Goal: Task Accomplishment & Management: Complete application form

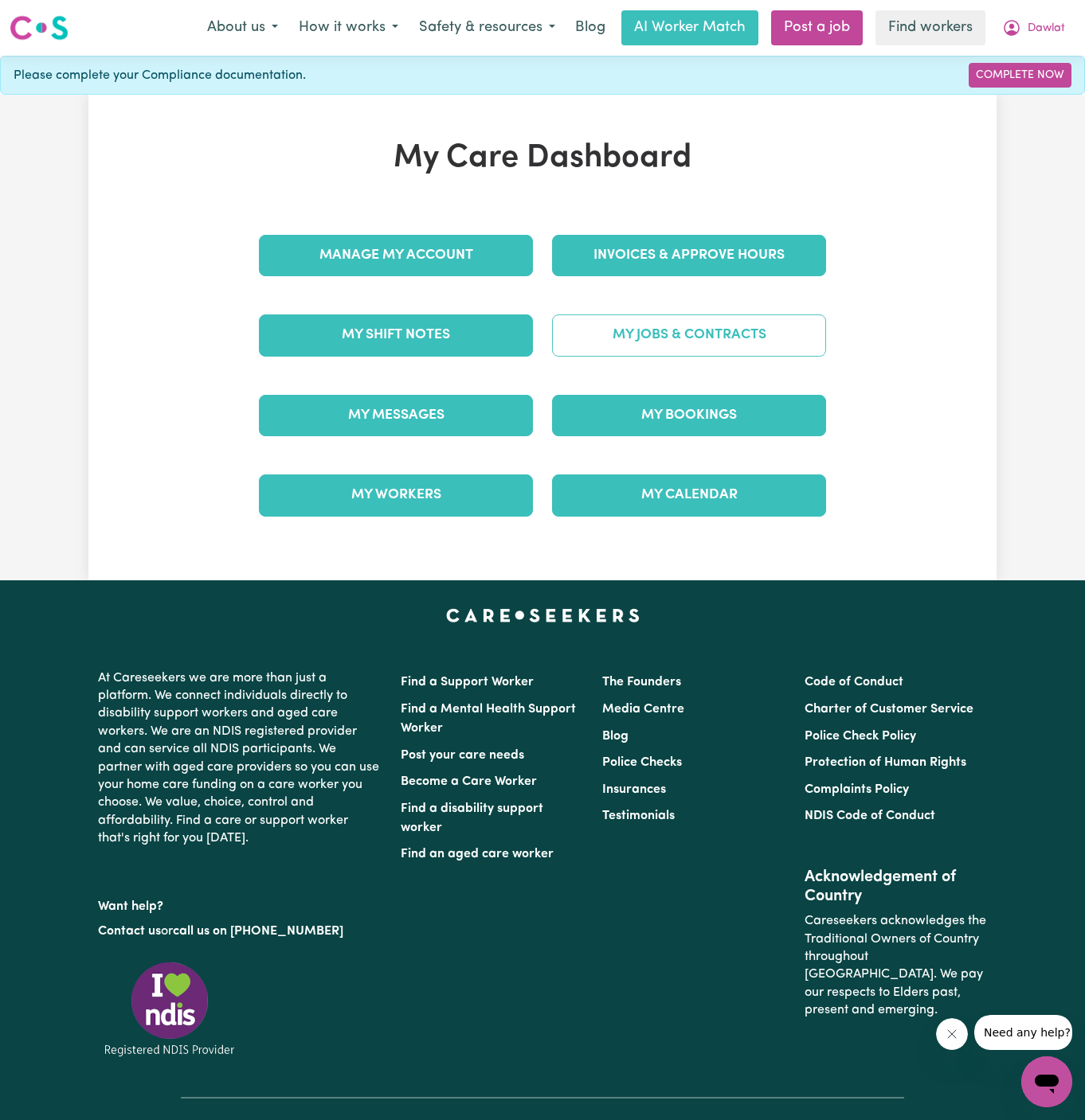
click at [713, 344] on link "My Jobs & Contracts" at bounding box center [689, 336] width 274 height 41
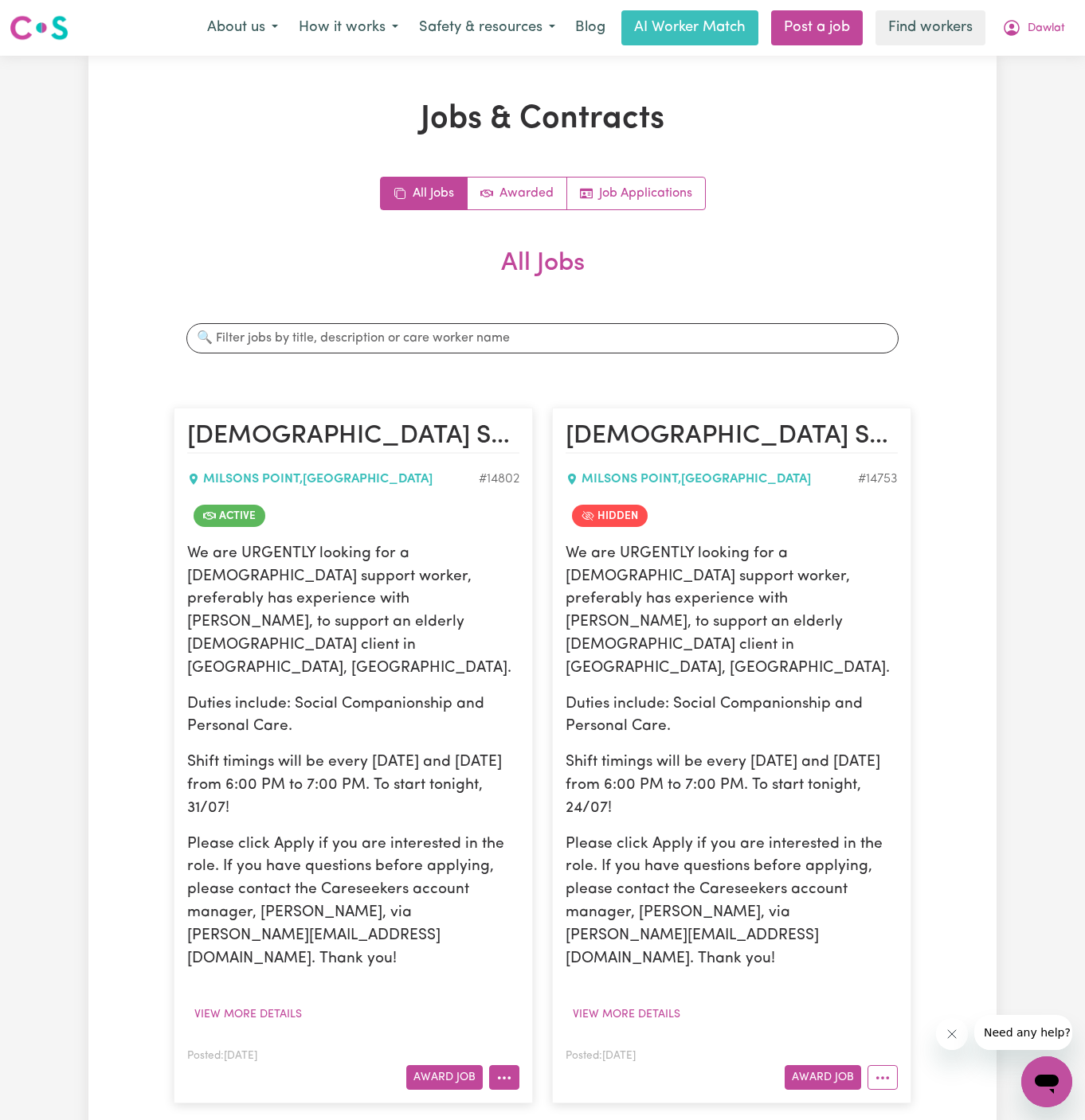
click at [500, 1071] on icon "More options" at bounding box center [504, 1079] width 16 height 16
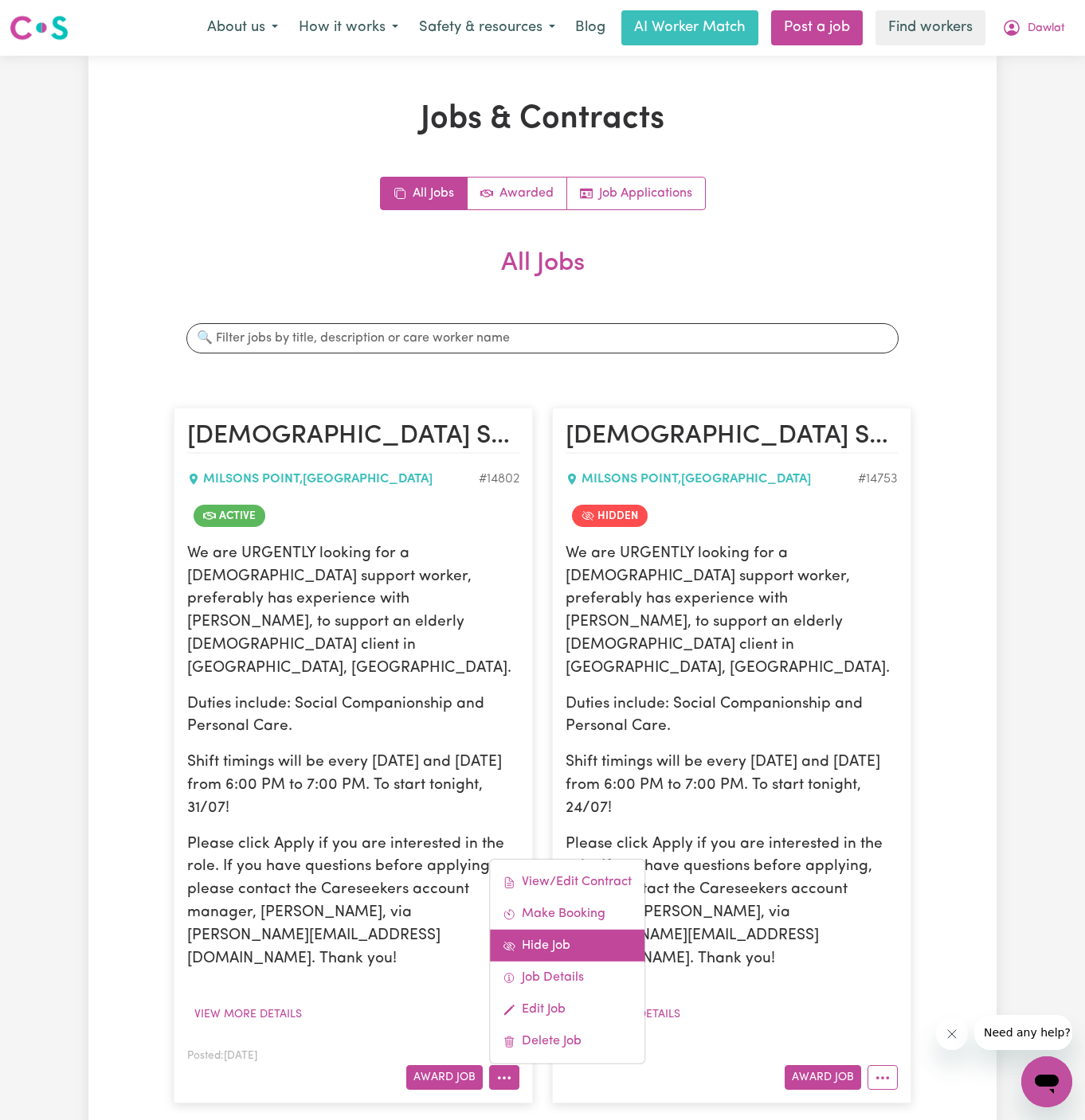
click at [569, 930] on link "Hide Job" at bounding box center [567, 946] width 155 height 32
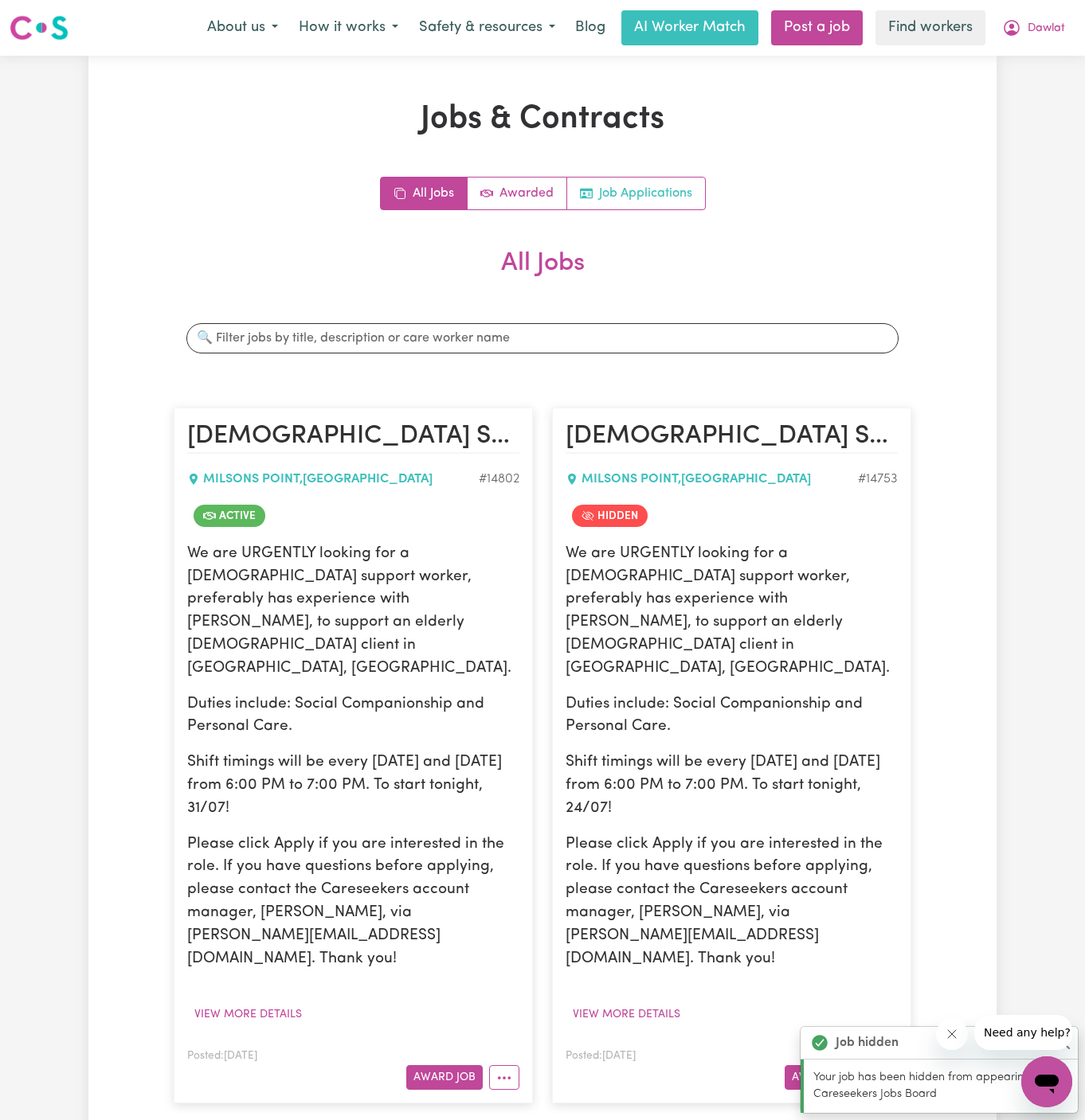
click at [657, 202] on link "Job Applications" at bounding box center [635, 194] width 138 height 32
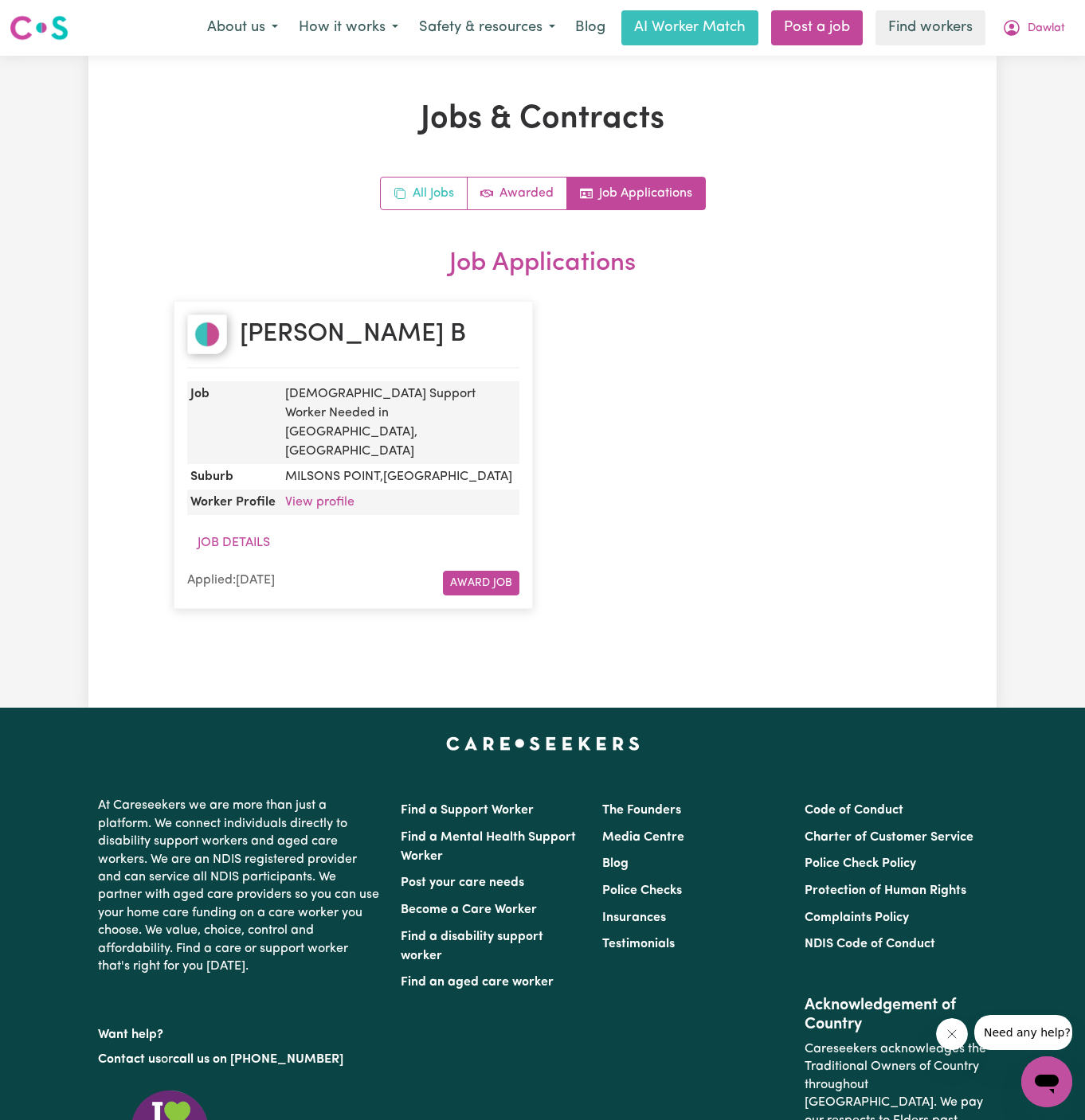
click at [442, 198] on link "All Jobs" at bounding box center [423, 194] width 87 height 32
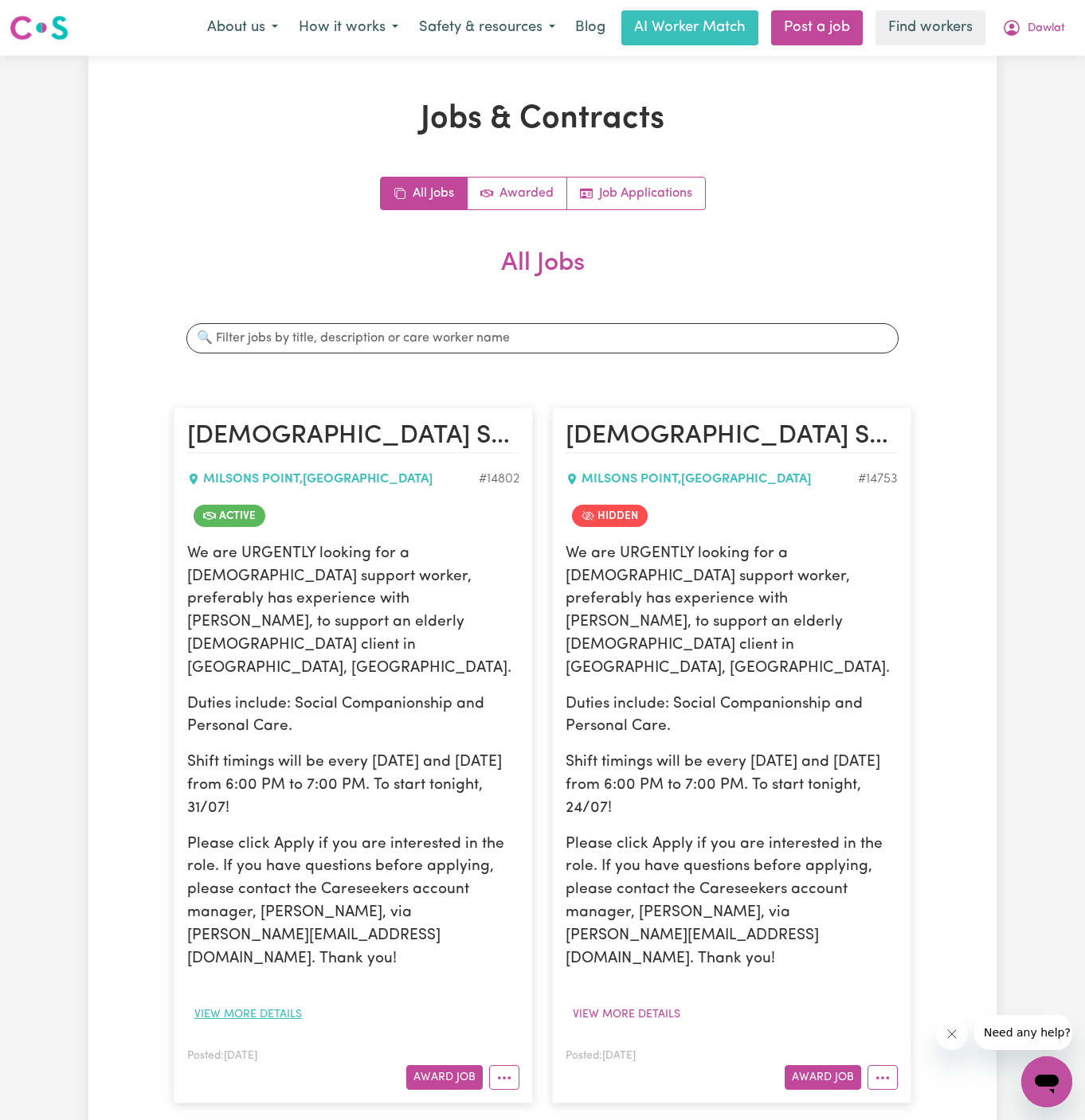
click at [286, 1003] on button "View more details" at bounding box center [248, 1015] width 122 height 25
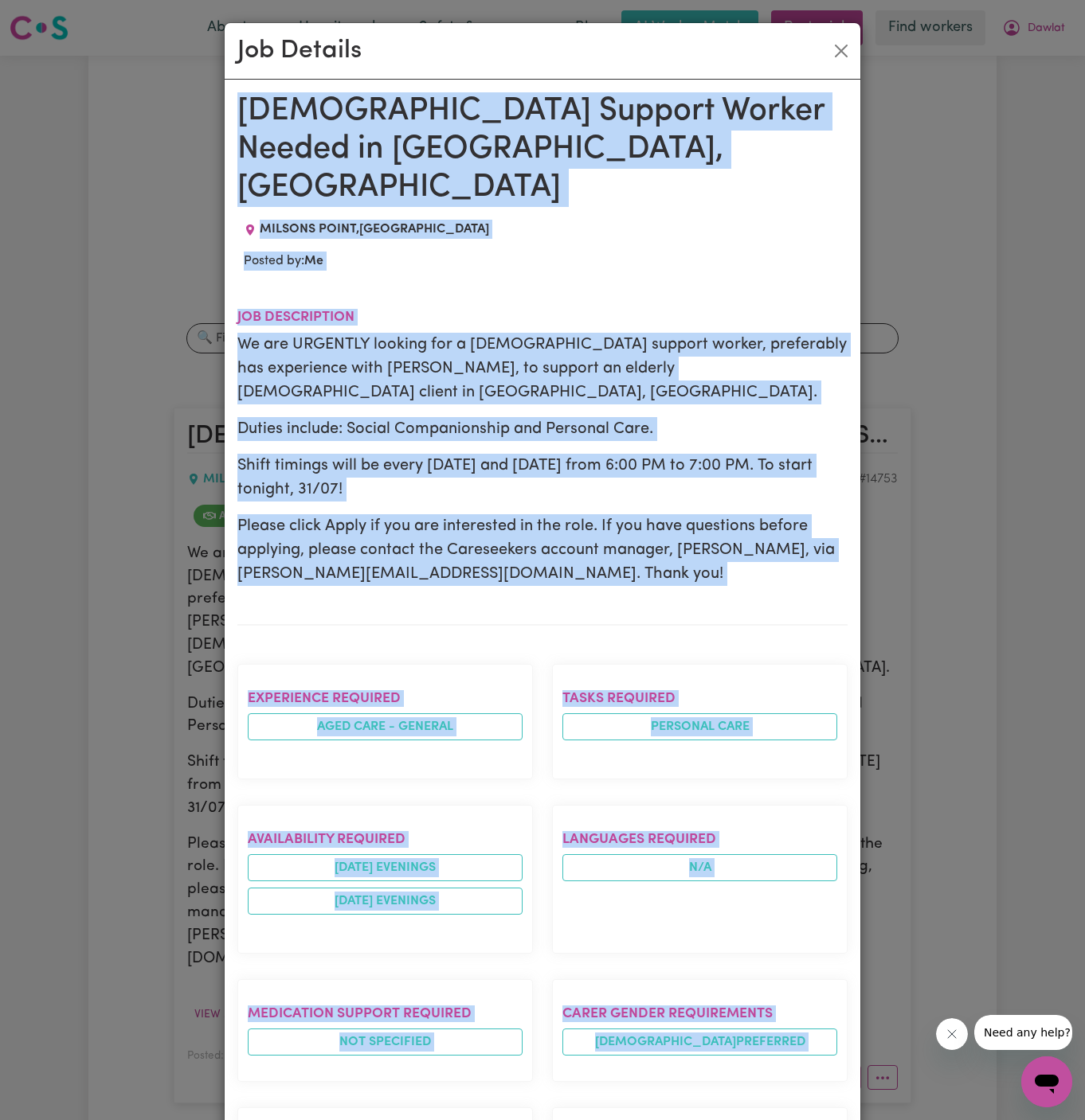
drag, startPoint x: 243, startPoint y: 111, endPoint x: 556, endPoint y: 1119, distance: 1055.5
click at [556, 1119] on div "[DEMOGRAPHIC_DATA] Support Worker Needed in [GEOGRAPHIC_DATA], [GEOGRAPHIC_DATA…" at bounding box center [542, 873] width 610 height 1562
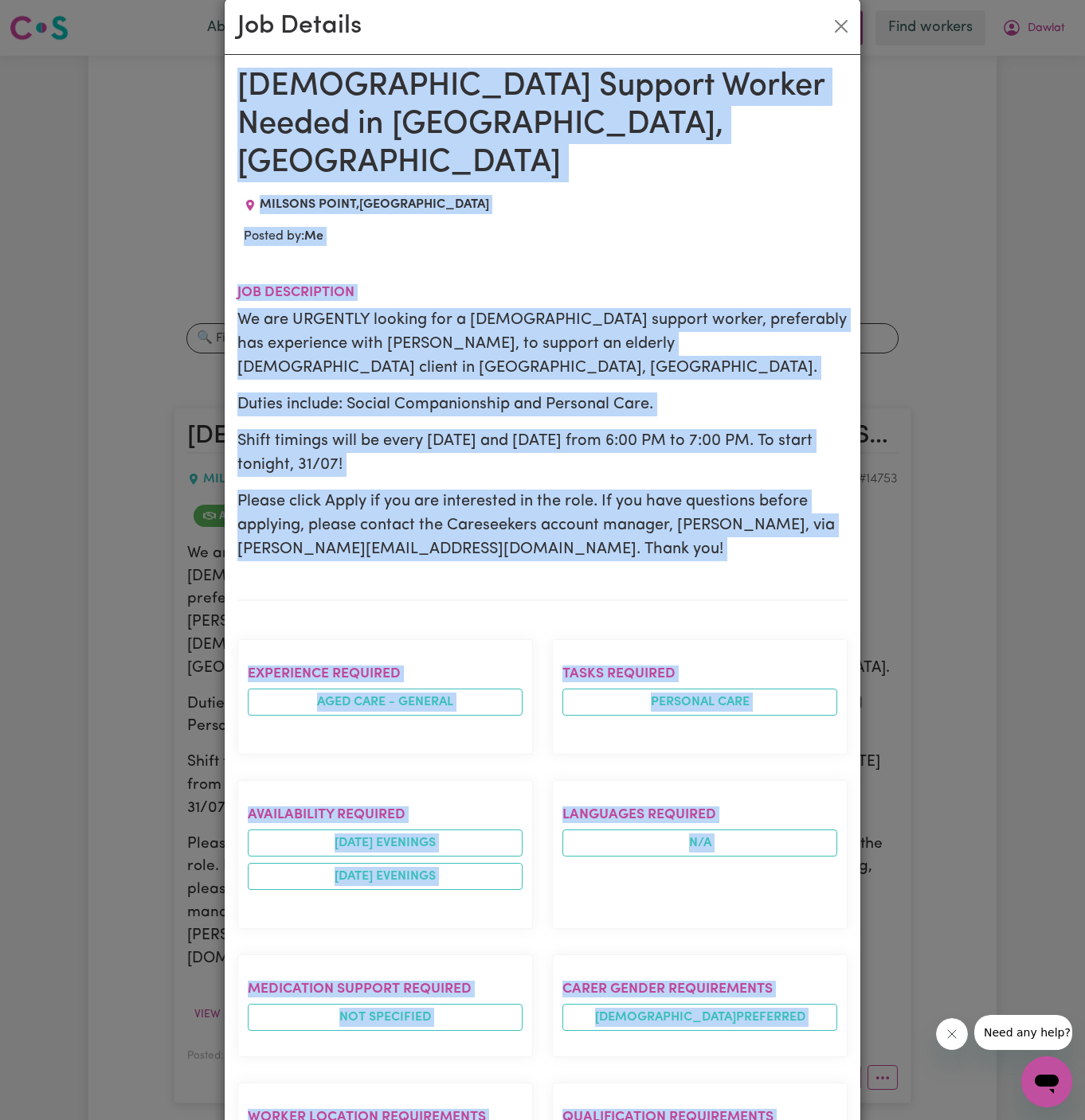
scroll to position [501, 0]
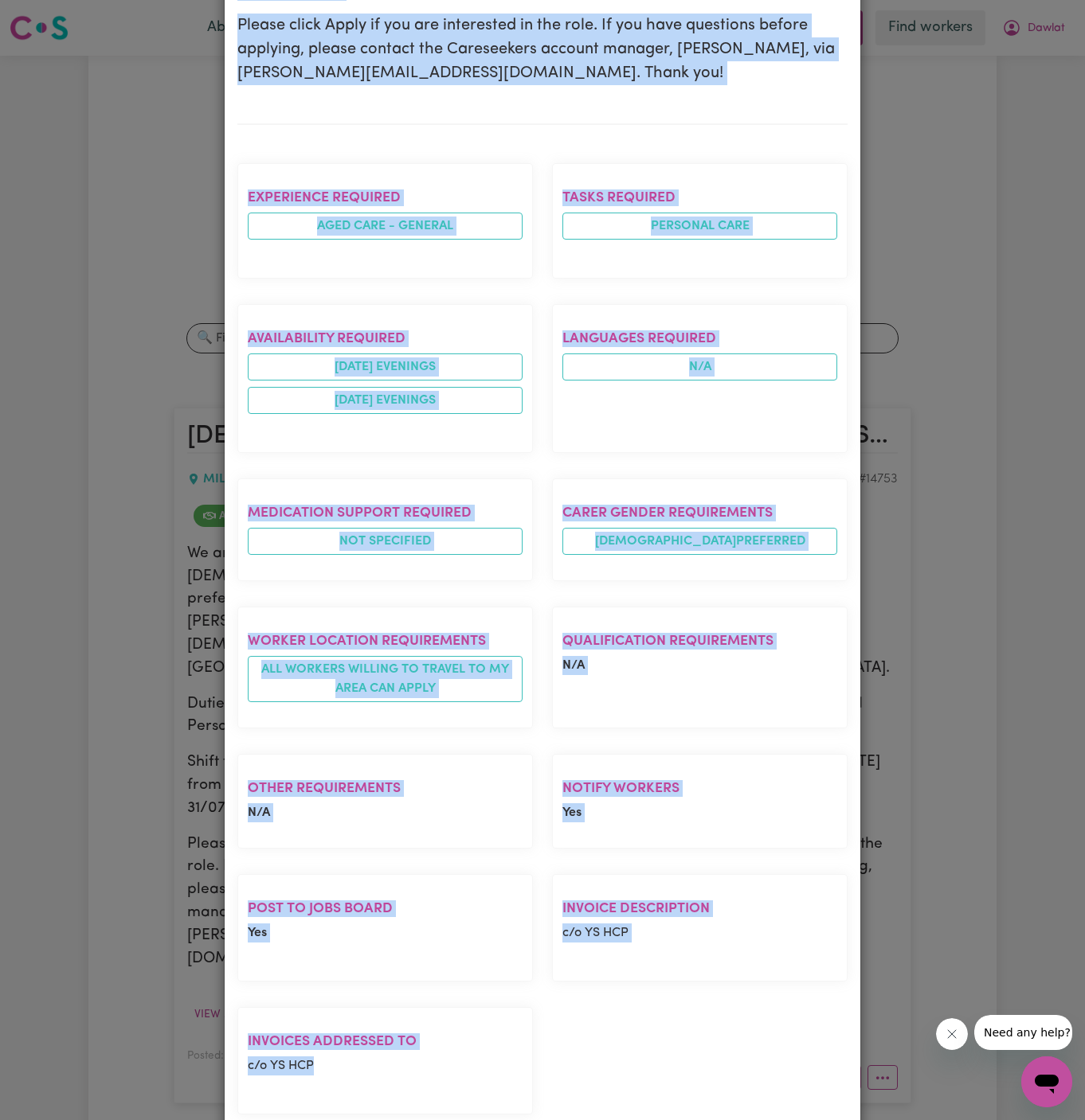
copy div "[DEMOGRAPHIC_DATA] Support Worker Needed in [GEOGRAPHIC_DATA], [GEOGRAPHIC_DATA…"
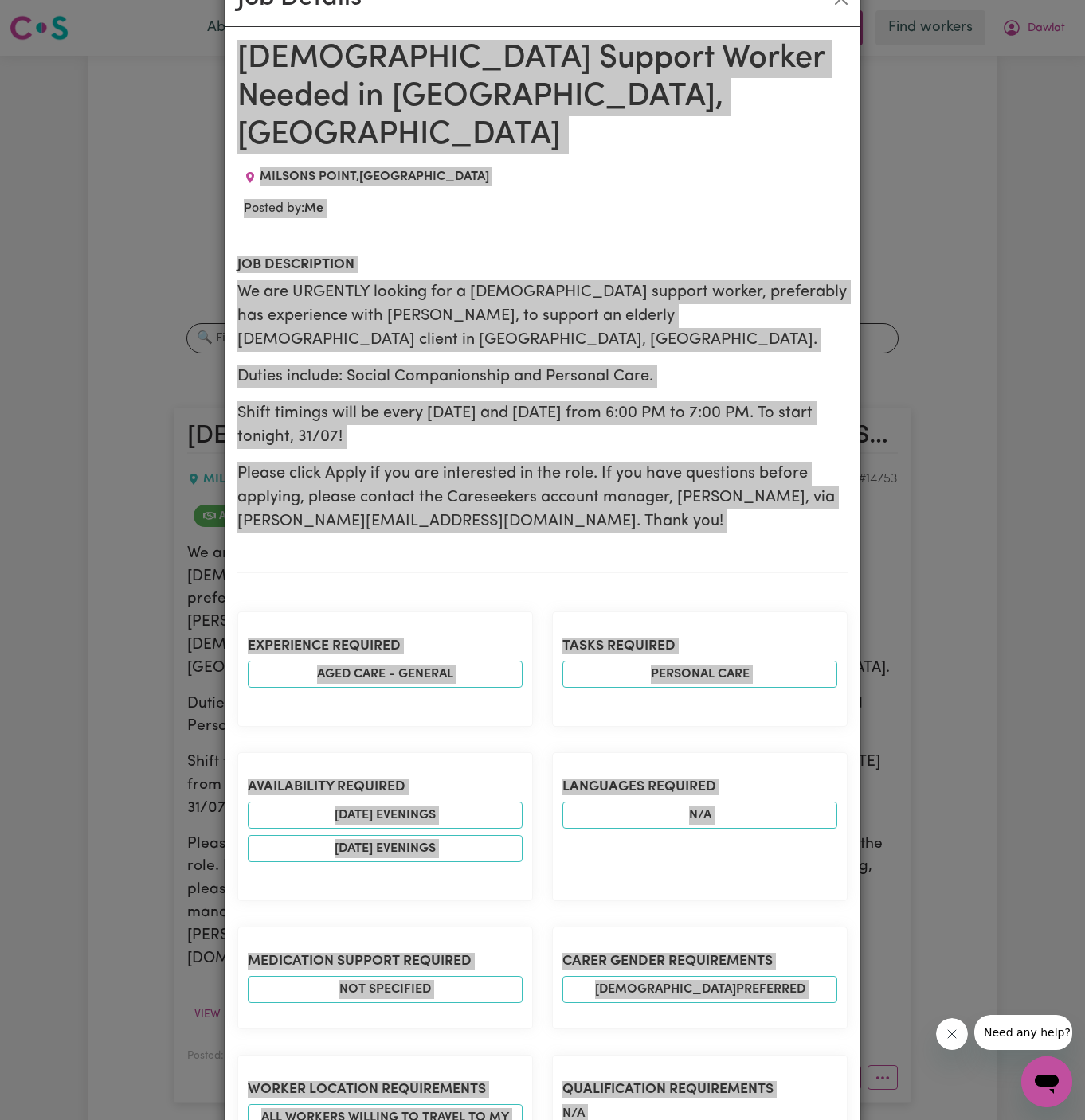
scroll to position [0, 0]
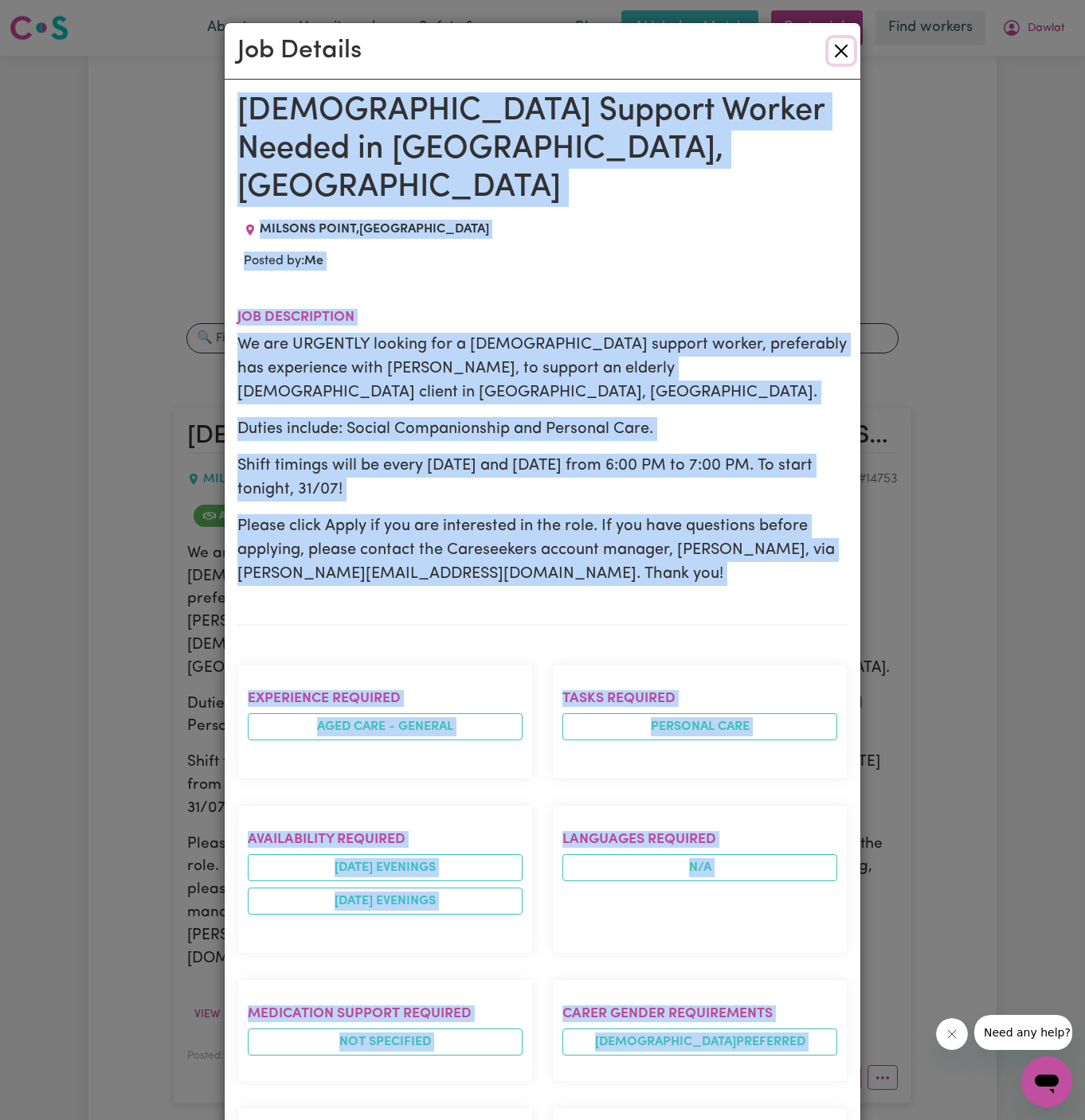
click at [843, 49] on button "Close" at bounding box center [841, 51] width 26 height 26
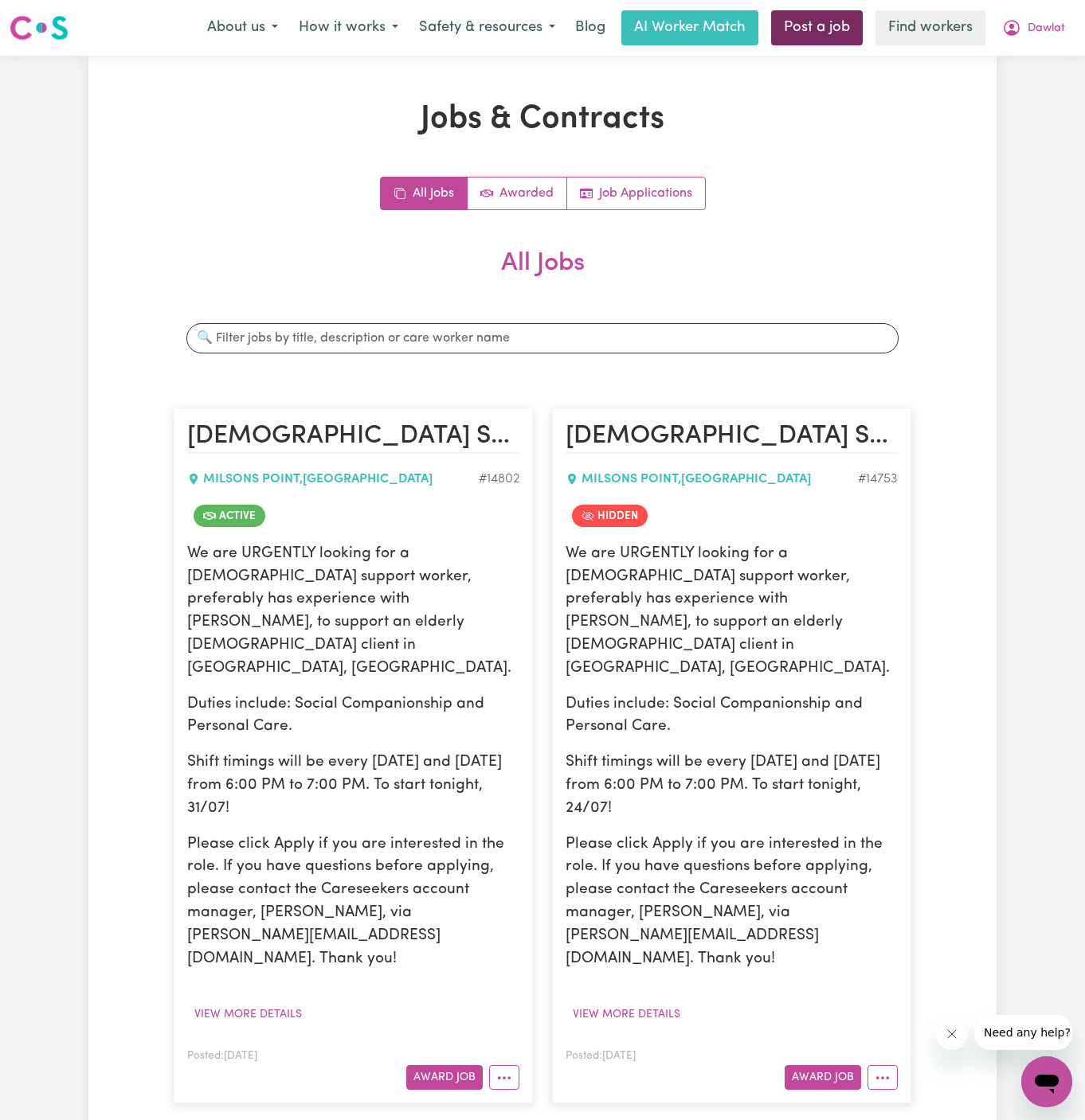
click at [819, 31] on link "Post a job" at bounding box center [816, 28] width 92 height 35
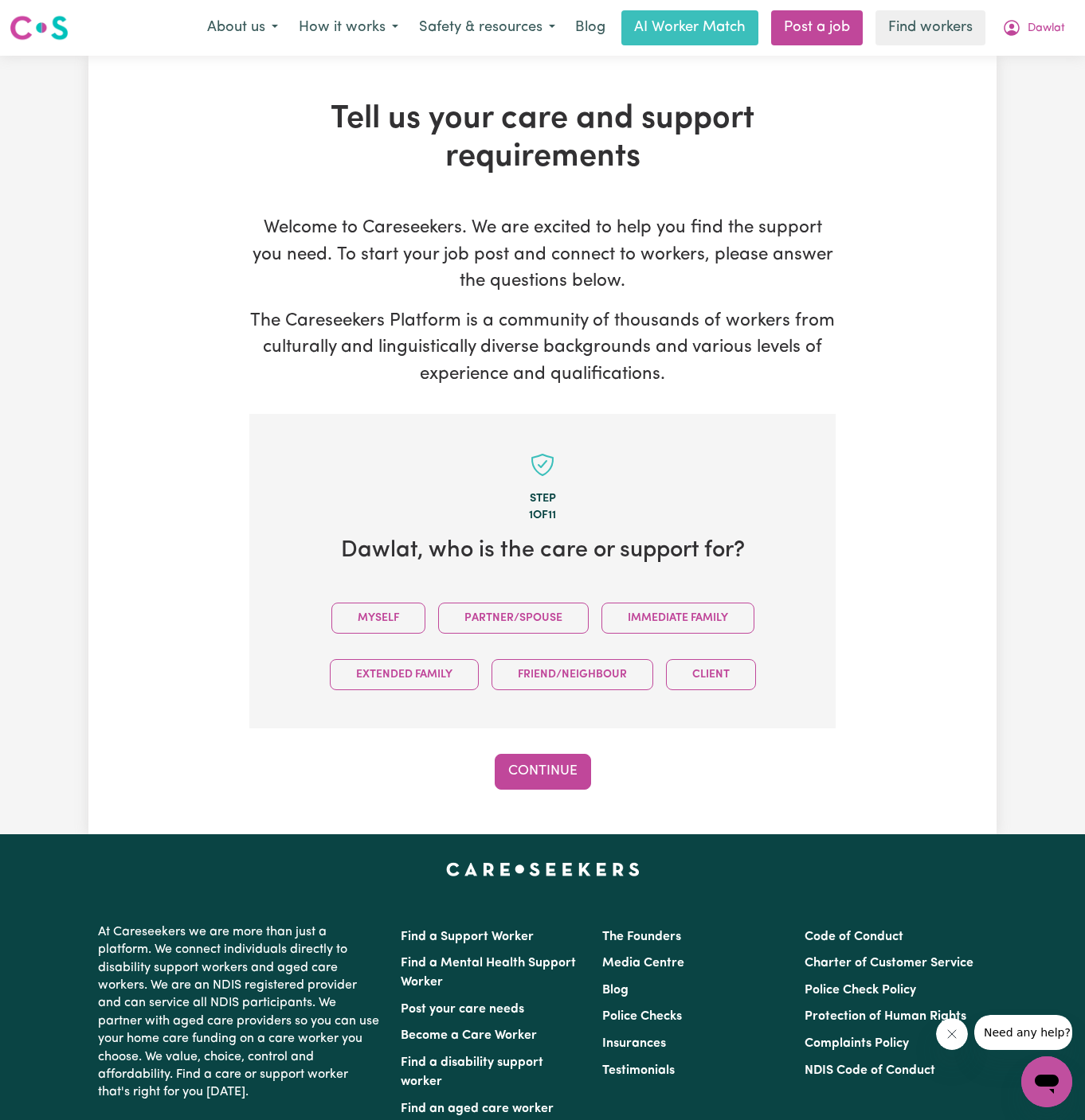
click at [399, 593] on div "Myself Partner/Spouse Immediate Family Extended Family Friend/Neighbour Client" at bounding box center [542, 646] width 535 height 113
click at [399, 607] on button "Myself" at bounding box center [379, 618] width 94 height 31
click at [549, 778] on button "Continue" at bounding box center [542, 772] width 96 height 35
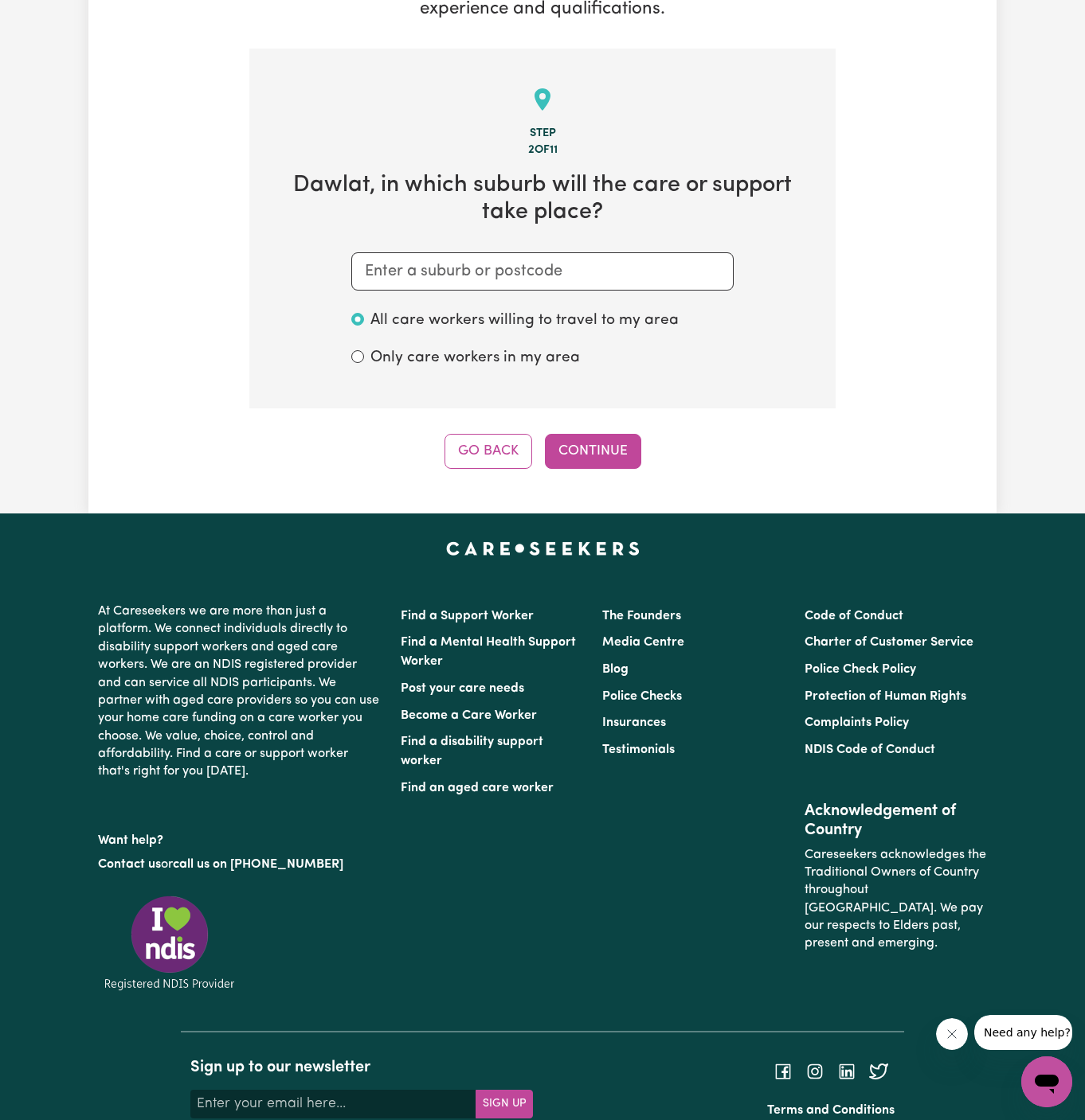
scroll to position [413, 0]
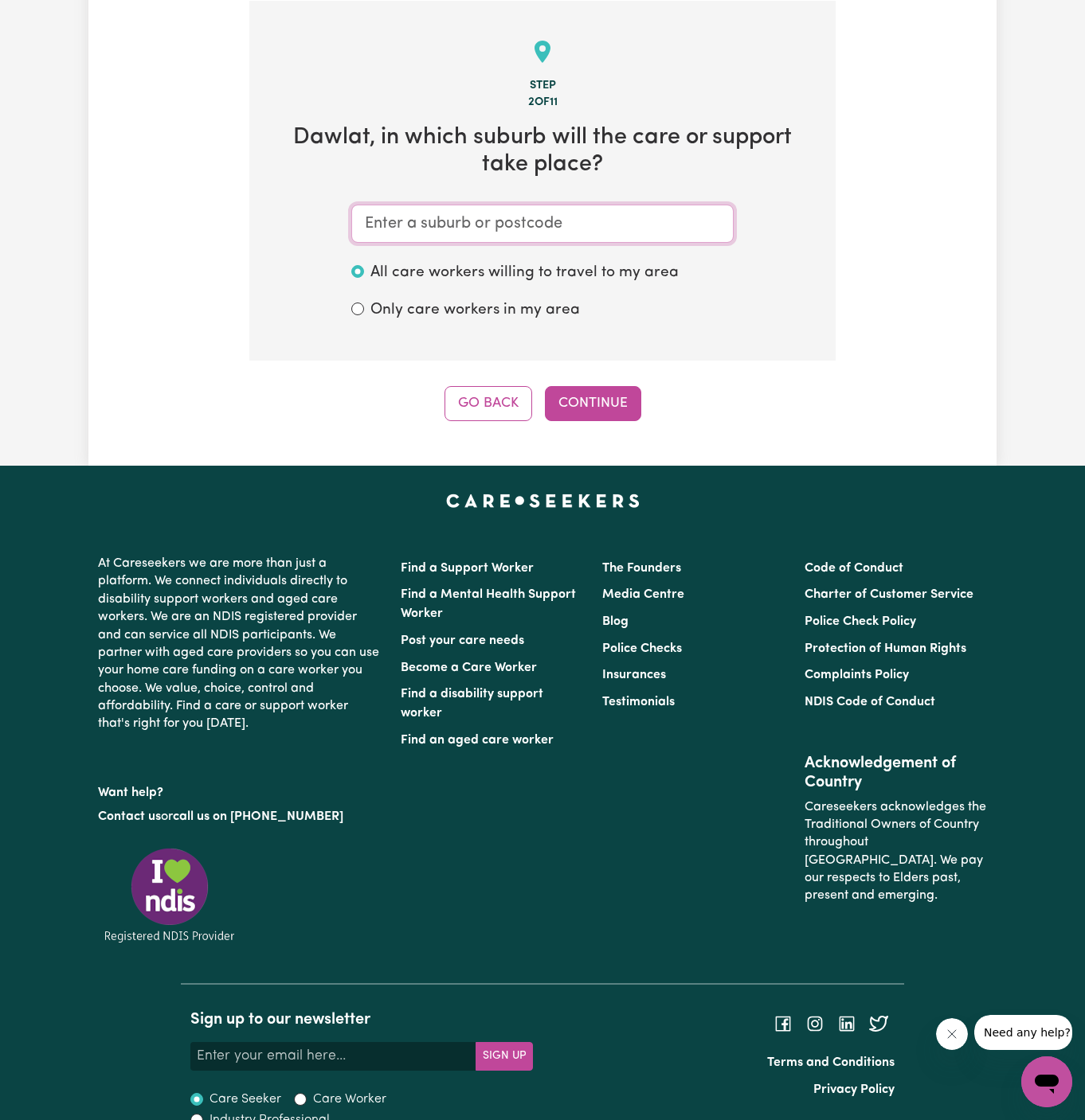
click at [636, 231] on input "text" at bounding box center [542, 224] width 382 height 38
type input "milso"
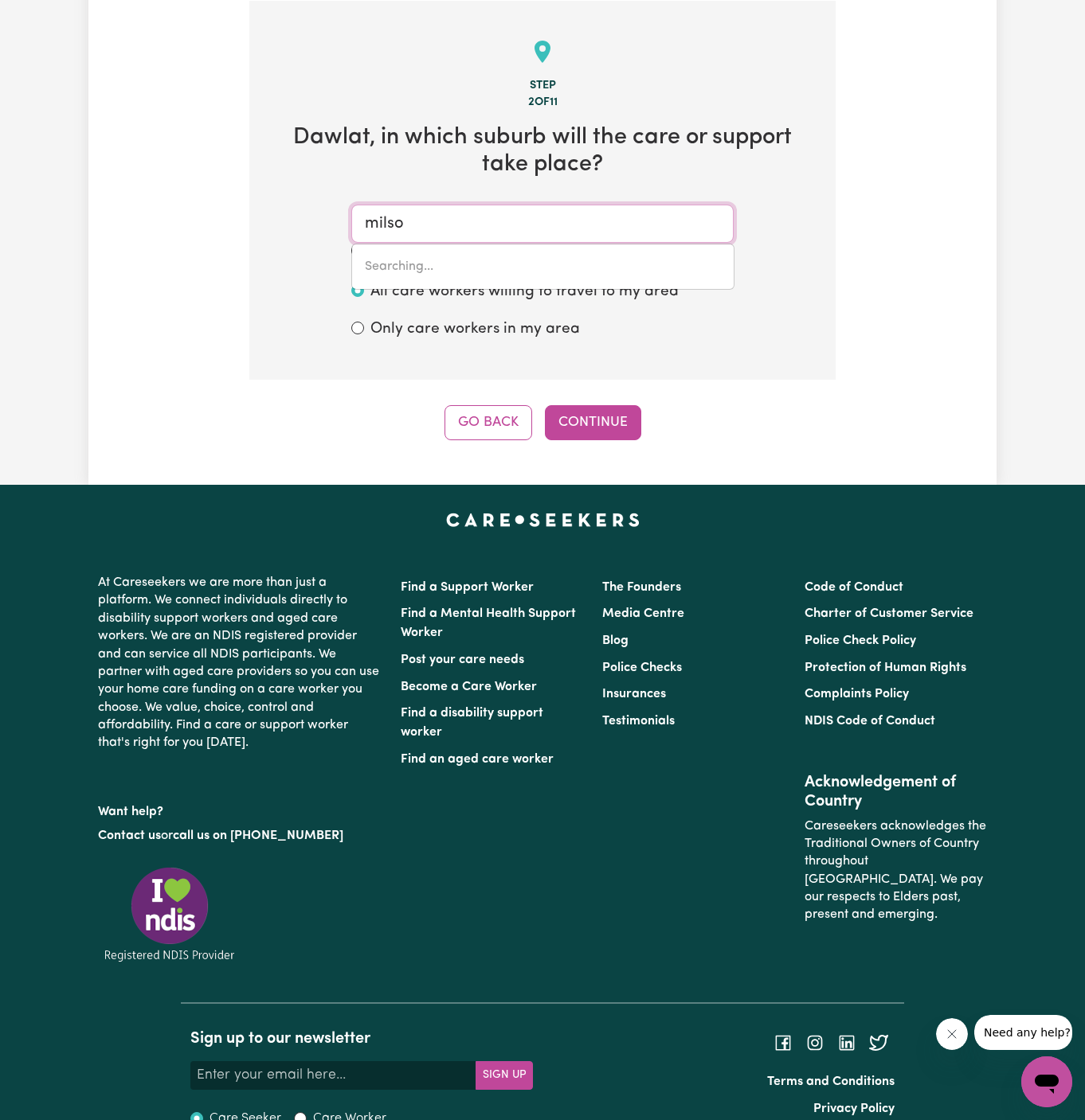
type input "milsoNS ARM, [GEOGRAPHIC_DATA], 2325"
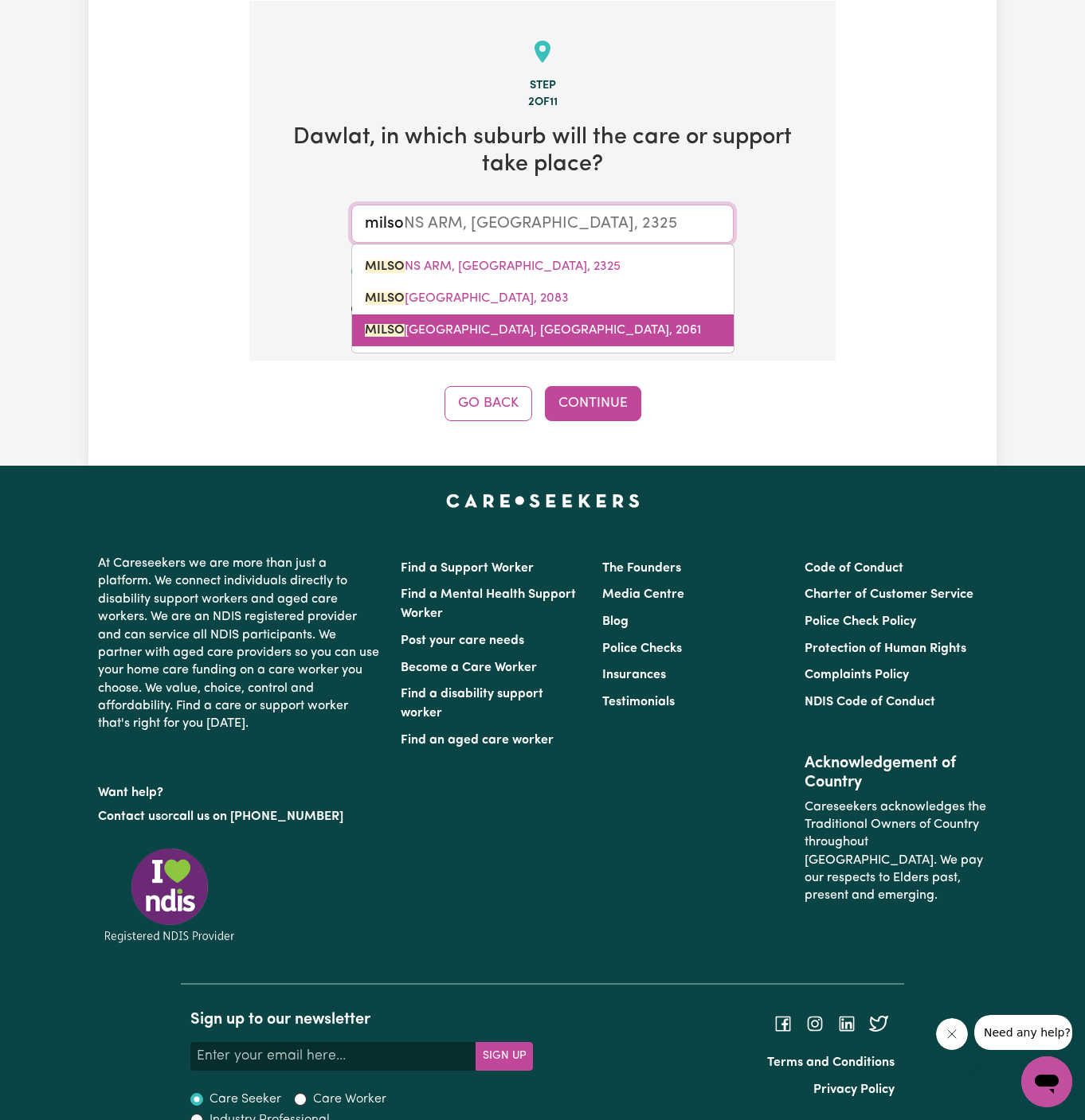
click at [497, 322] on link "[GEOGRAPHIC_DATA], [GEOGRAPHIC_DATA], 2061" at bounding box center [543, 331] width 381 height 32
type input "[GEOGRAPHIC_DATA], [GEOGRAPHIC_DATA], 2061"
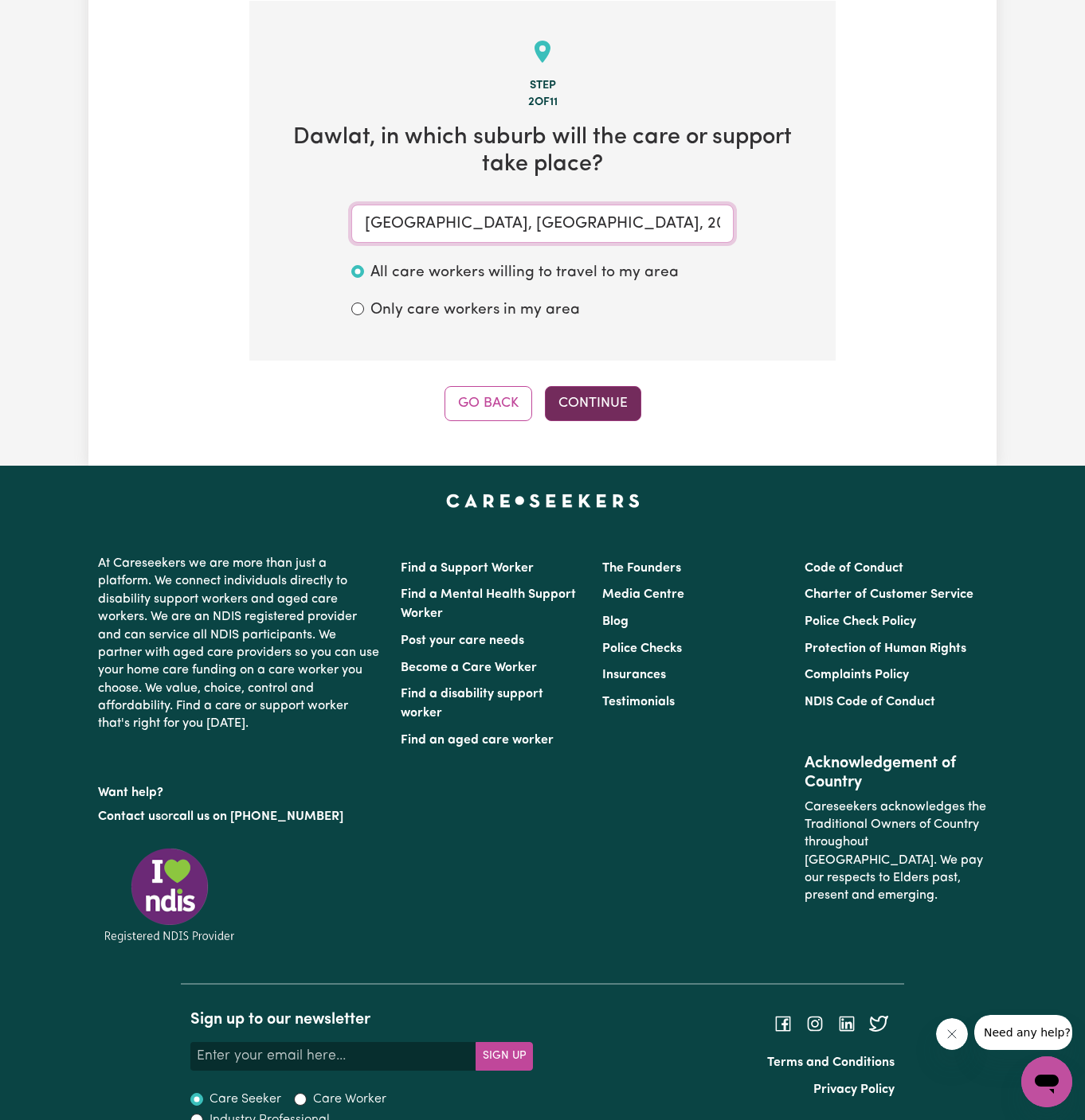
type input "[GEOGRAPHIC_DATA], [GEOGRAPHIC_DATA], 2061"
click at [603, 387] on button "Continue" at bounding box center [592, 403] width 96 height 35
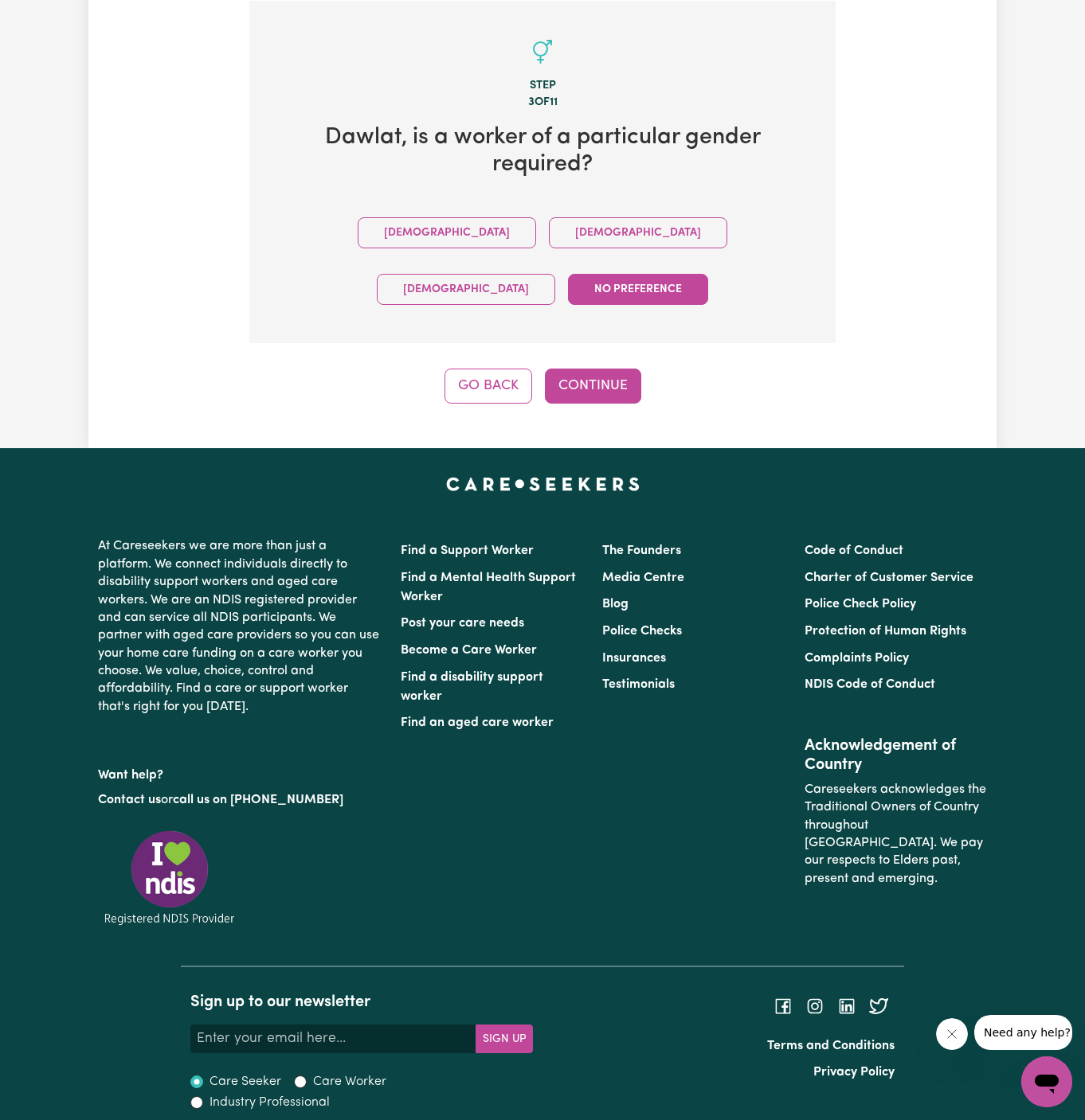
scroll to position [367, 0]
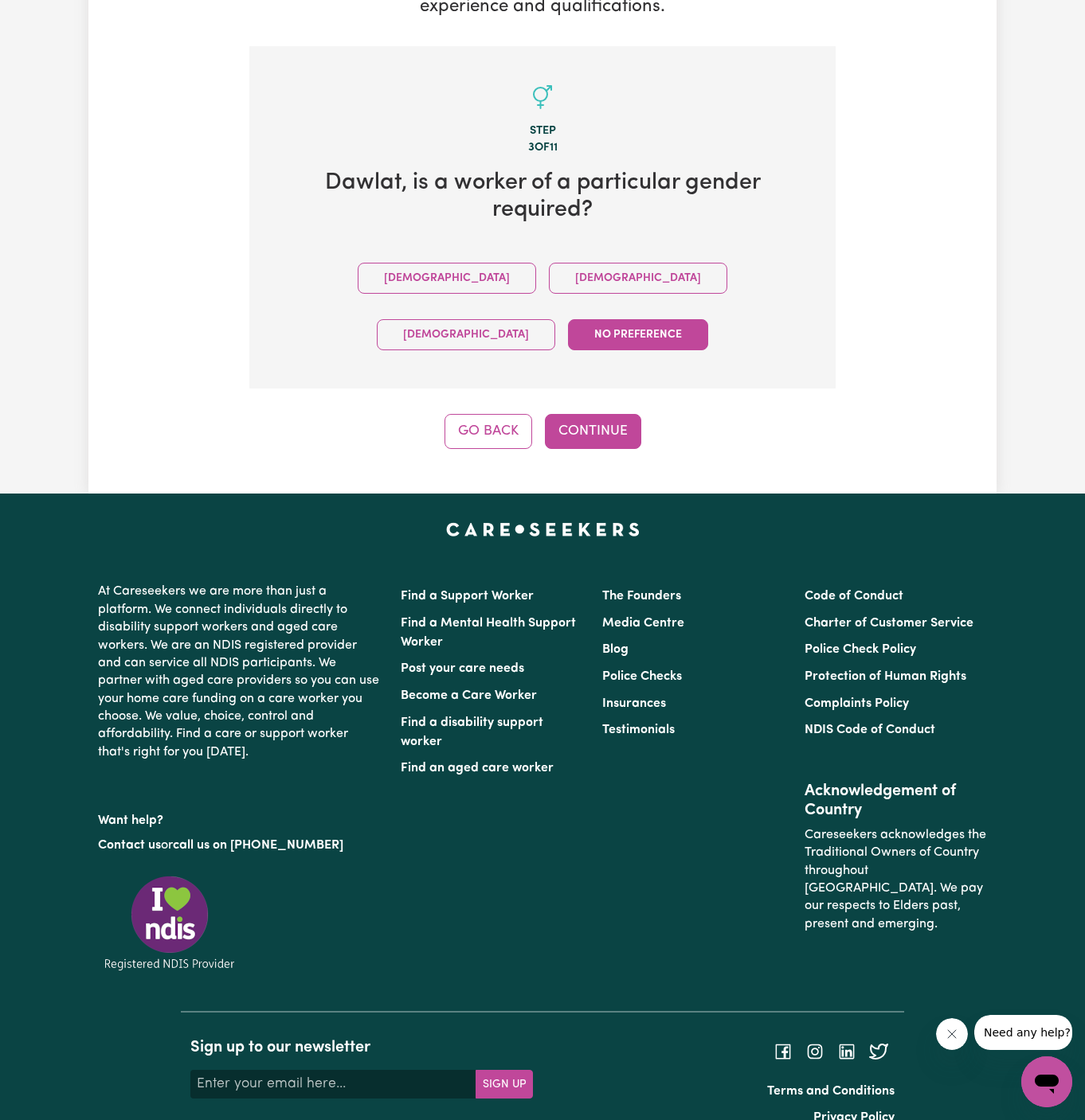
click at [606, 406] on div "Tell us your care and support requirements Welcome to Careseekers. We are excit…" at bounding box center [542, 90] width 908 height 806
click at [548, 281] on button "[DEMOGRAPHIC_DATA]" at bounding box center [638, 278] width 179 height 31
click at [587, 402] on div "Tell us your care and support requirements Welcome to Careseekers. We are excit…" at bounding box center [542, 90] width 908 height 806
click at [600, 391] on div "Tell us your care and support requirements Welcome to Careseekers. We are excit…" at bounding box center [542, 90] width 908 height 806
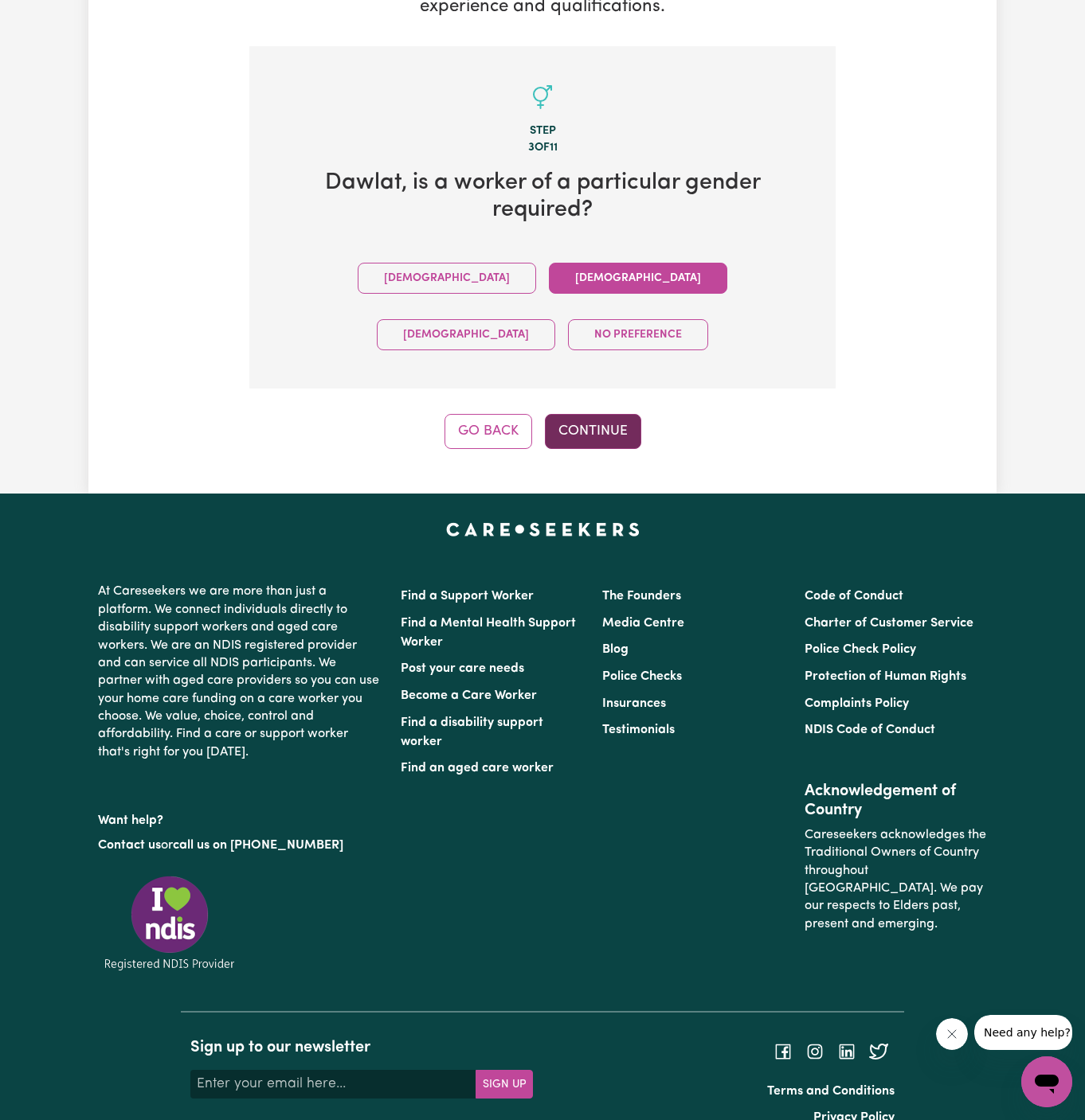
click at [614, 414] on button "Continue" at bounding box center [592, 431] width 96 height 35
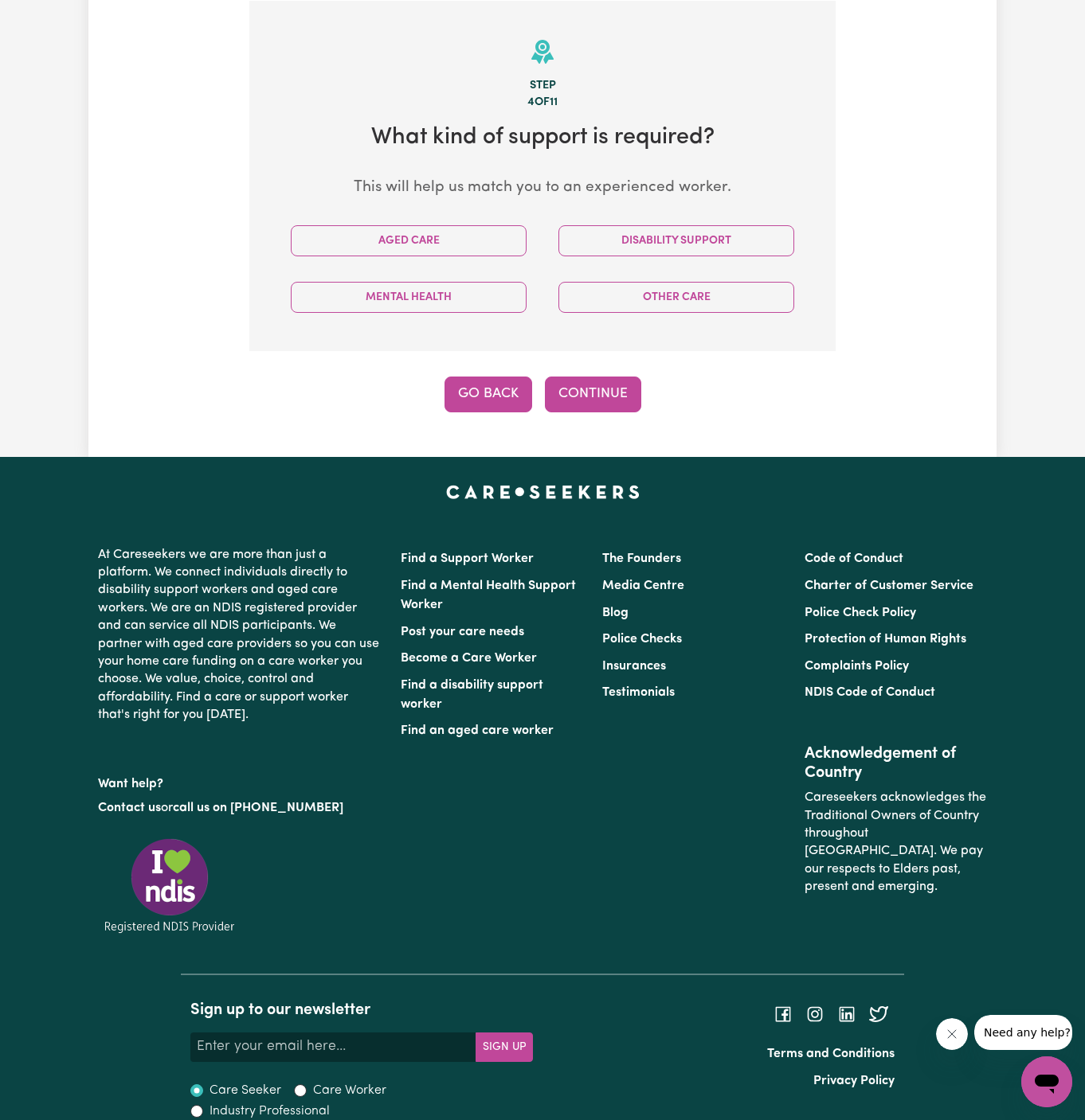
scroll to position [413, 0]
click at [398, 246] on button "Aged Care" at bounding box center [409, 241] width 236 height 31
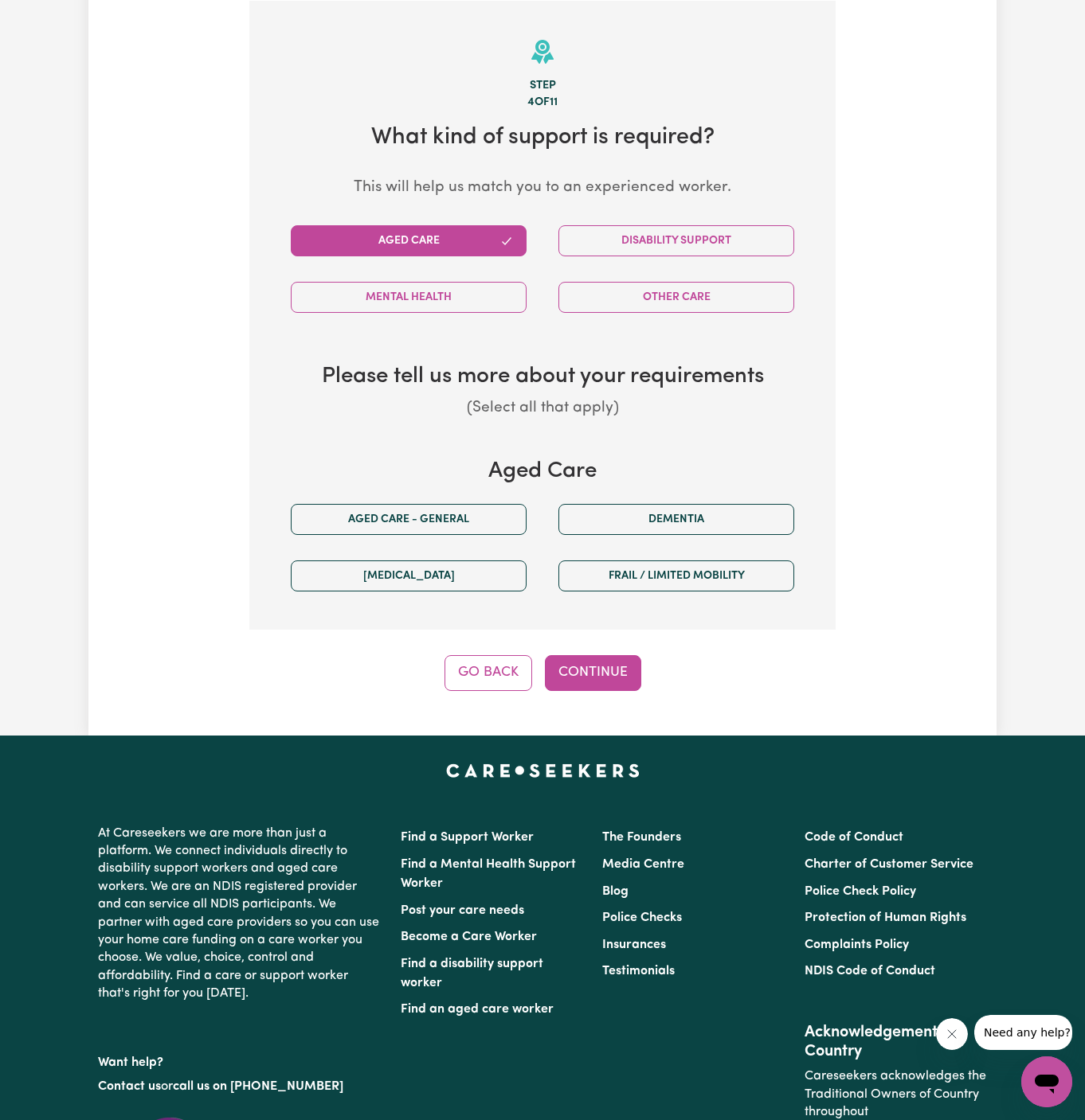
click at [409, 541] on div "Aged care - General" at bounding box center [409, 519] width 268 height 57
click at [477, 520] on button "Aged care - General" at bounding box center [409, 519] width 236 height 31
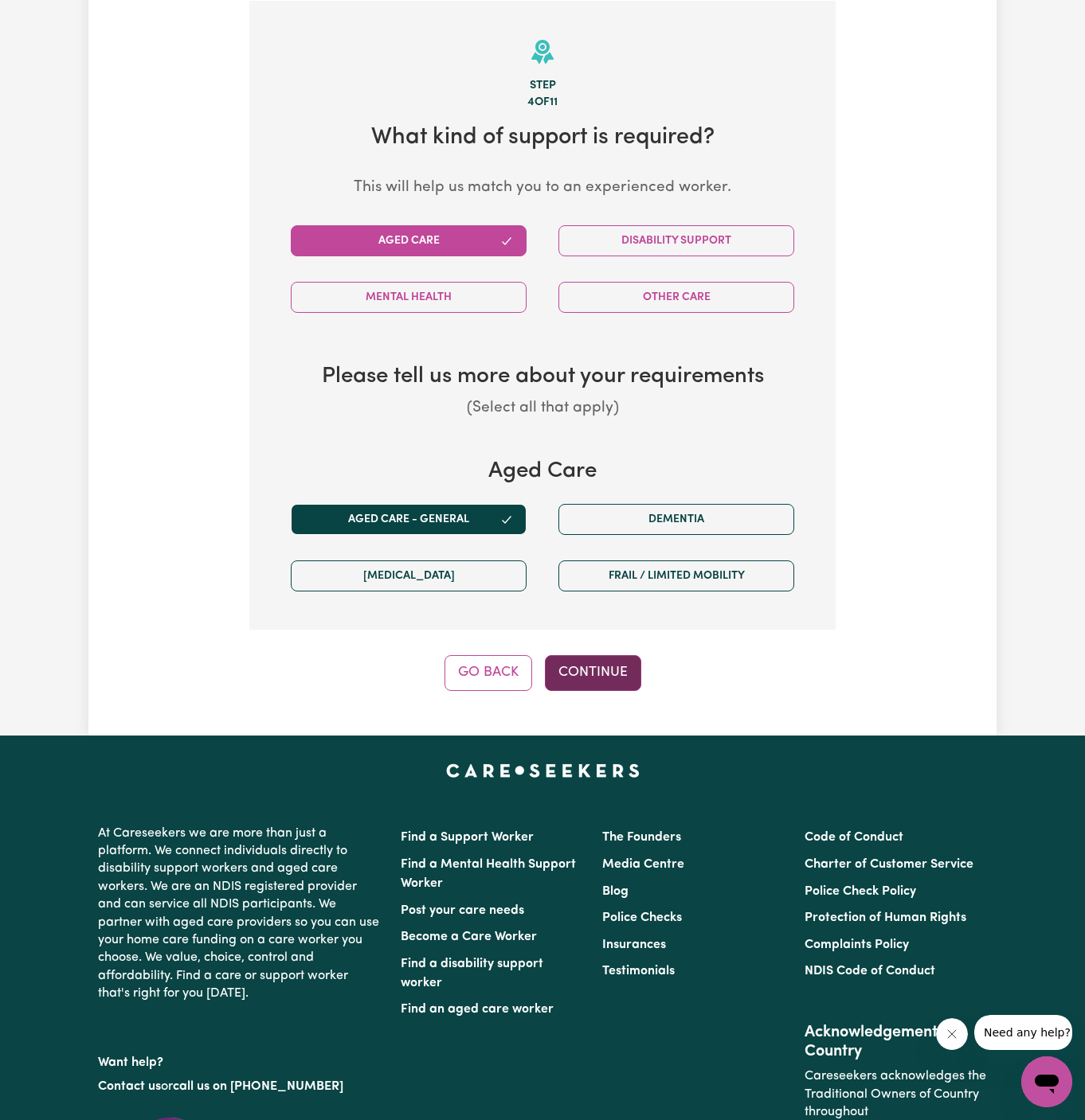
click at [613, 677] on button "Continue" at bounding box center [592, 673] width 96 height 35
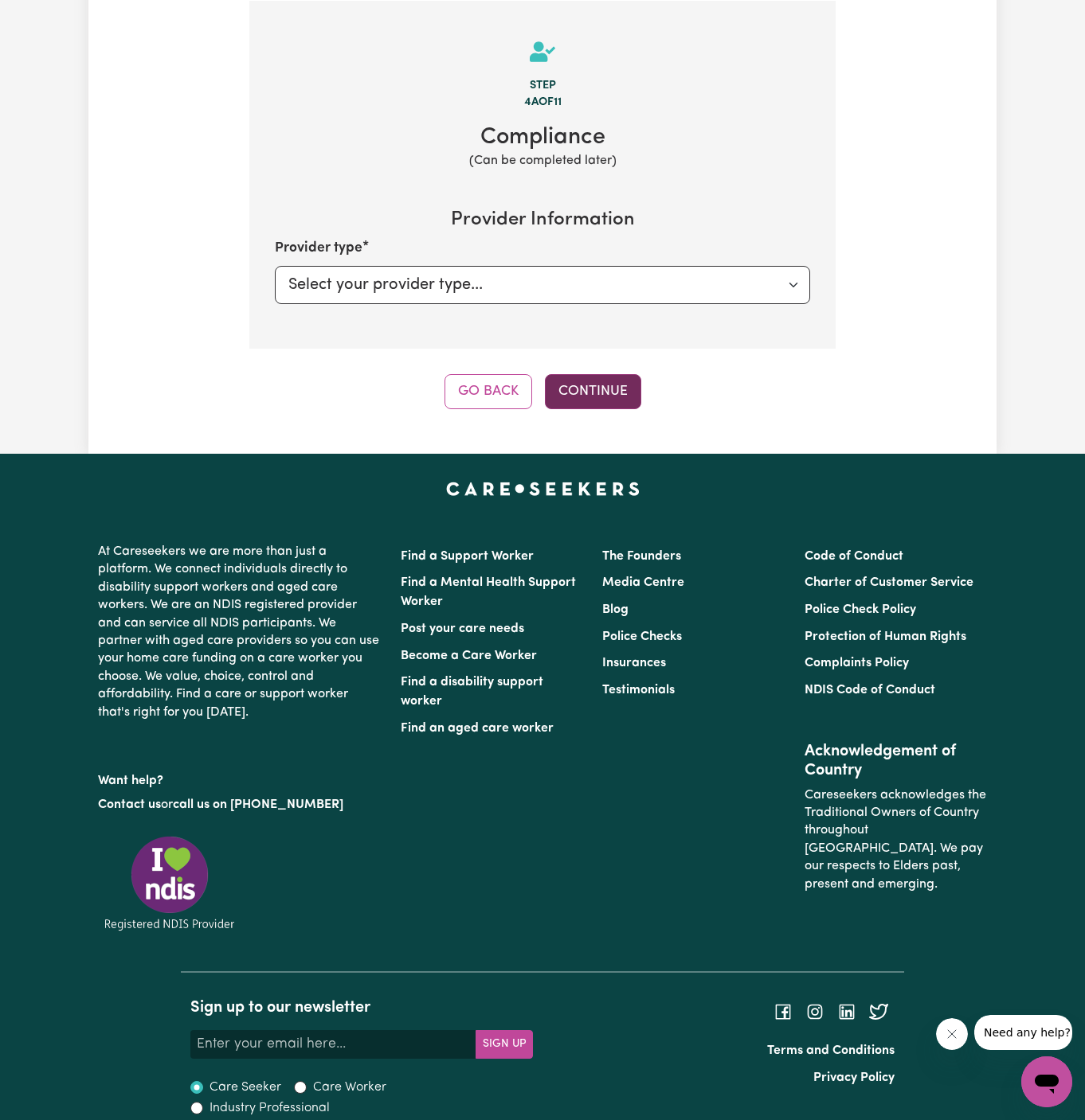
click at [581, 395] on button "Continue" at bounding box center [592, 391] width 96 height 35
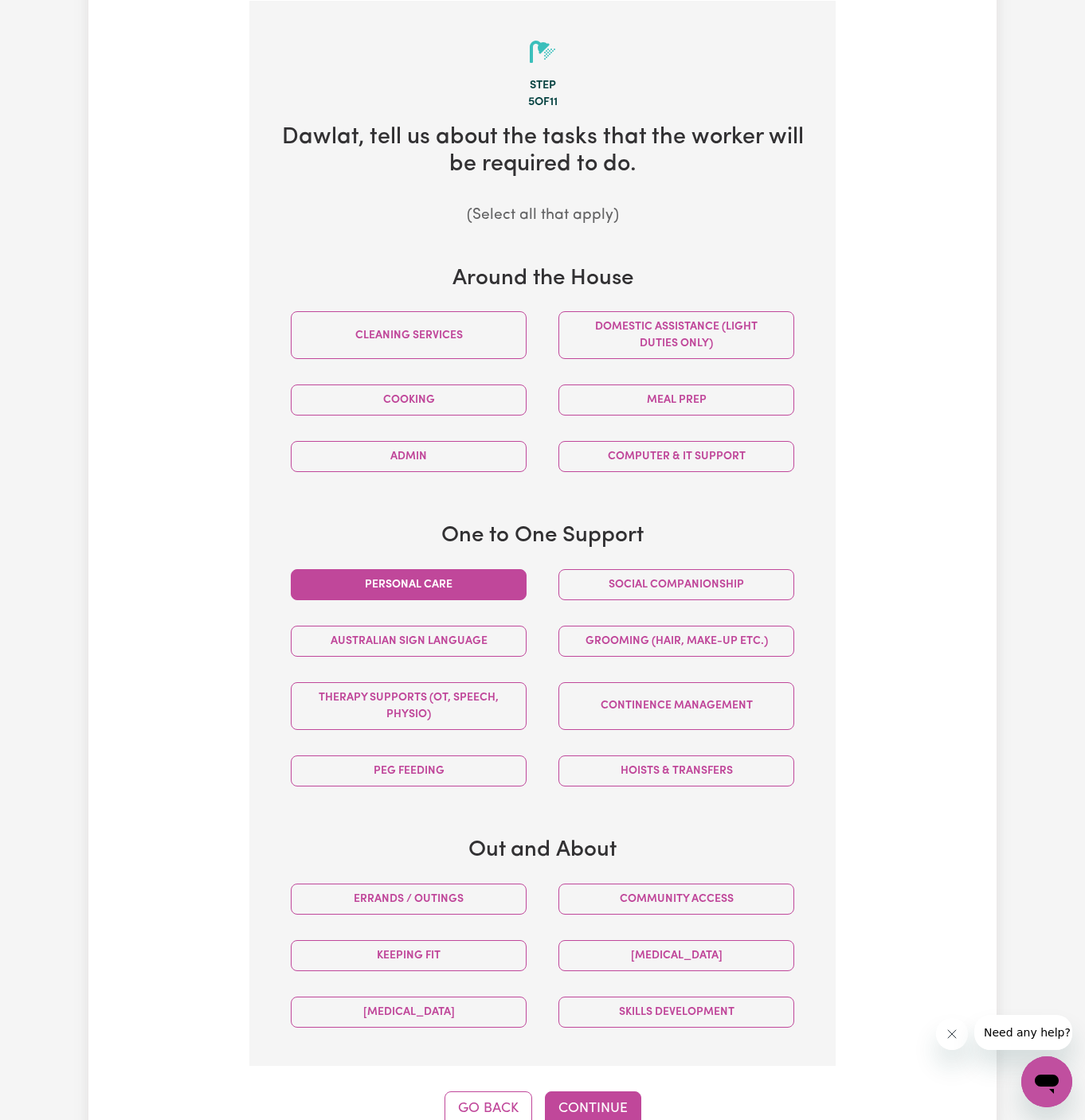
click at [504, 587] on button "Personal care" at bounding box center [409, 584] width 236 height 31
click at [650, 588] on button "Social companionship" at bounding box center [676, 584] width 236 height 31
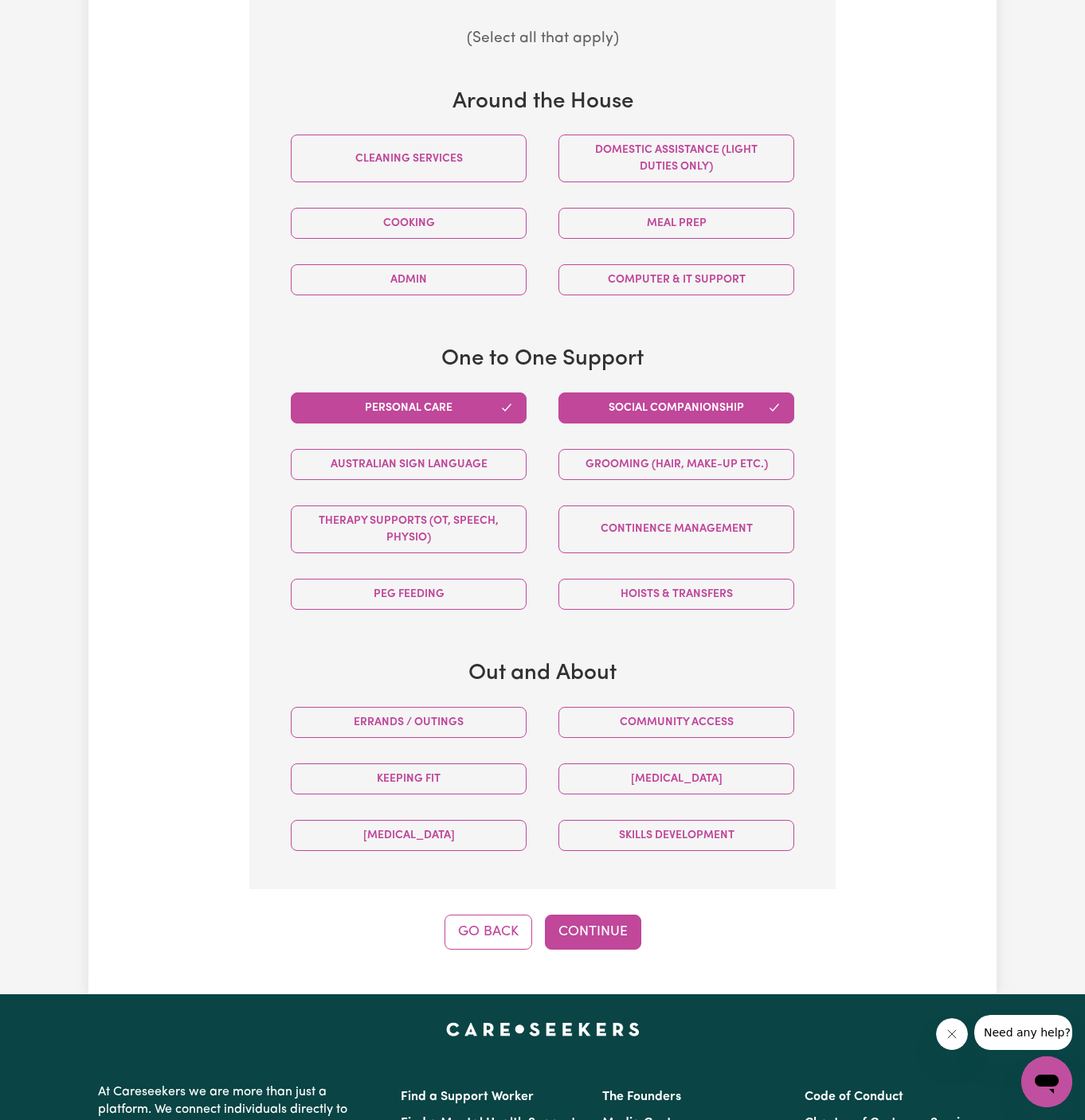
scroll to position [761, 0]
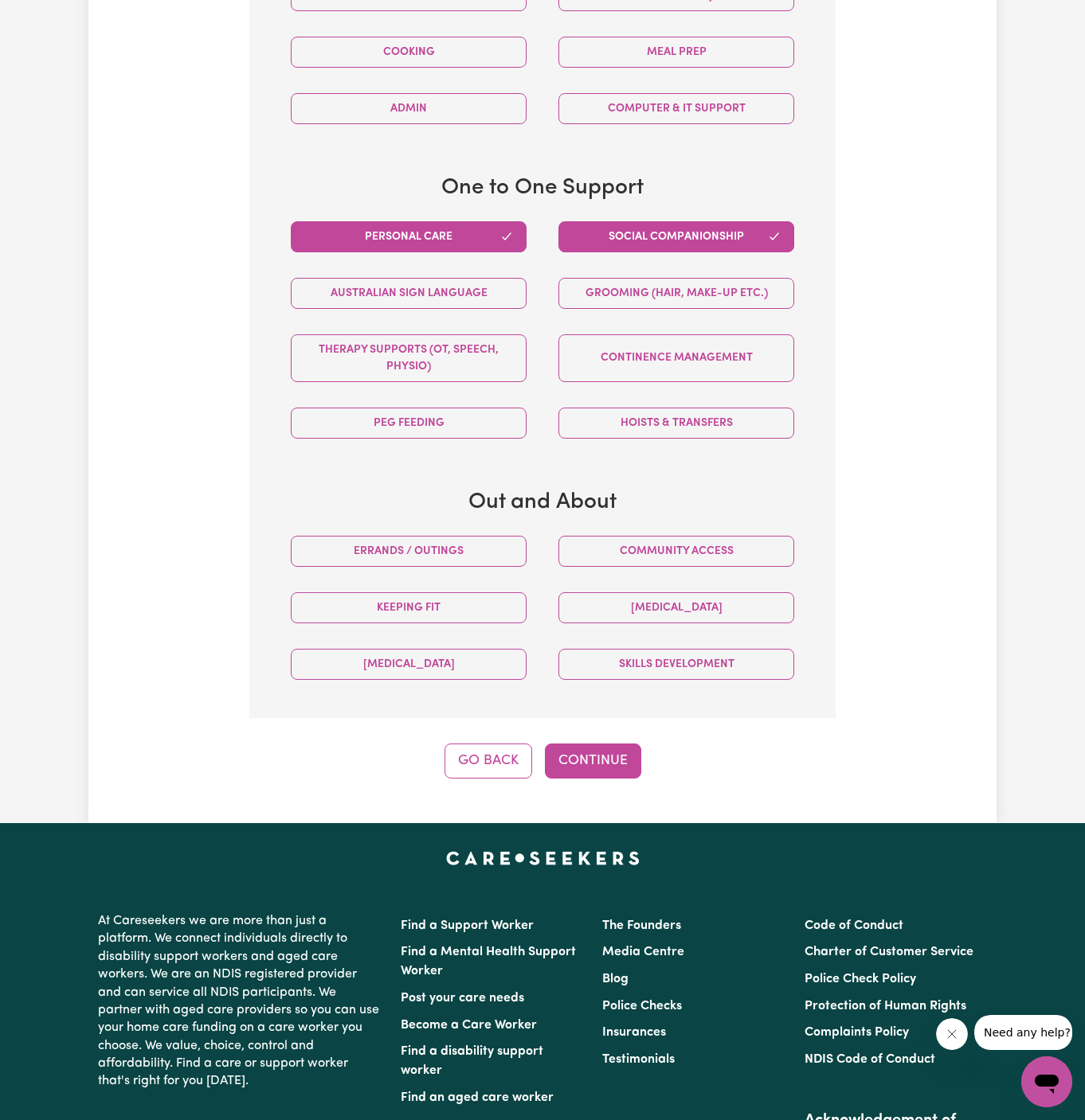
click at [603, 774] on div "Tell us your care and support requirements Welcome to Careseekers. We are excit…" at bounding box center [542, 59] width 908 height 1529
click at [603, 773] on div "Tell us your care and support requirements Welcome to Careseekers. We are excit…" at bounding box center [542, 59] width 908 height 1529
click at [603, 760] on button "Continue" at bounding box center [592, 761] width 96 height 35
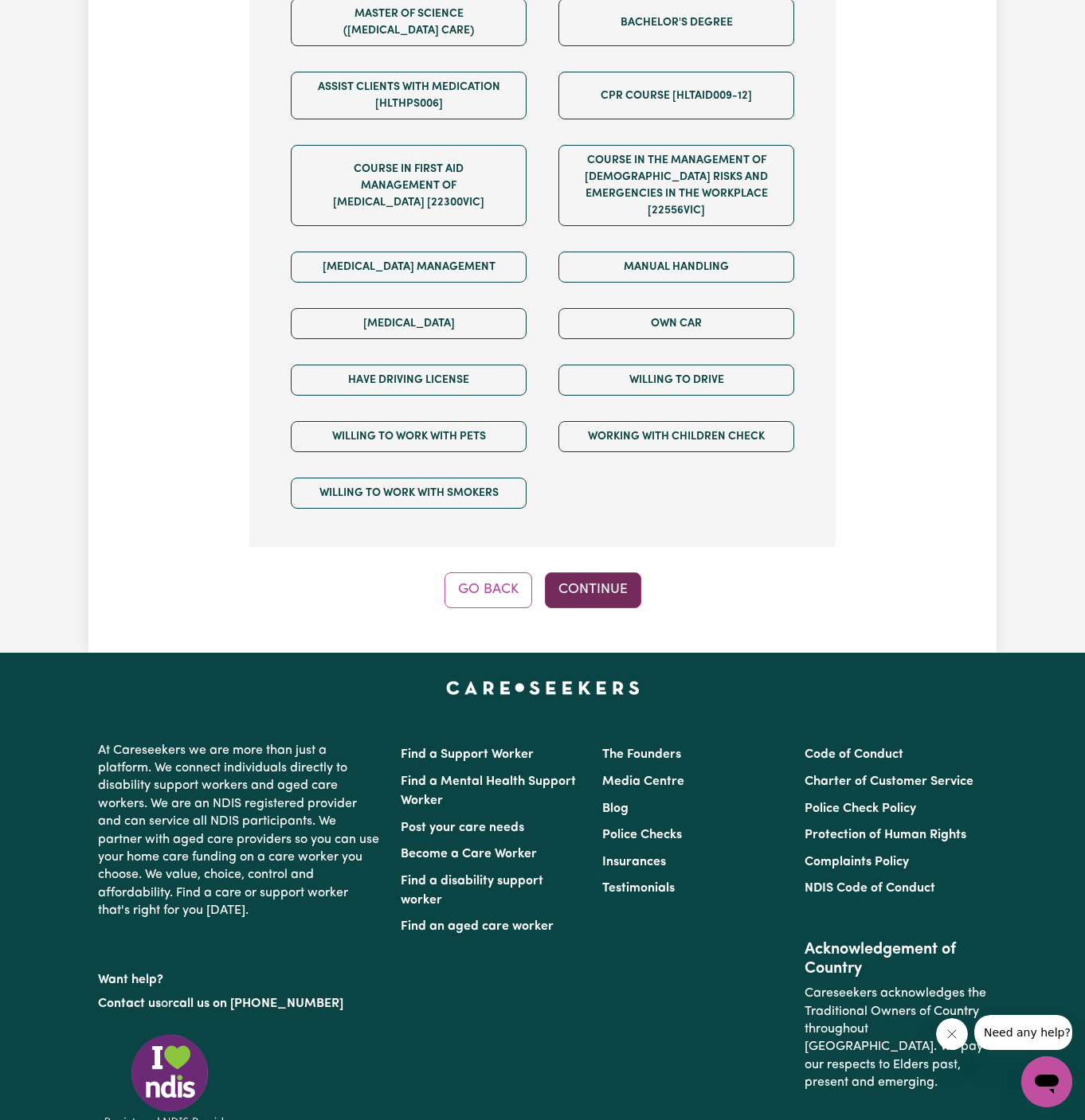
click at [596, 572] on button "Continue" at bounding box center [592, 590] width 96 height 35
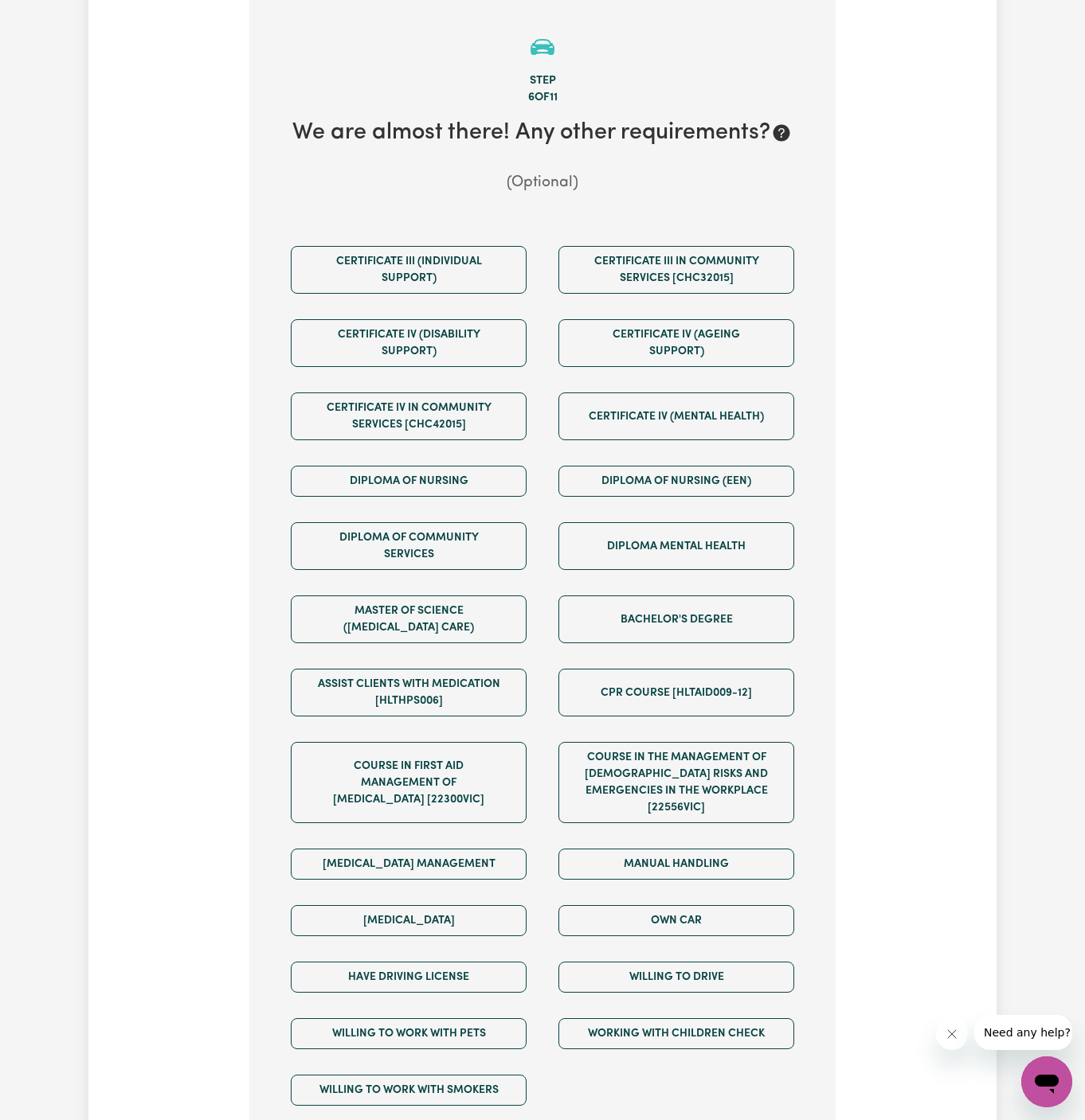
scroll to position [413, 0]
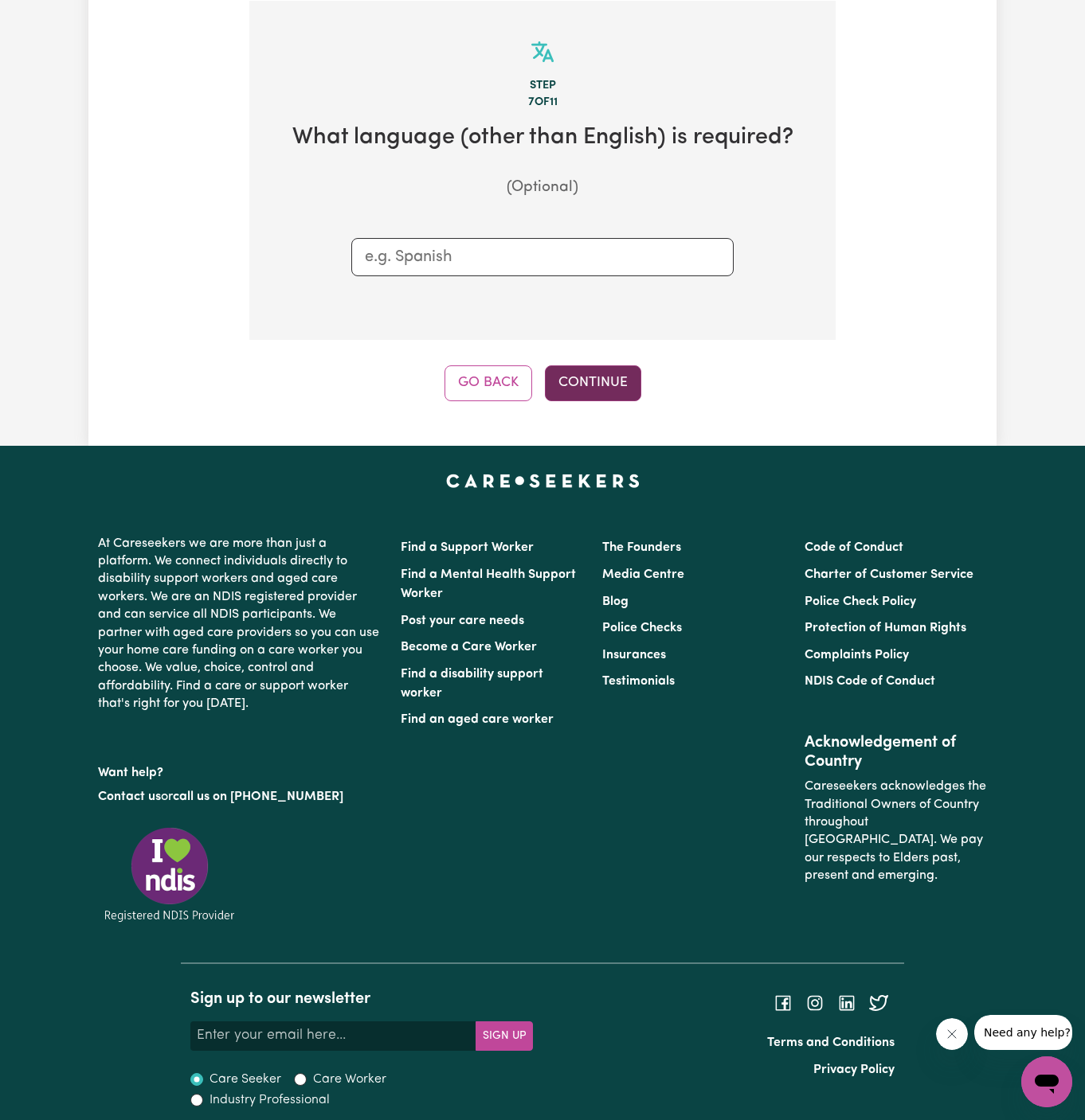
click at [623, 369] on button "Continue" at bounding box center [592, 383] width 96 height 35
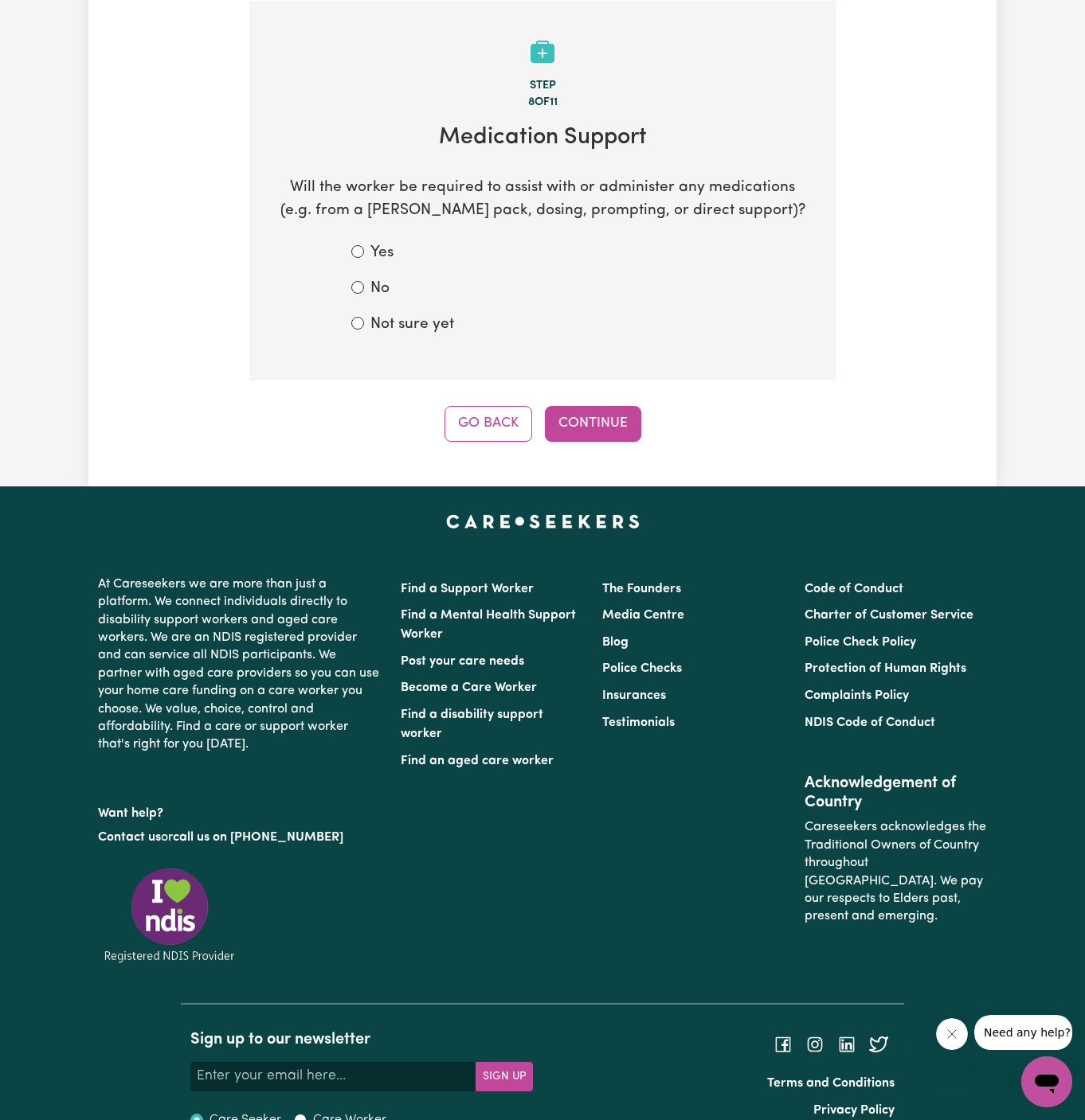
click at [377, 293] on label "No" at bounding box center [379, 289] width 19 height 23
click at [364, 293] on input "No" at bounding box center [358, 288] width 13 height 13
radio input "true"
click at [598, 430] on button "Continue" at bounding box center [592, 423] width 96 height 35
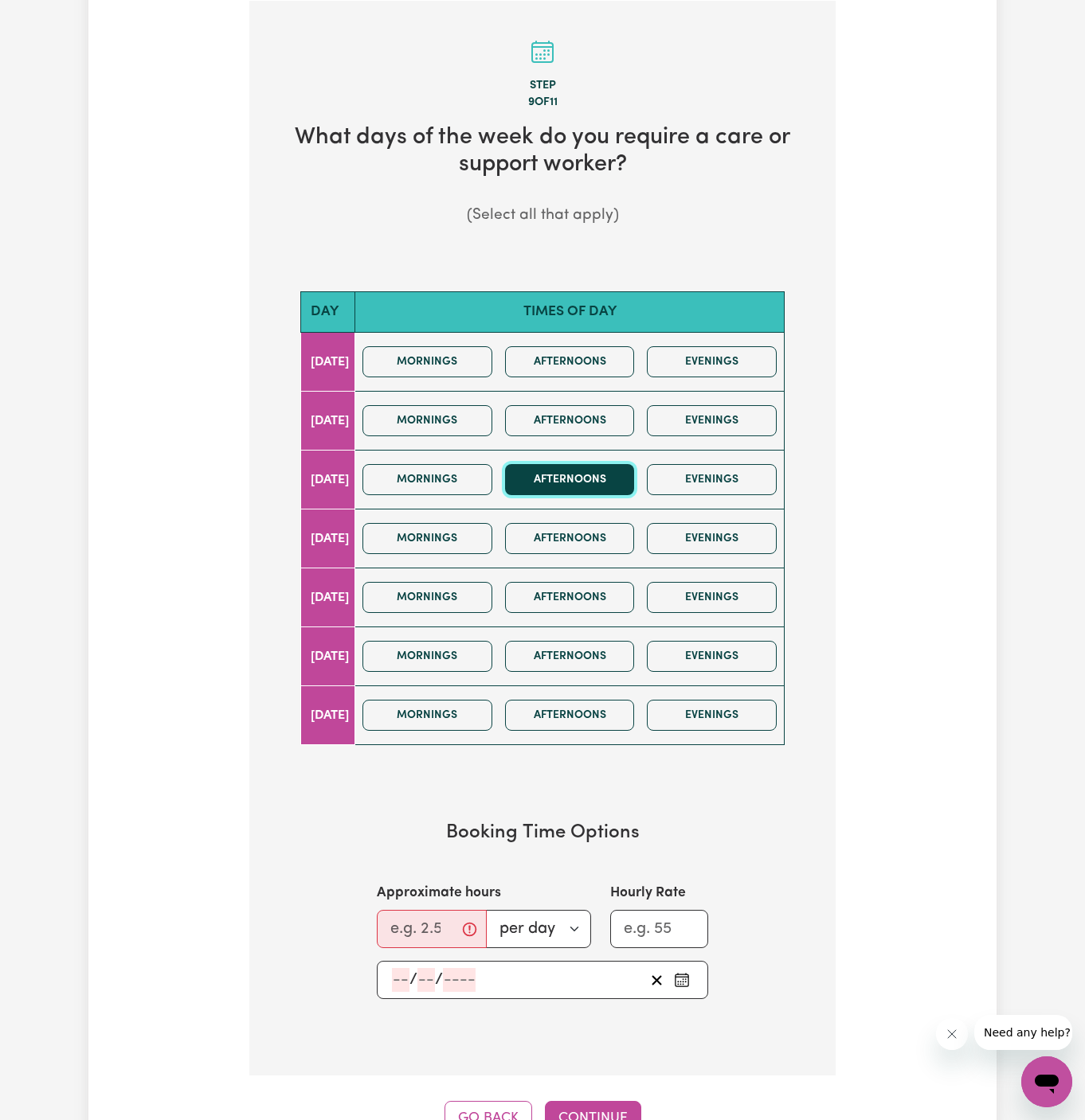
click at [582, 470] on button "Afternoons" at bounding box center [569, 479] width 130 height 31
click at [728, 473] on button "Evenings" at bounding box center [711, 479] width 130 height 31
click at [635, 472] on button "Afternoons" at bounding box center [569, 479] width 130 height 31
click at [413, 910] on input "Approximate hours" at bounding box center [431, 929] width 110 height 38
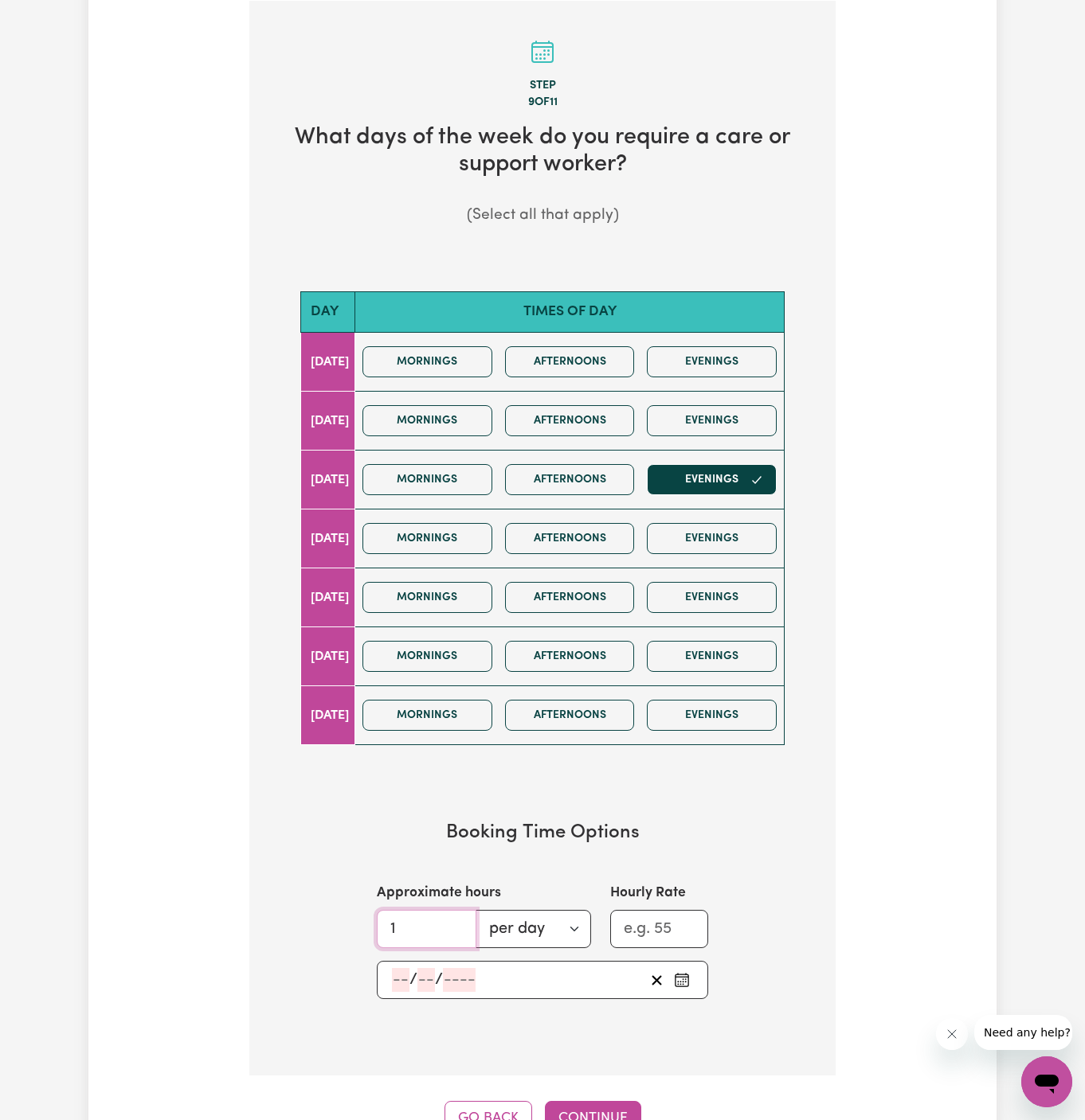
type input "1"
click at [407, 972] on input "number" at bounding box center [400, 980] width 18 height 24
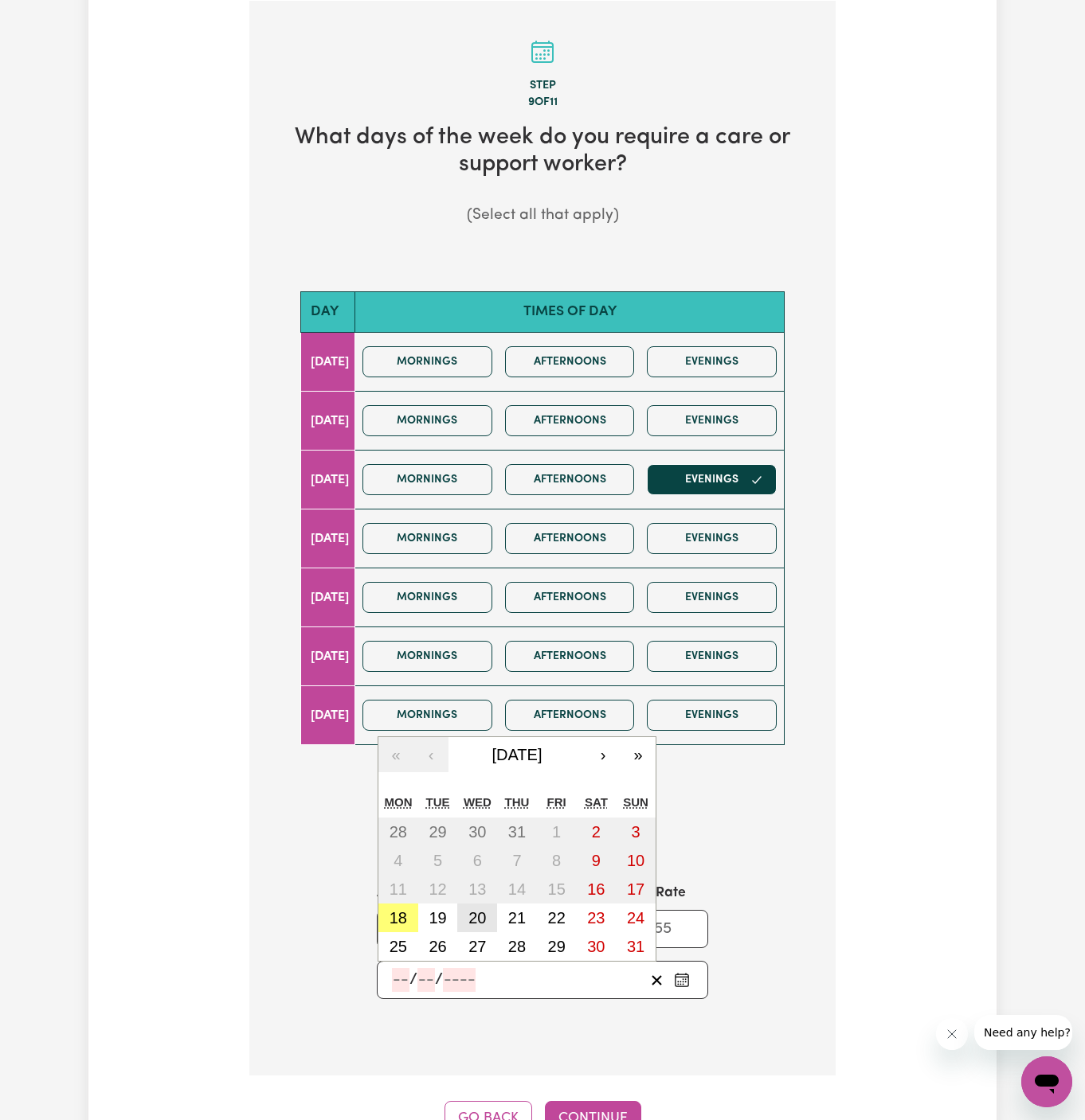
click at [472, 910] on abbr "20" at bounding box center [477, 918] width 18 height 18
type input "[DATE]"
type input "20"
type input "8"
type input "2025"
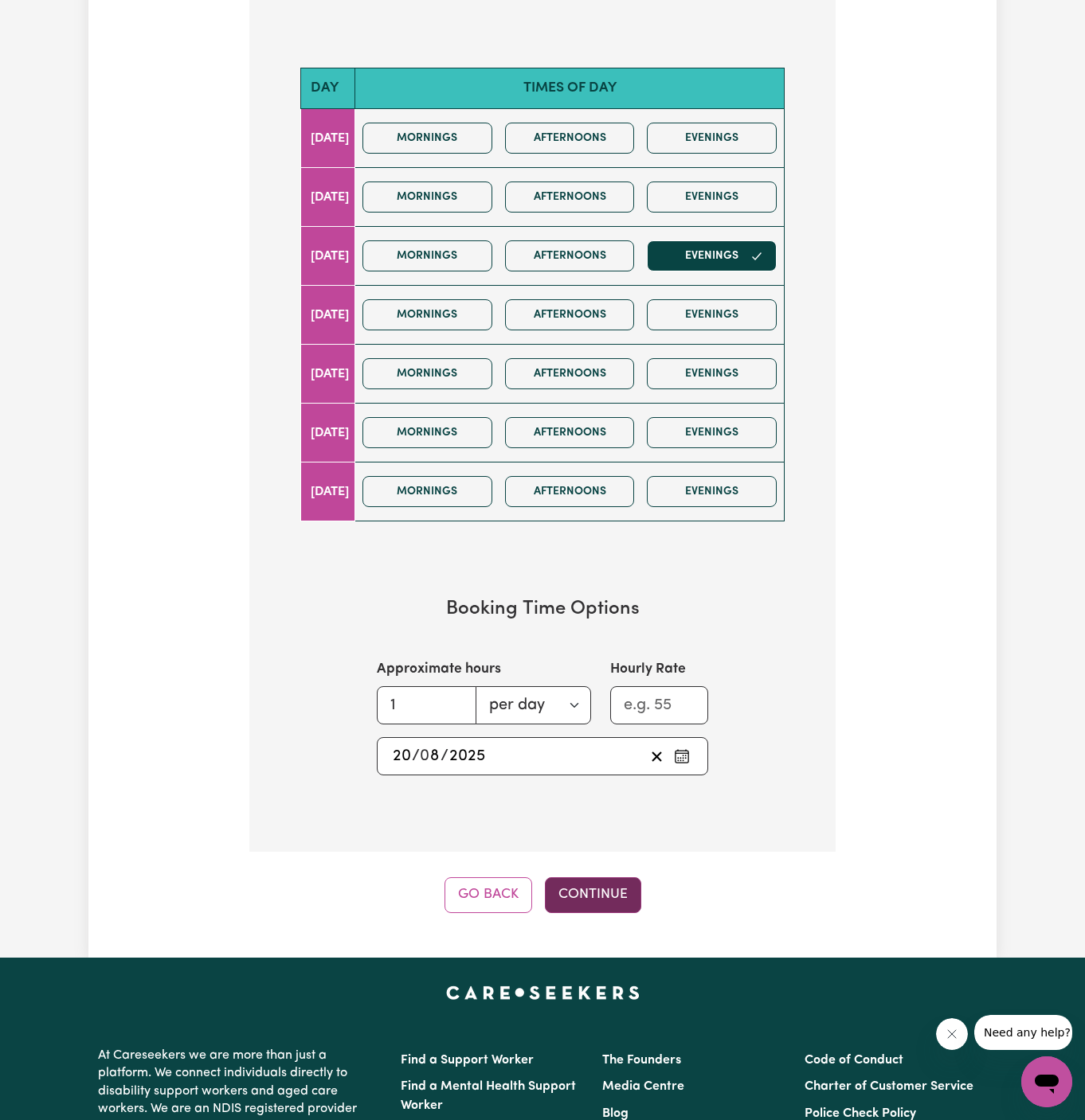
click at [614, 879] on button "Continue" at bounding box center [592, 895] width 96 height 35
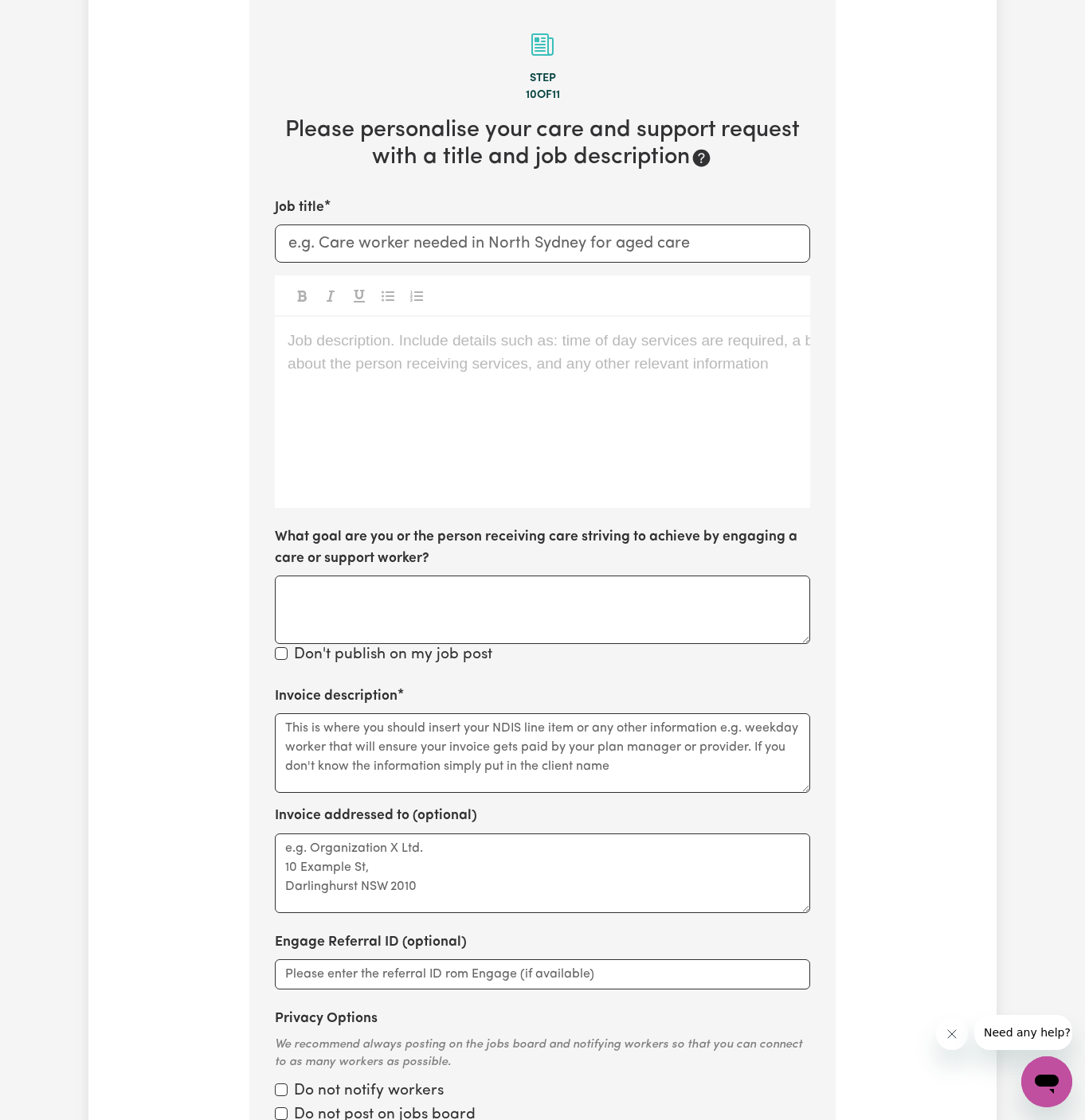
scroll to position [413, 0]
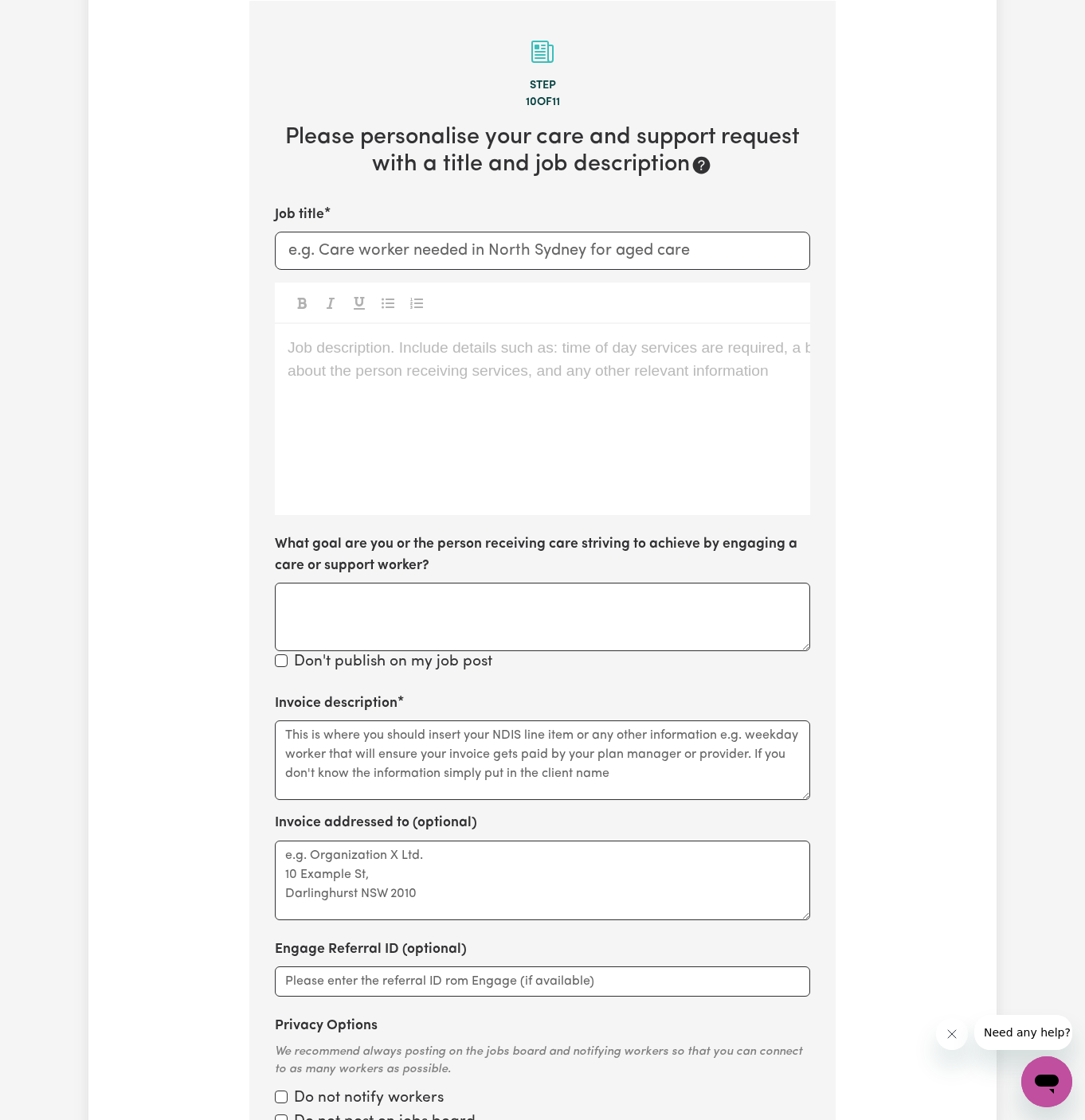
click at [492, 448] on div "Job description. Include details such as: time of day services are required, a …" at bounding box center [542, 420] width 535 height 191
click at [269, 252] on section "Step 10 of 11 Please personalise your care and support request with a title and…" at bounding box center [542, 587] width 586 height 1172
click at [356, 253] on input "Job title" at bounding box center [542, 251] width 535 height 38
paste input "[DEMOGRAPHIC_DATA] Support Worker Needed in [GEOGRAPHIC_DATA], [GEOGRAPHIC_DATA]"
type input "[DEMOGRAPHIC_DATA] Support Worker Needed in [GEOGRAPHIC_DATA], [GEOGRAPHIC_DATA]"
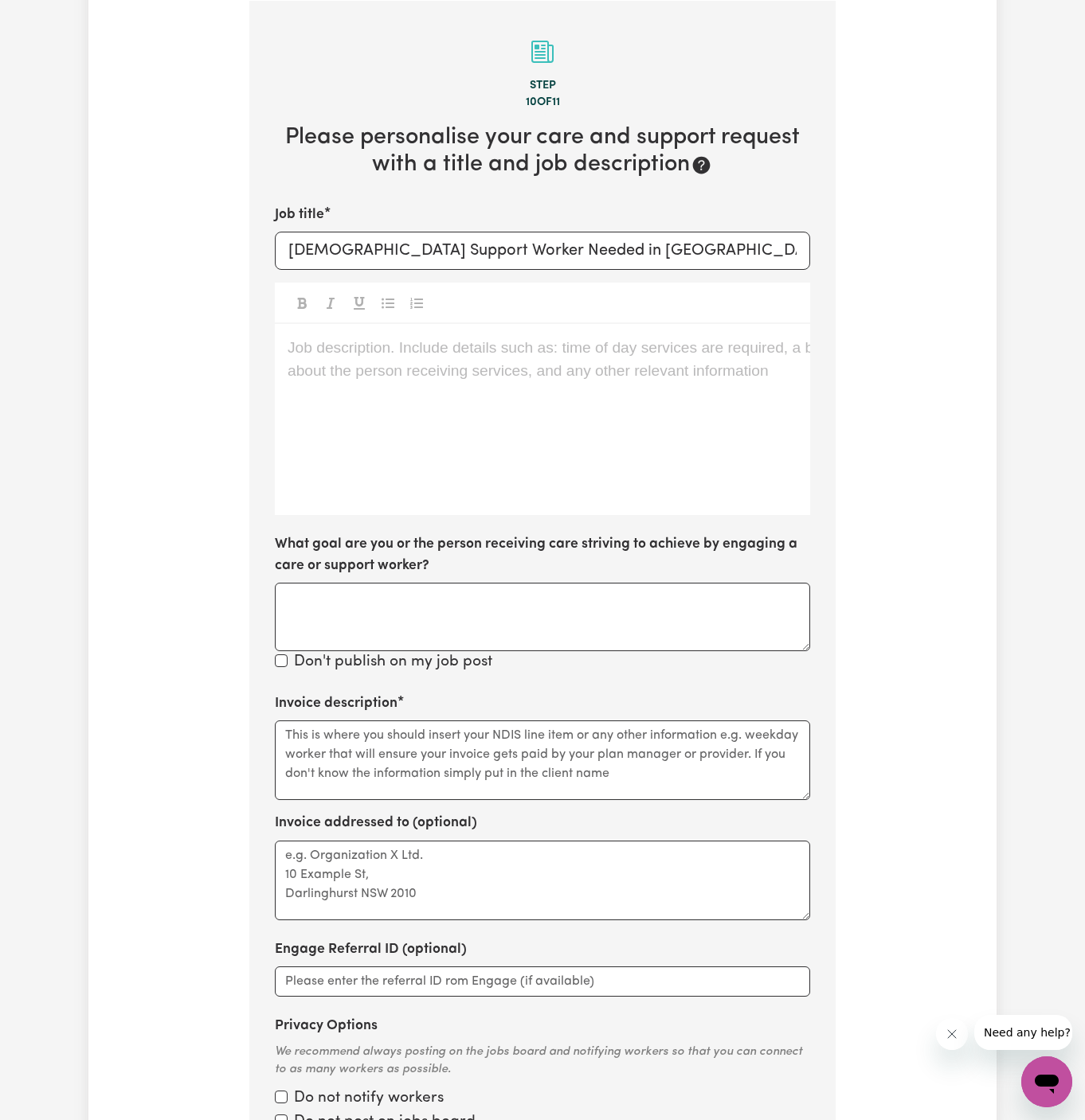
click at [419, 366] on div "Job description. Include details such as: time of day services are required, a …" at bounding box center [542, 420] width 535 height 191
click at [599, 439] on div "Job description. Include details such as: time of day services are required, a …" at bounding box center [542, 420] width 535 height 191
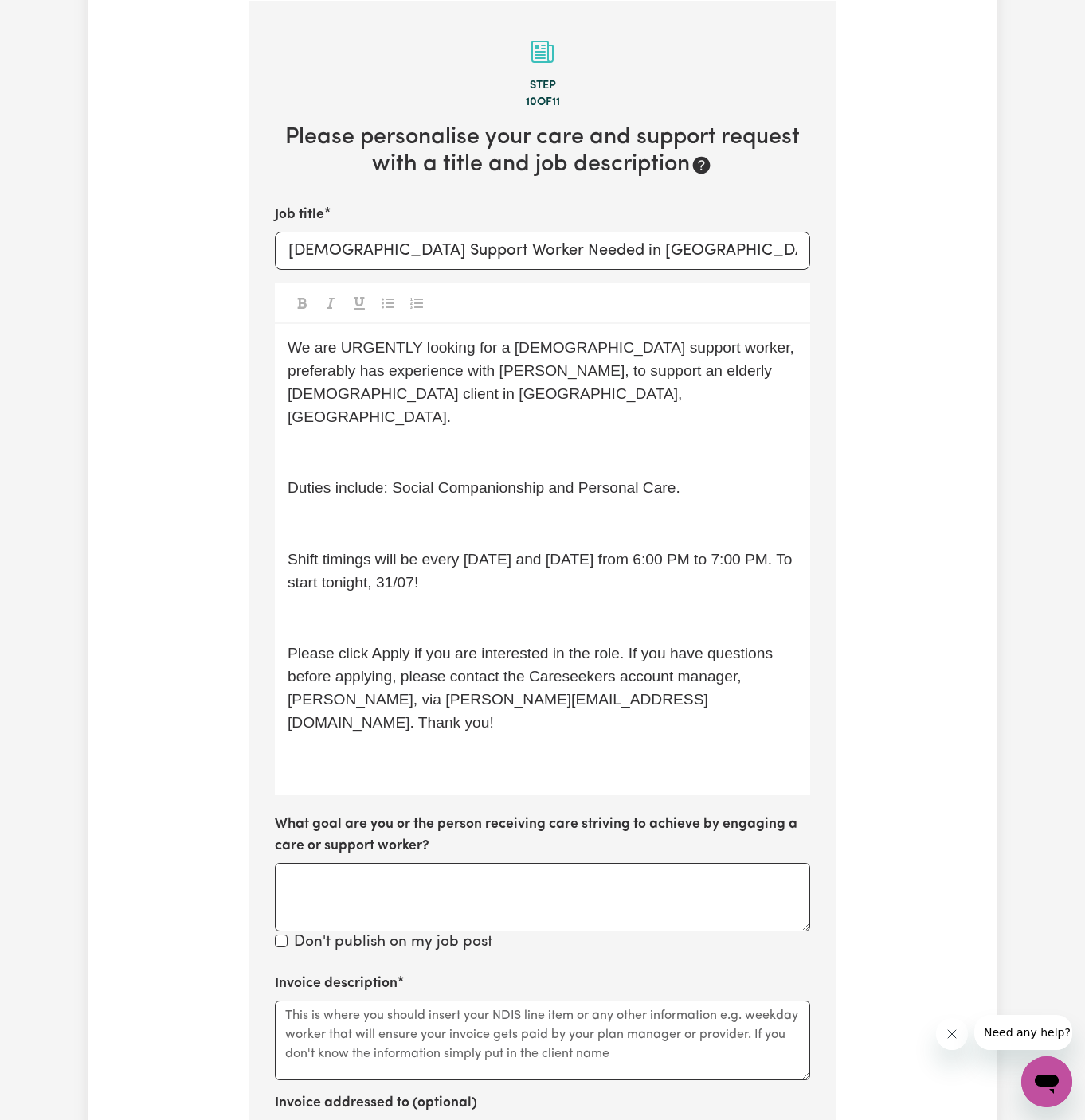
click at [485, 406] on div "We are URGENTLY looking for a [DEMOGRAPHIC_DATA] support worker, preferably has…" at bounding box center [542, 560] width 535 height 471
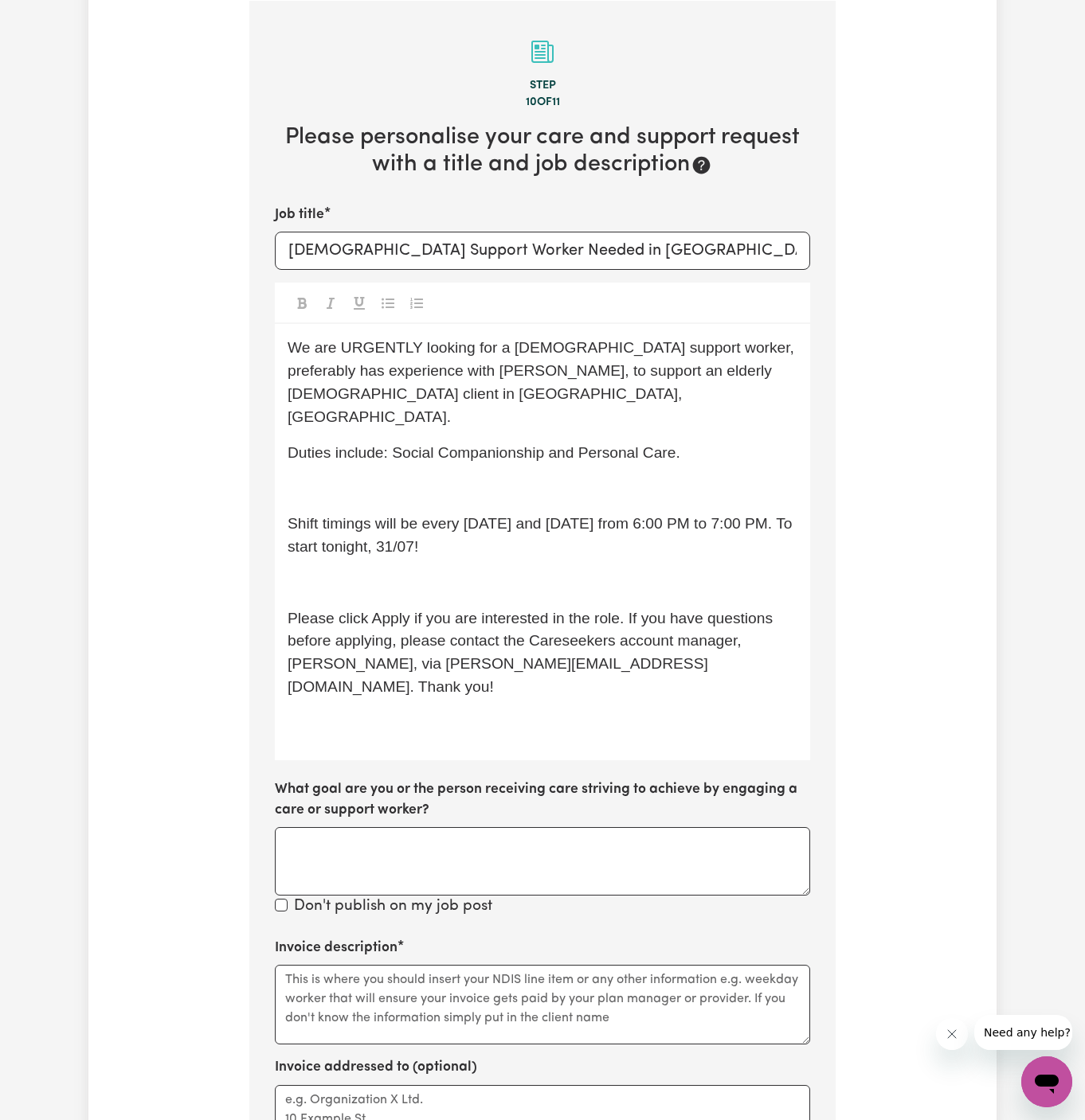
click at [483, 442] on p "Duties include: Social Companionship and Personal Care." at bounding box center [542, 453] width 509 height 23
click at [475, 477] on p "﻿" at bounding box center [542, 488] width 509 height 23
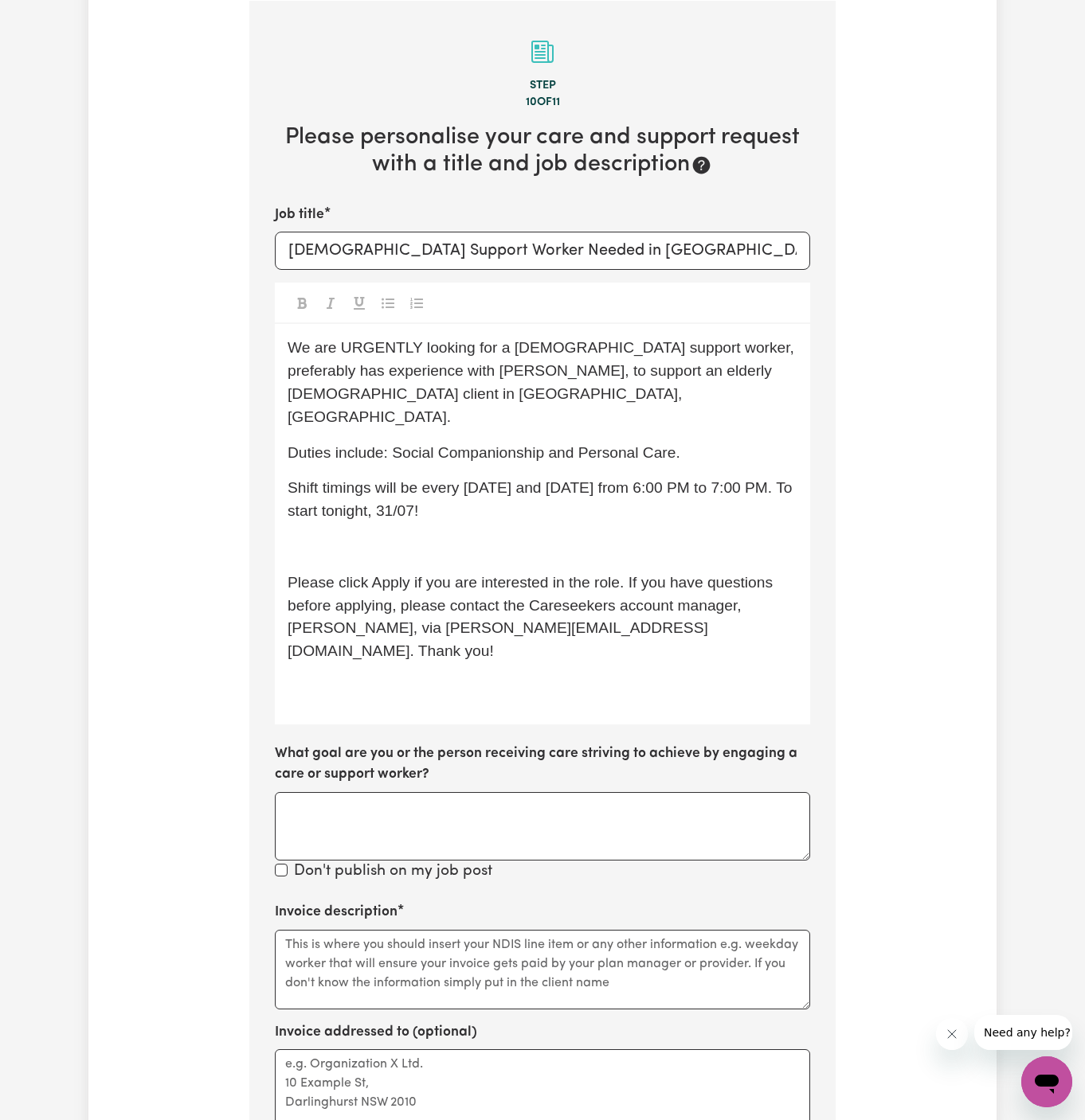
click at [478, 536] on p "﻿" at bounding box center [542, 547] width 509 height 23
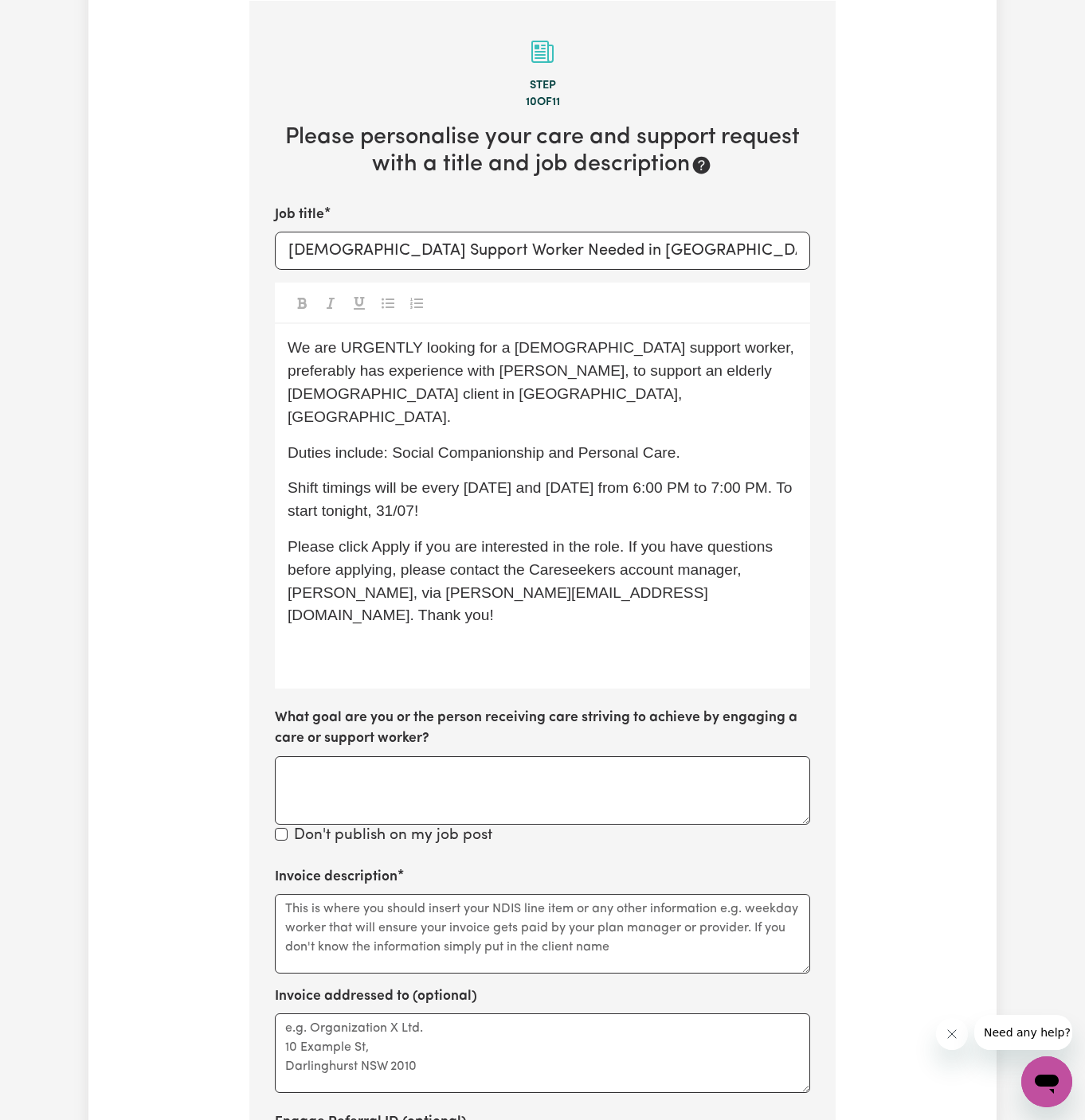
click at [485, 538] on span "Please click Apply if you are interested in the role. If you have questions bef…" at bounding box center [532, 580] width 489 height 85
click at [571, 640] on p "﻿" at bounding box center [542, 651] width 509 height 23
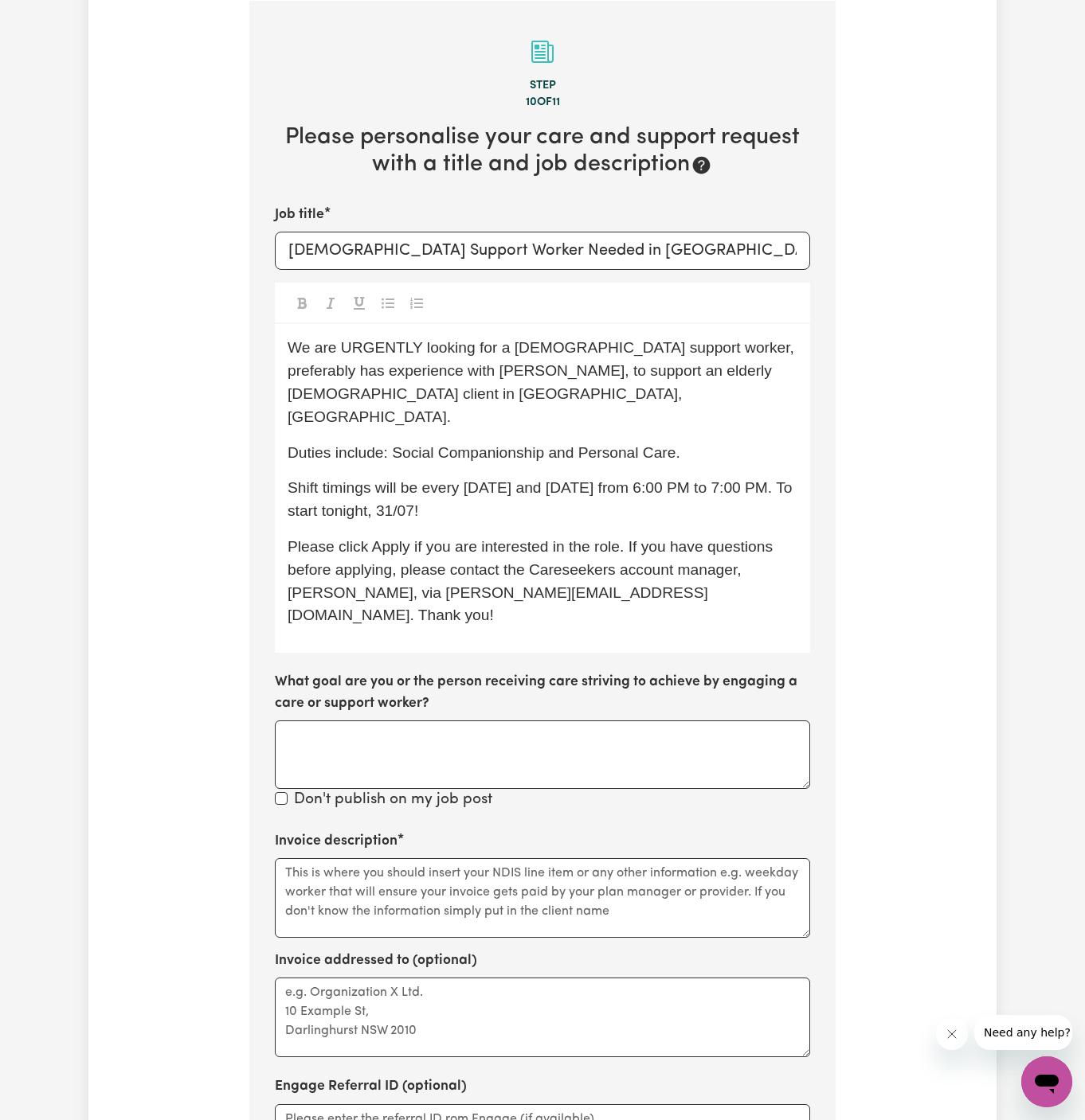
drag, startPoint x: 427, startPoint y: 465, endPoint x: 487, endPoint y: 483, distance: 62.6
click at [487, 483] on p "Shift timings will be every [DATE] and [DATE] from 6:00 PM to 7:00 PM. To start…" at bounding box center [542, 500] width 509 height 46
click at [487, 484] on p "Shift timings will be every [DATE] and [DATE] from 6:00 PM to 7:00 PM. To start…" at bounding box center [542, 500] width 509 height 46
drag, startPoint x: 658, startPoint y: 466, endPoint x: 421, endPoint y: 458, distance: 237.1
click at [421, 479] on span "Shift timings will be every [DATE] and [DATE] from 6:00 PM to 7:00 PM. To start…" at bounding box center [542, 499] width 509 height 40
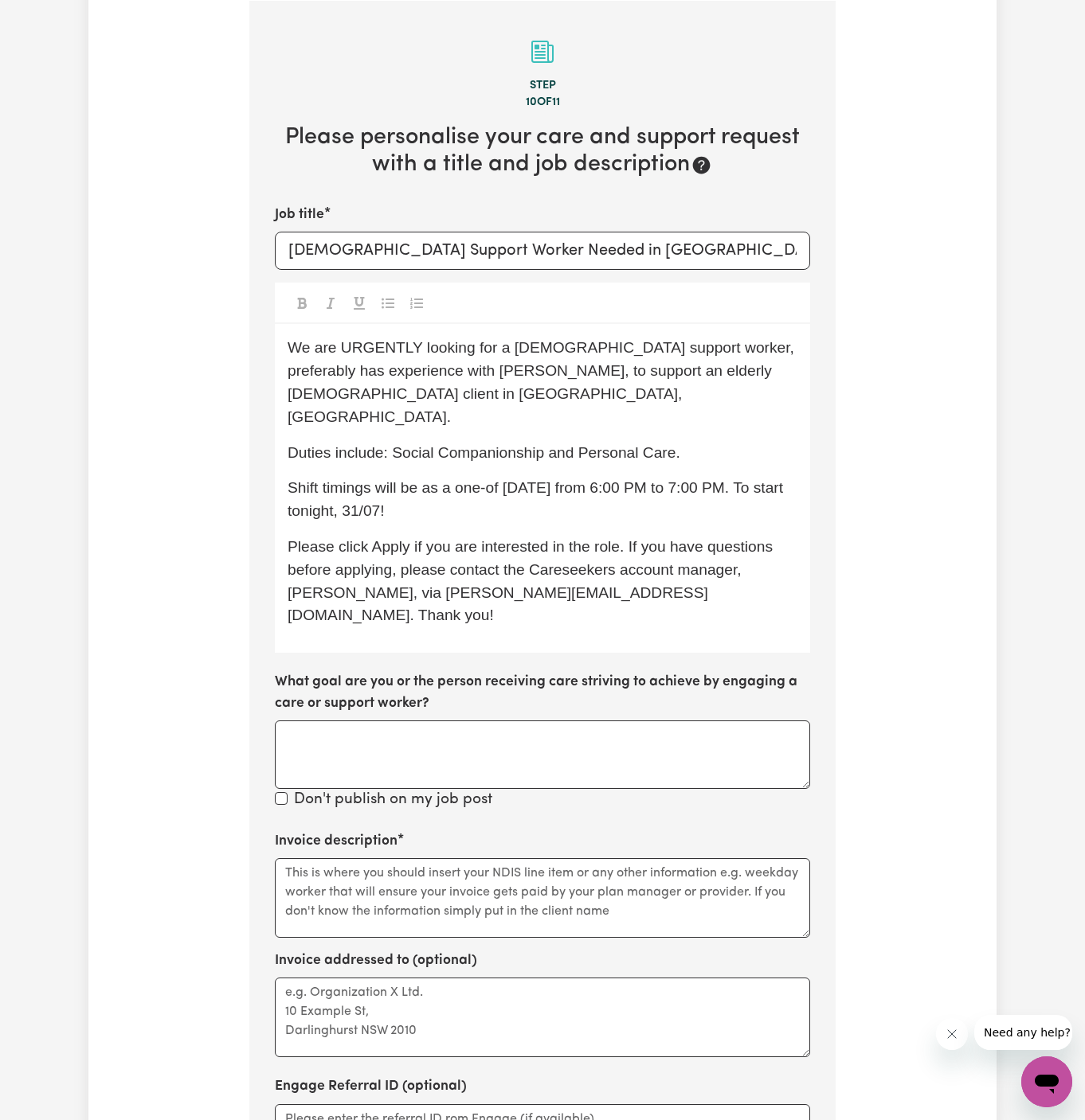
drag, startPoint x: 489, startPoint y: 493, endPoint x: 242, endPoint y: 494, distance: 247.0
click at [242, 494] on div "Tell us your care and support requirements Welcome to Careseekers. We are excit…" at bounding box center [542, 529] width 605 height 1684
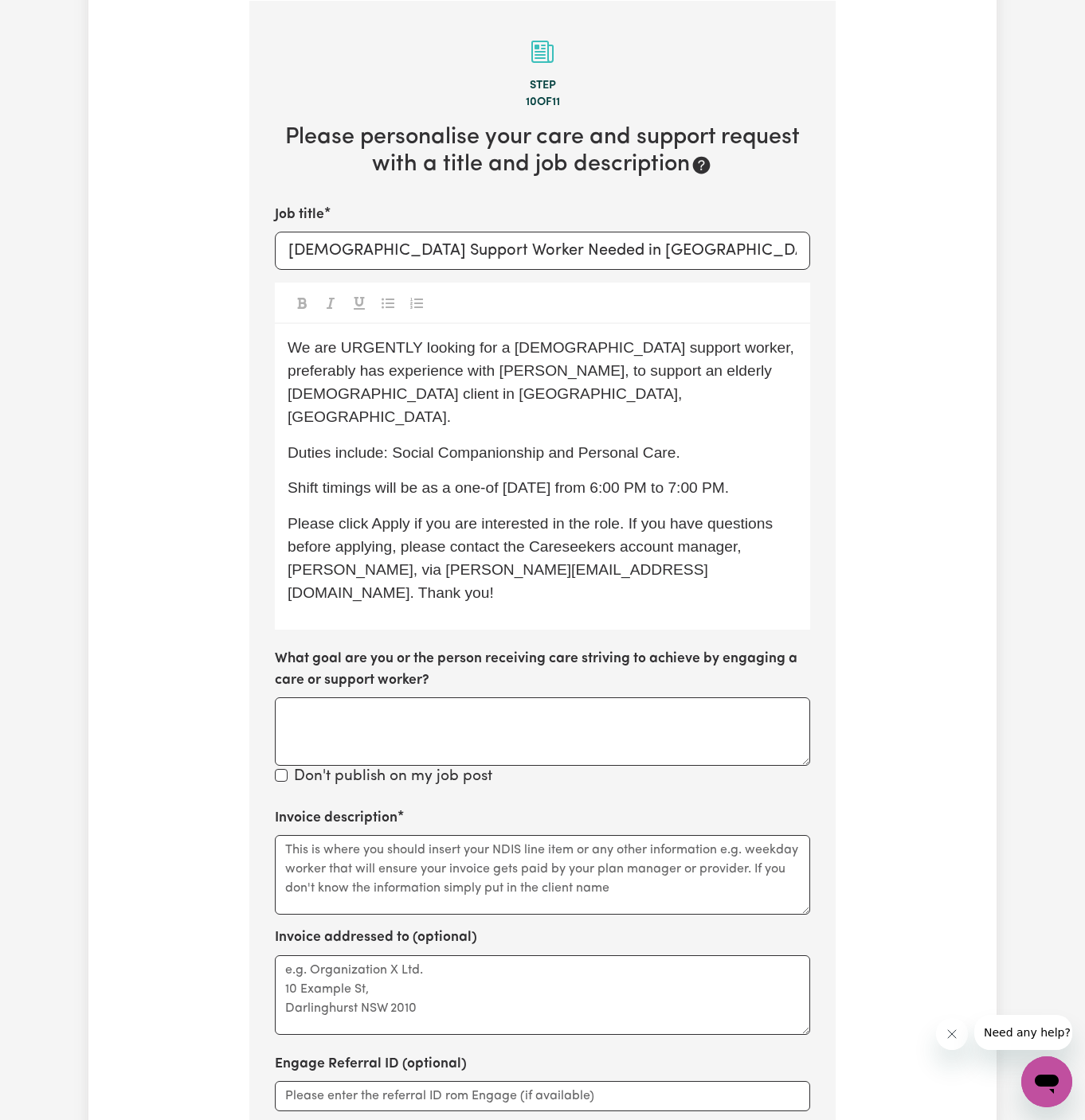
click at [539, 515] on span "Please click Apply if you are interested in the role. If you have questions bef…" at bounding box center [532, 557] width 489 height 85
click at [494, 479] on span "Shift timings will be as a one-of [DATE] from 6:00 PM to 7:00 PM." at bounding box center [508, 487] width 441 height 17
click at [568, 480] on div "We are URGENTLY looking for a [DEMOGRAPHIC_DATA] support worker, preferably has…" at bounding box center [542, 477] width 535 height 306
click at [513, 835] on textarea "Invoice description" at bounding box center [542, 875] width 535 height 80
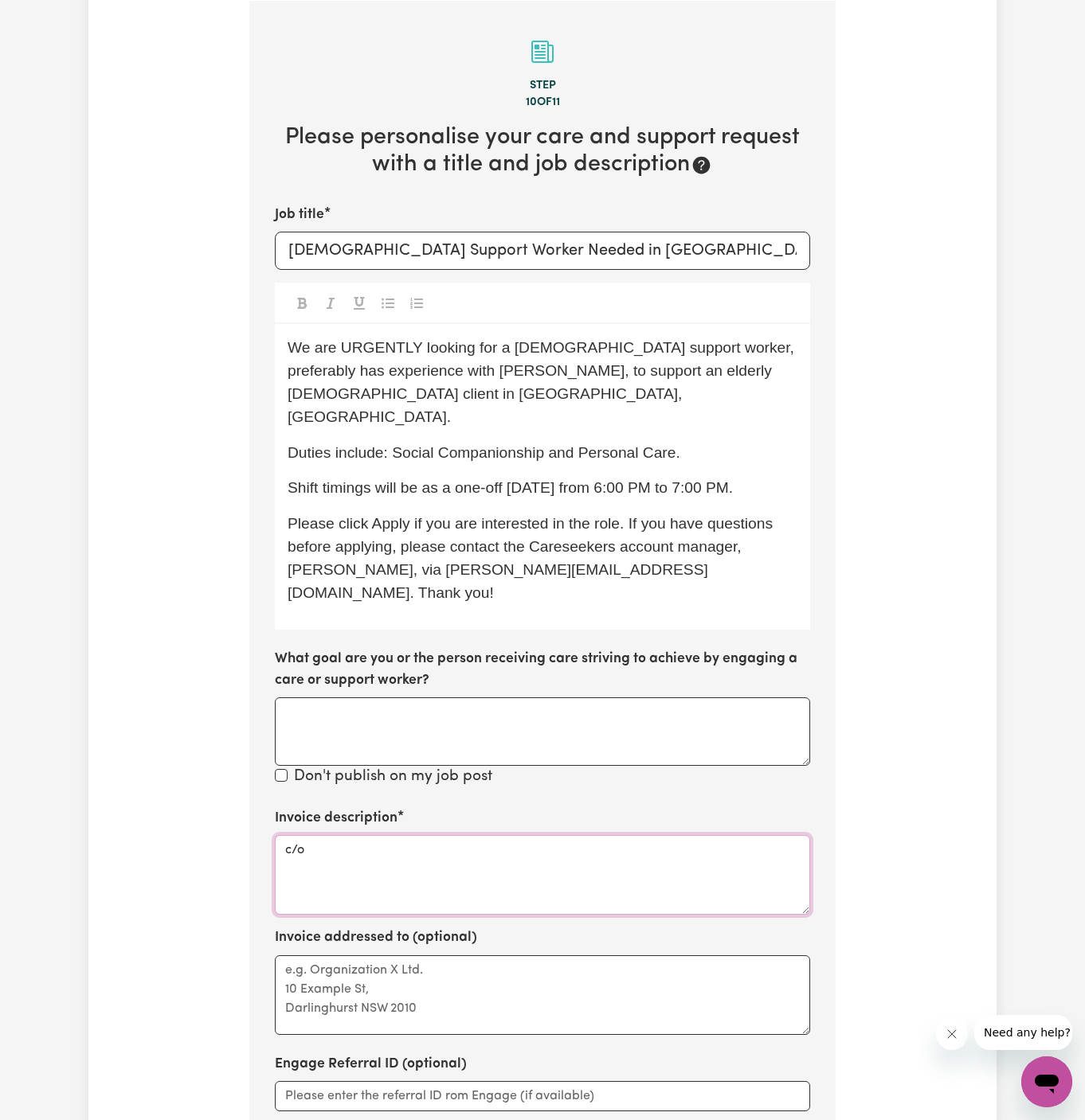
click at [295, 835] on textarea "c/o" at bounding box center [542, 875] width 535 height 80
paste textarea "YS HCP"
type textarea "c/o YS HCP"
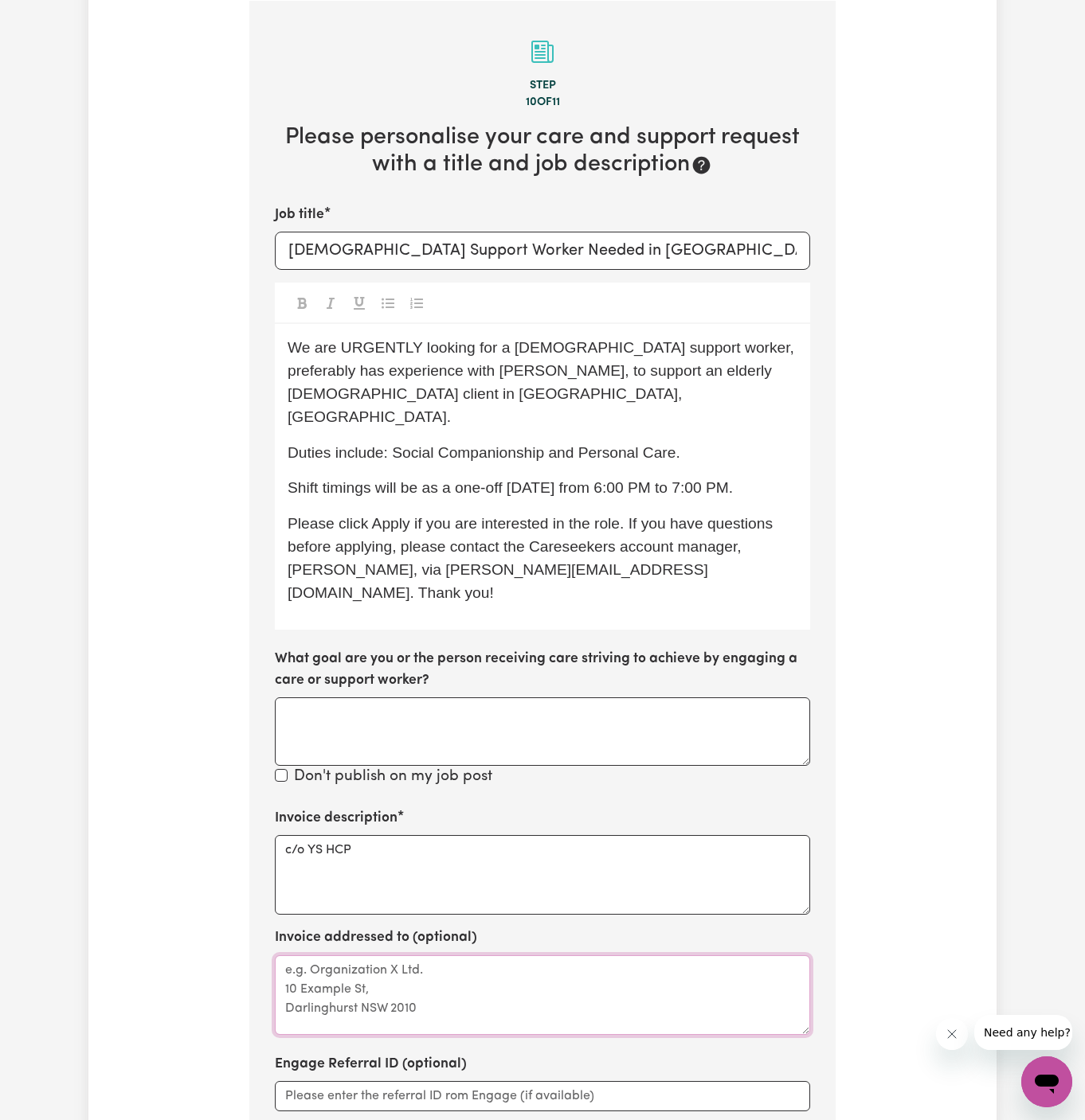
click at [328, 963] on textarea "Invoice addressed to (optional)" at bounding box center [542, 996] width 535 height 80
paste textarea "c/o YS HCP"
type textarea "c/o YS HCP"
click at [454, 835] on textarea "c/o YS HCP" at bounding box center [542, 875] width 535 height 80
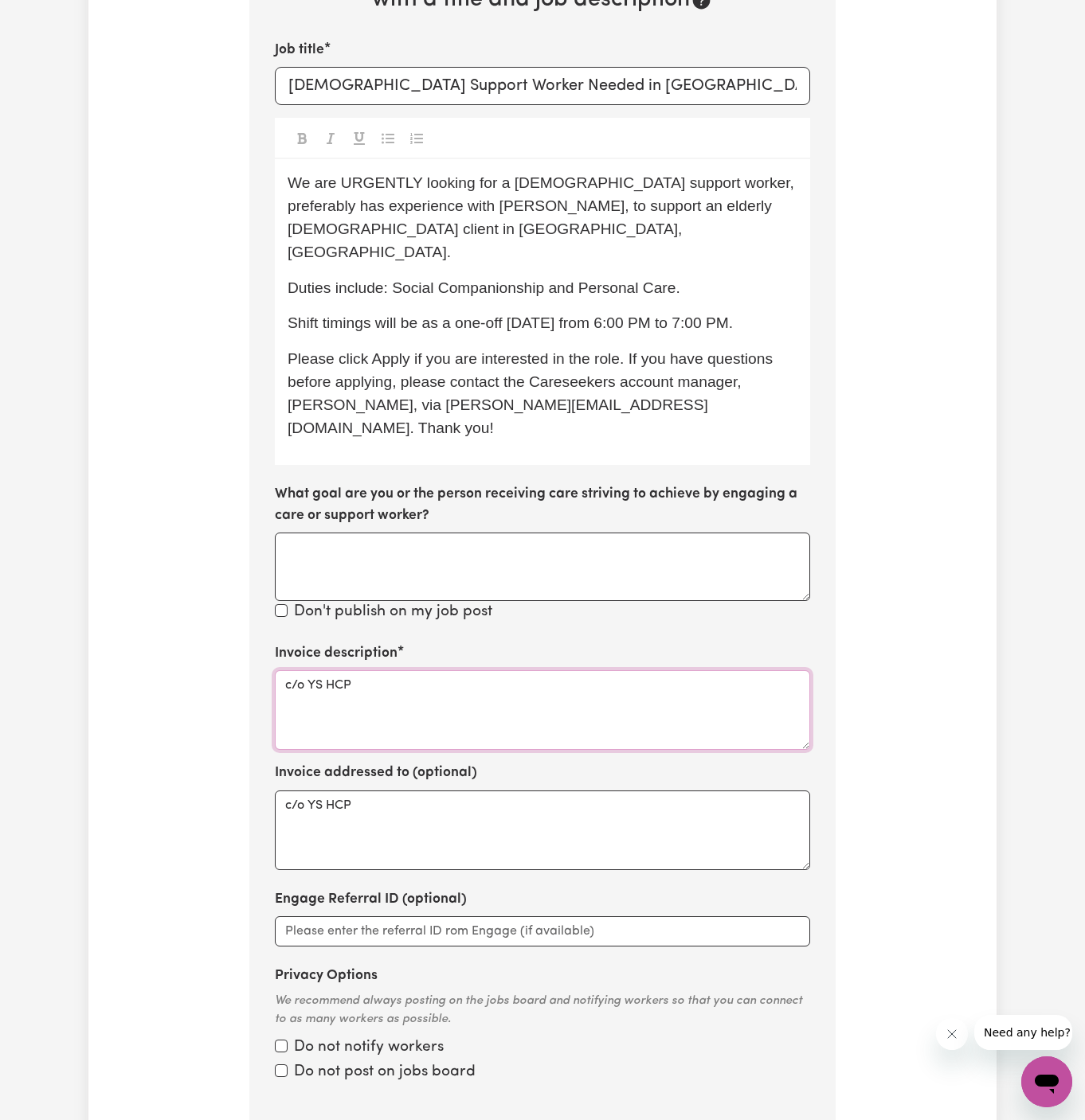
scroll to position [725, 0]
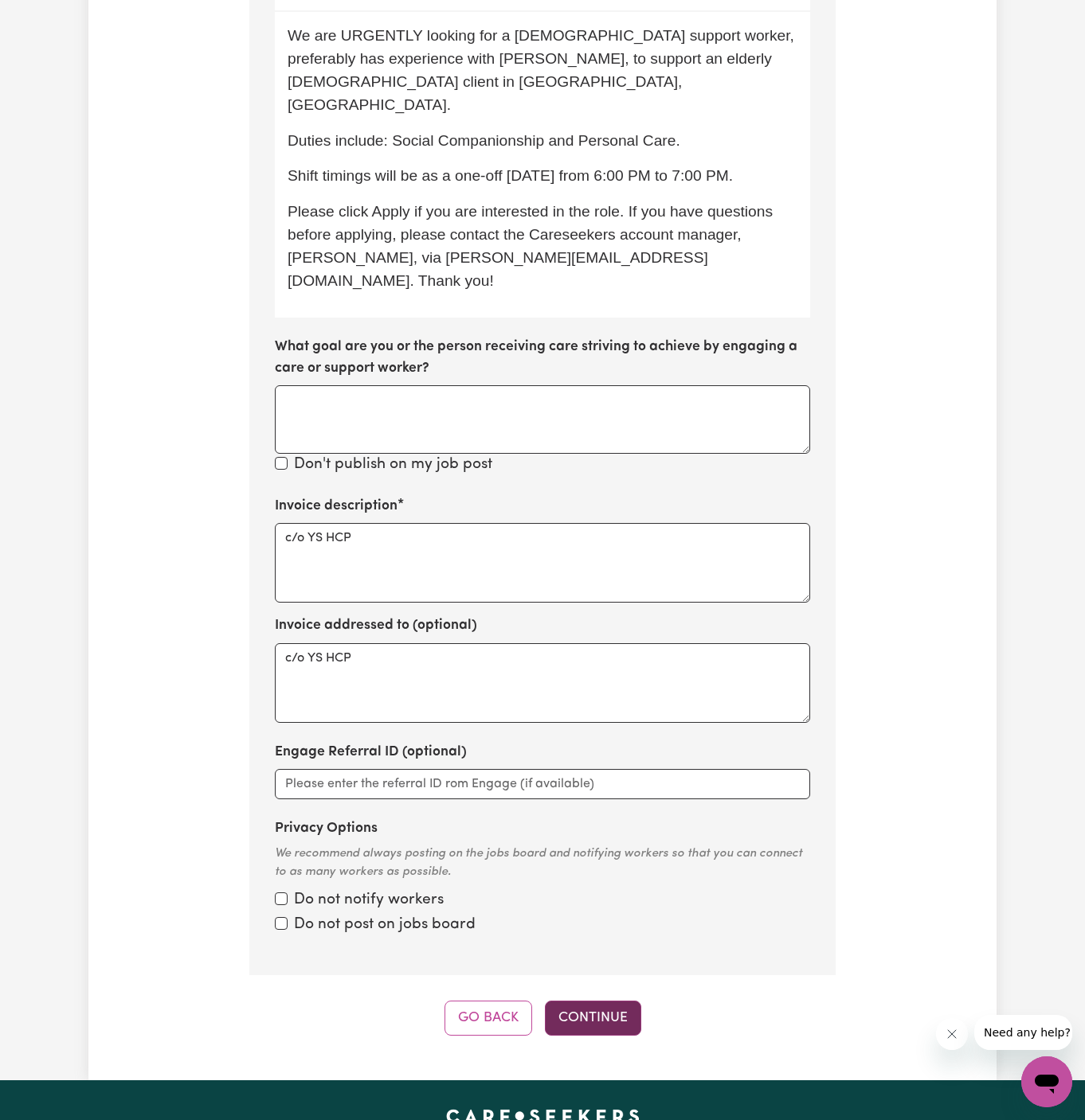
click at [585, 1001] on button "Continue" at bounding box center [592, 1019] width 96 height 35
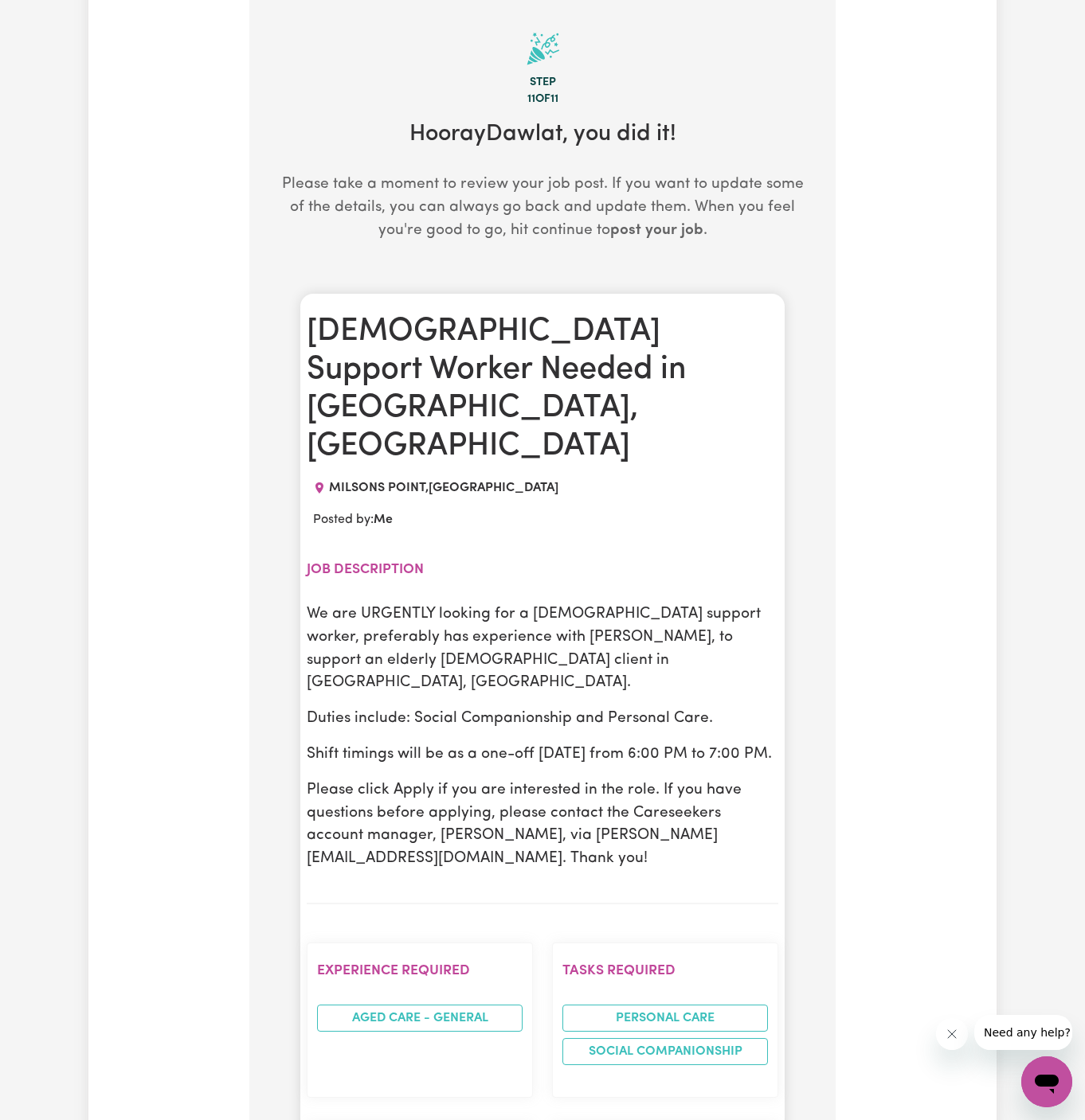
scroll to position [413, 0]
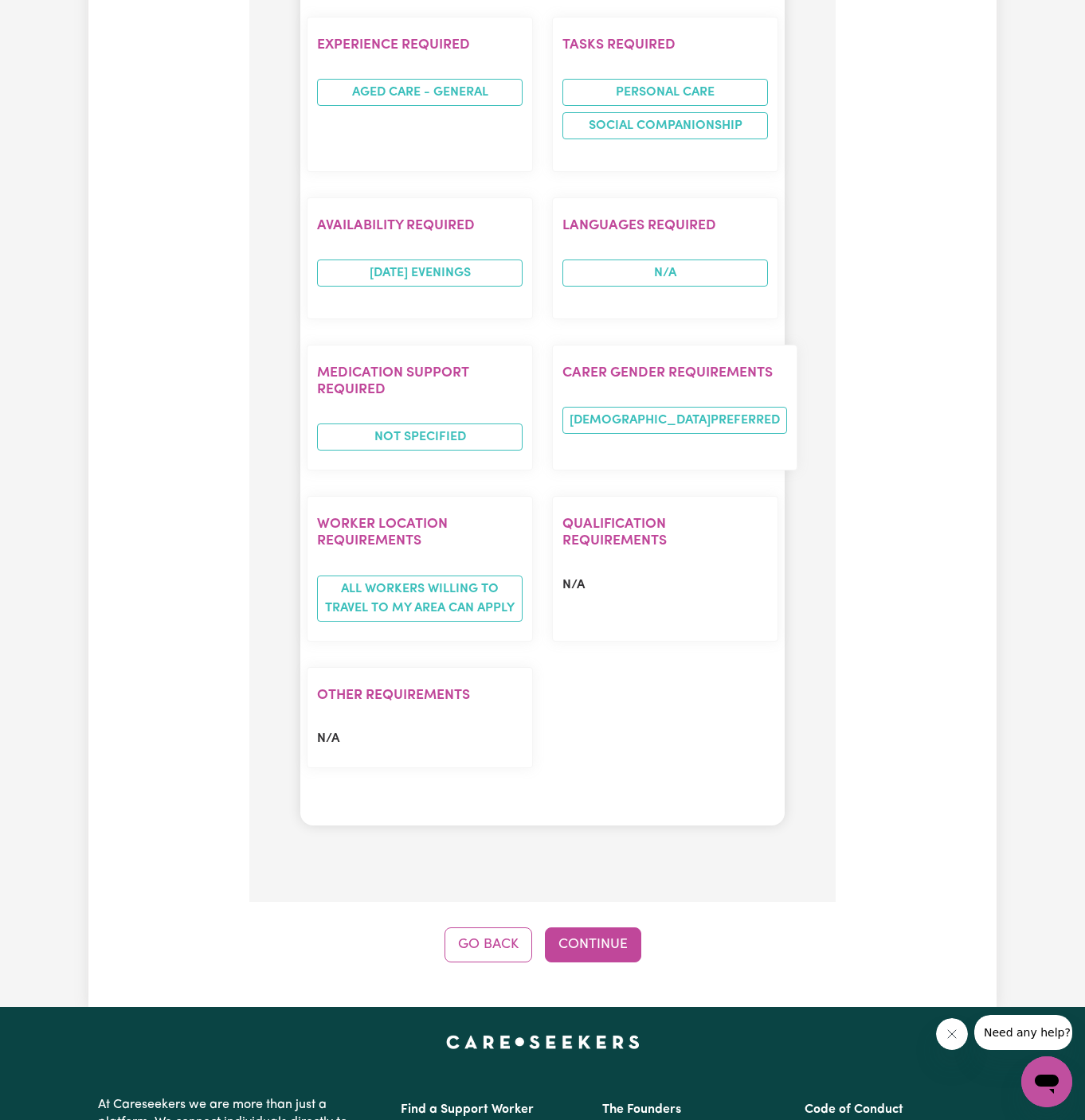
click at [492, 928] on button "Go Back" at bounding box center [488, 945] width 88 height 35
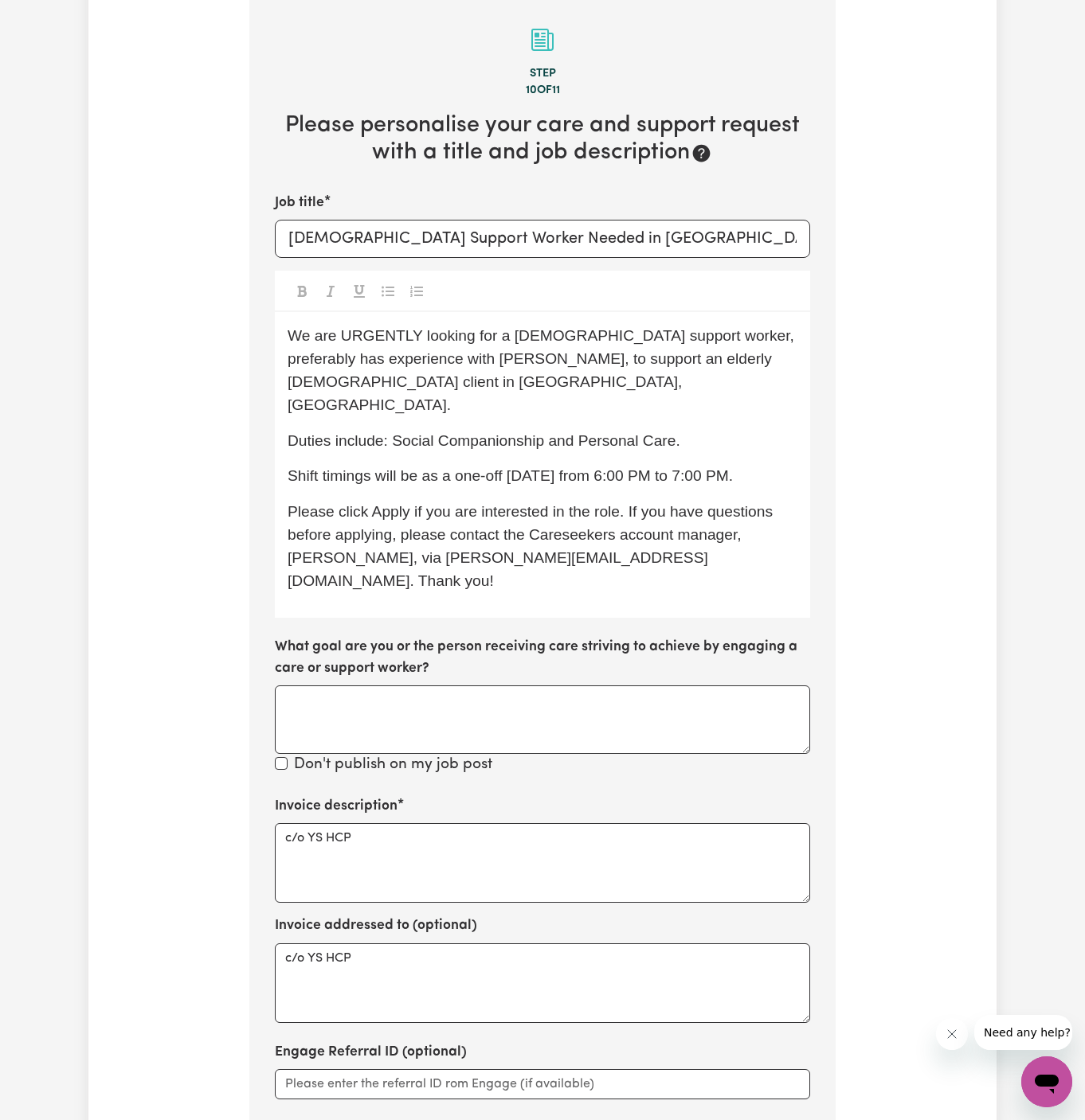
scroll to position [413, 0]
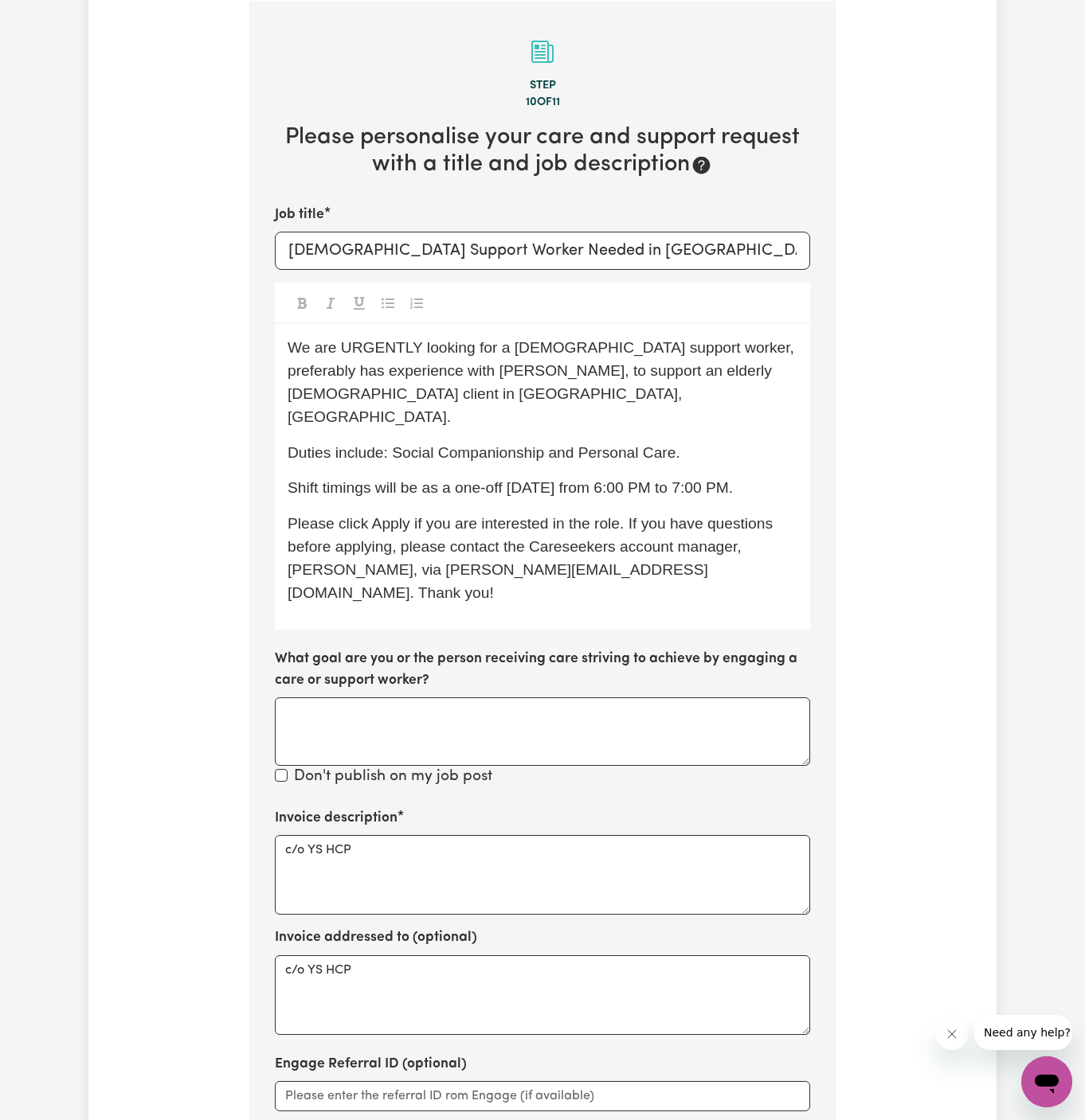
click at [623, 515] on span "Please click Apply if you are interested in the role. If you have questions bef…" at bounding box center [532, 557] width 489 height 85
click at [614, 479] on span "Shift timings will be as a one-off [DATE] from 6:00 PM to 7:00 PM." at bounding box center [510, 487] width 445 height 17
click at [626, 485] on p "Shift timings will be as a one-off [DATE][DATE] from 6:00 PM to 7:00 PM." at bounding box center [542, 488] width 509 height 23
click at [579, 479] on span "Shift timings will be as a one-off [DATE][DATE] from 6:00 PM to 7:00 PM." at bounding box center [534, 487] width 493 height 17
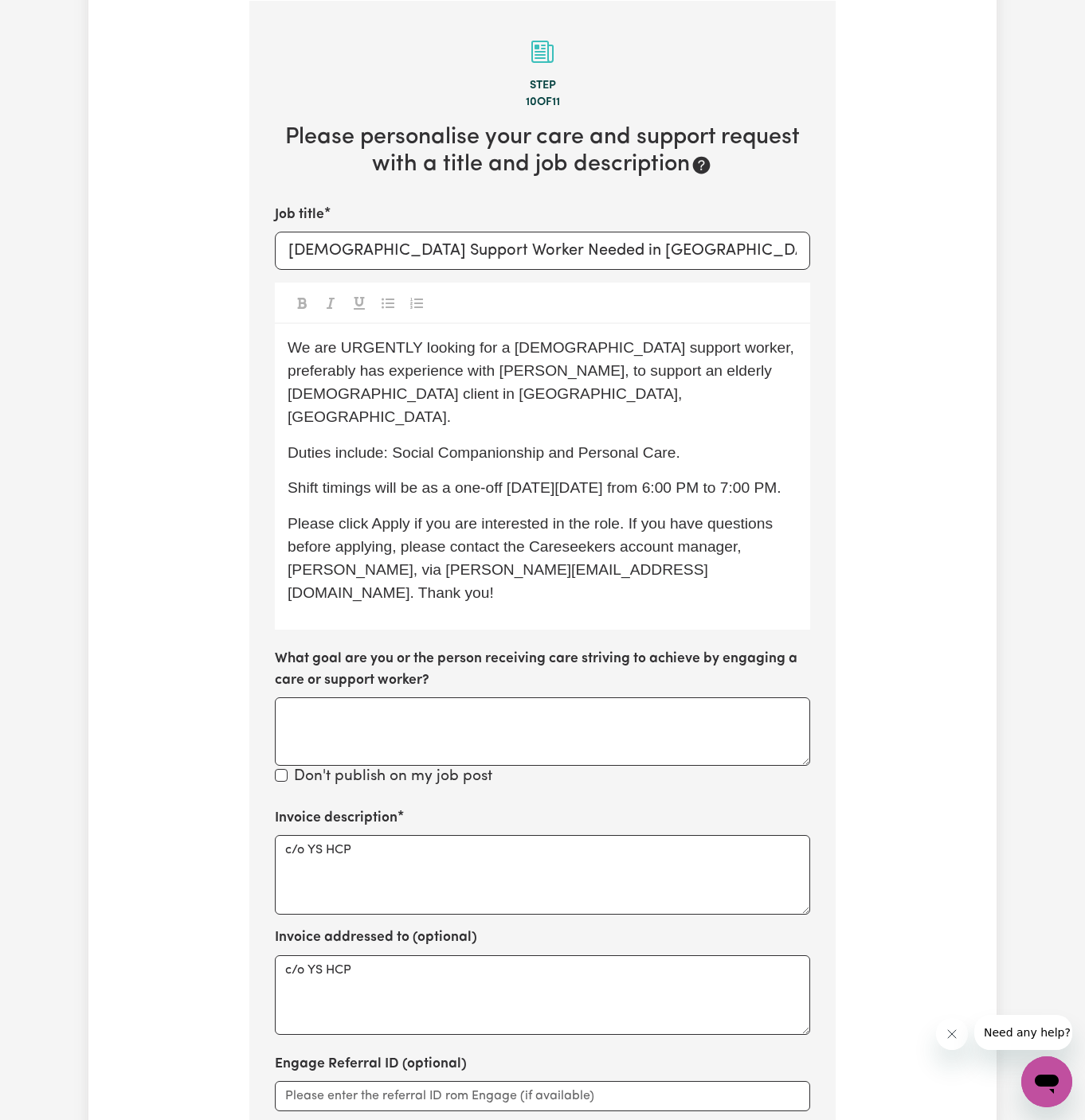
click at [675, 477] on p "Shift timings will be as a one-off [DATE][DATE] from 6:00 PM to 7:00 PM." at bounding box center [542, 488] width 509 height 23
click at [737, 526] on span "Please click Apply if you are interested in the role. If you have questions bef…" at bounding box center [532, 557] width 489 height 85
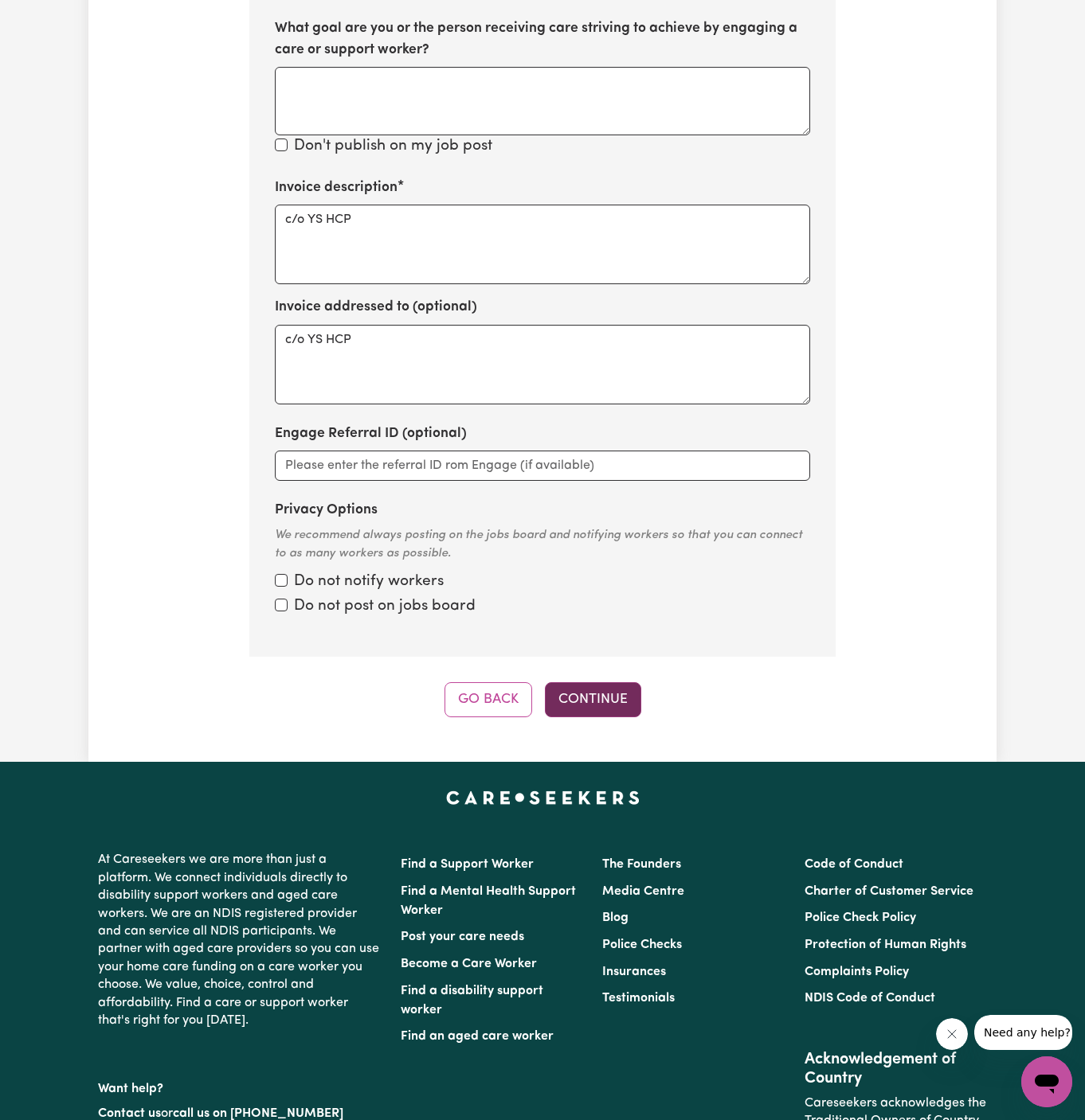
click at [606, 682] on button "Continue" at bounding box center [592, 700] width 96 height 35
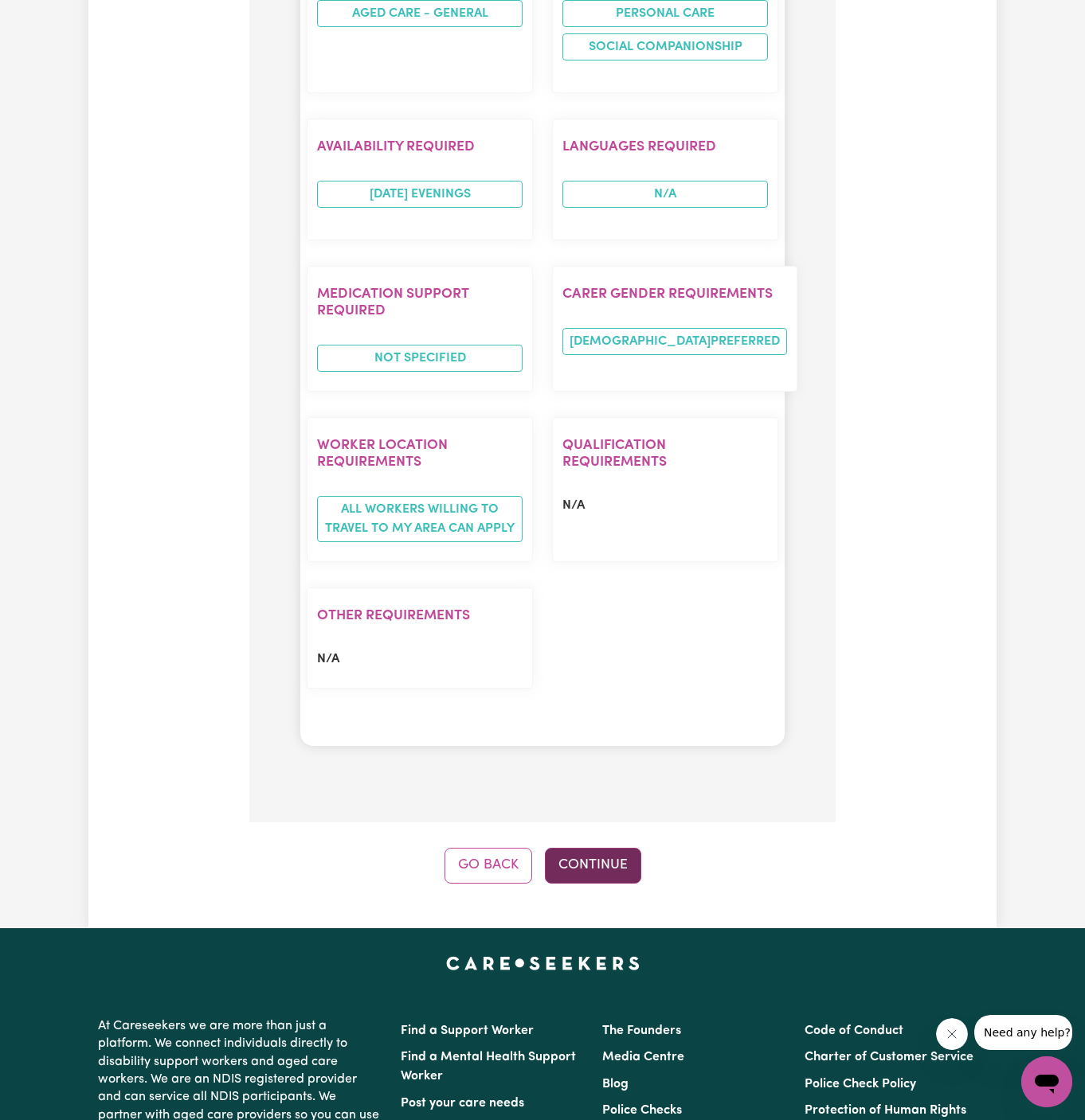
click at [594, 848] on button "Continue" at bounding box center [592, 866] width 96 height 35
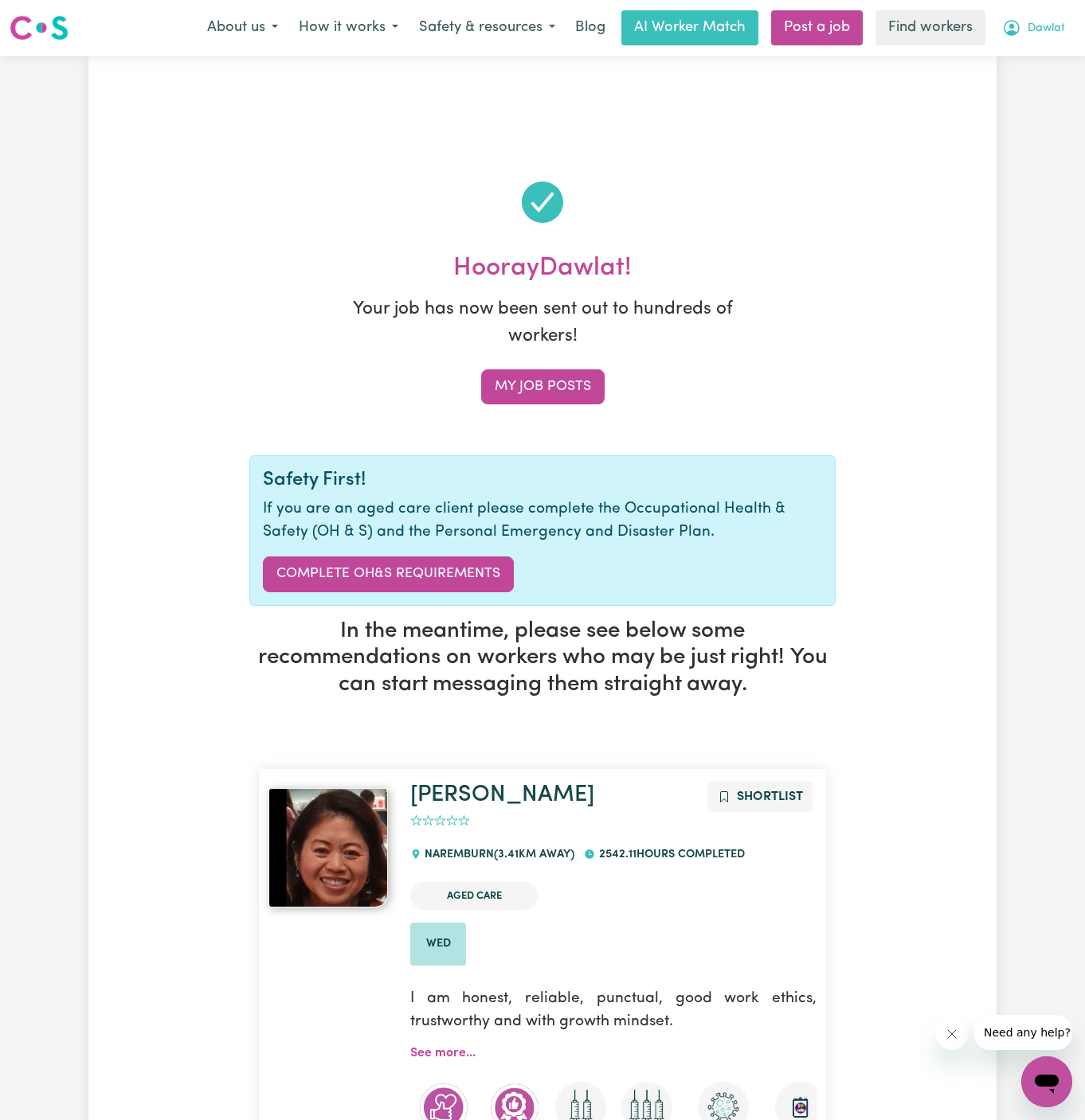
click at [1048, 30] on span "Dawlat" at bounding box center [1046, 29] width 37 height 18
click at [1048, 55] on link "My Dashboard" at bounding box center [1012, 62] width 126 height 30
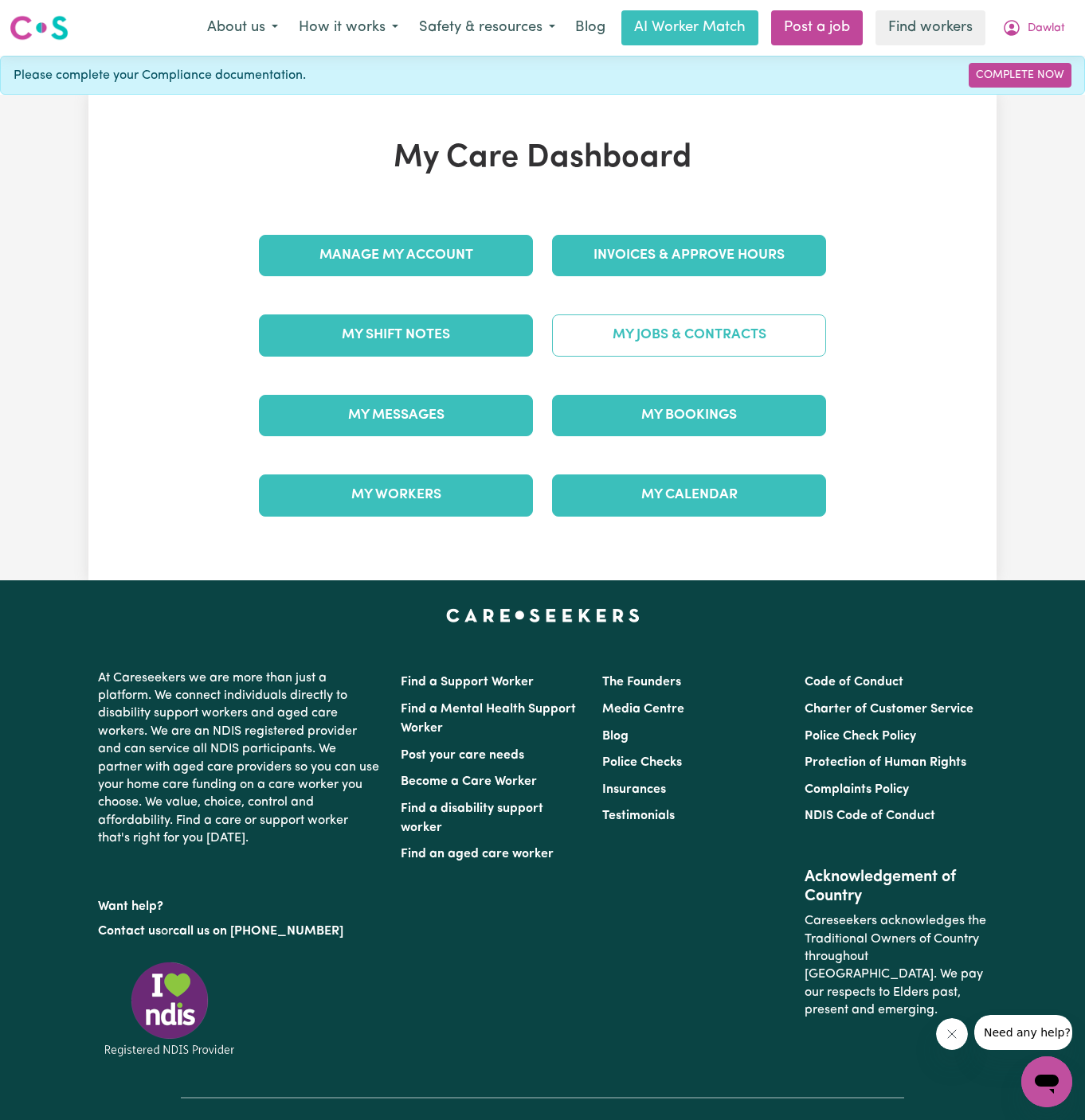
click at [792, 318] on link "My Jobs & Contracts" at bounding box center [689, 336] width 274 height 41
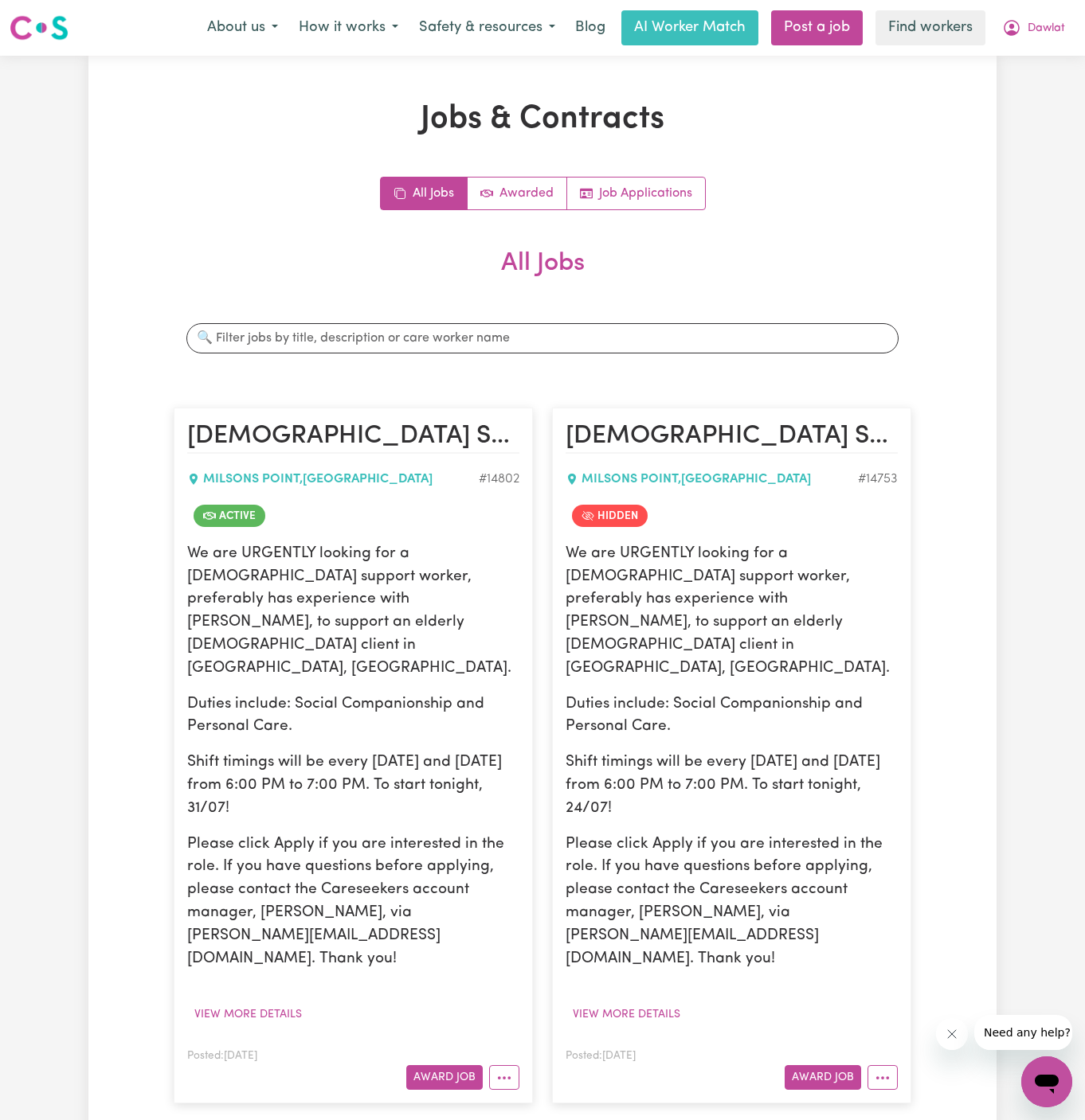
click at [411, 543] on p "We are URGENTLY looking for a [DEMOGRAPHIC_DATA] support worker, preferably has…" at bounding box center [353, 611] width 332 height 138
click at [293, 694] on p "Duties include: Social Companionship and Personal Care." at bounding box center [353, 717] width 332 height 46
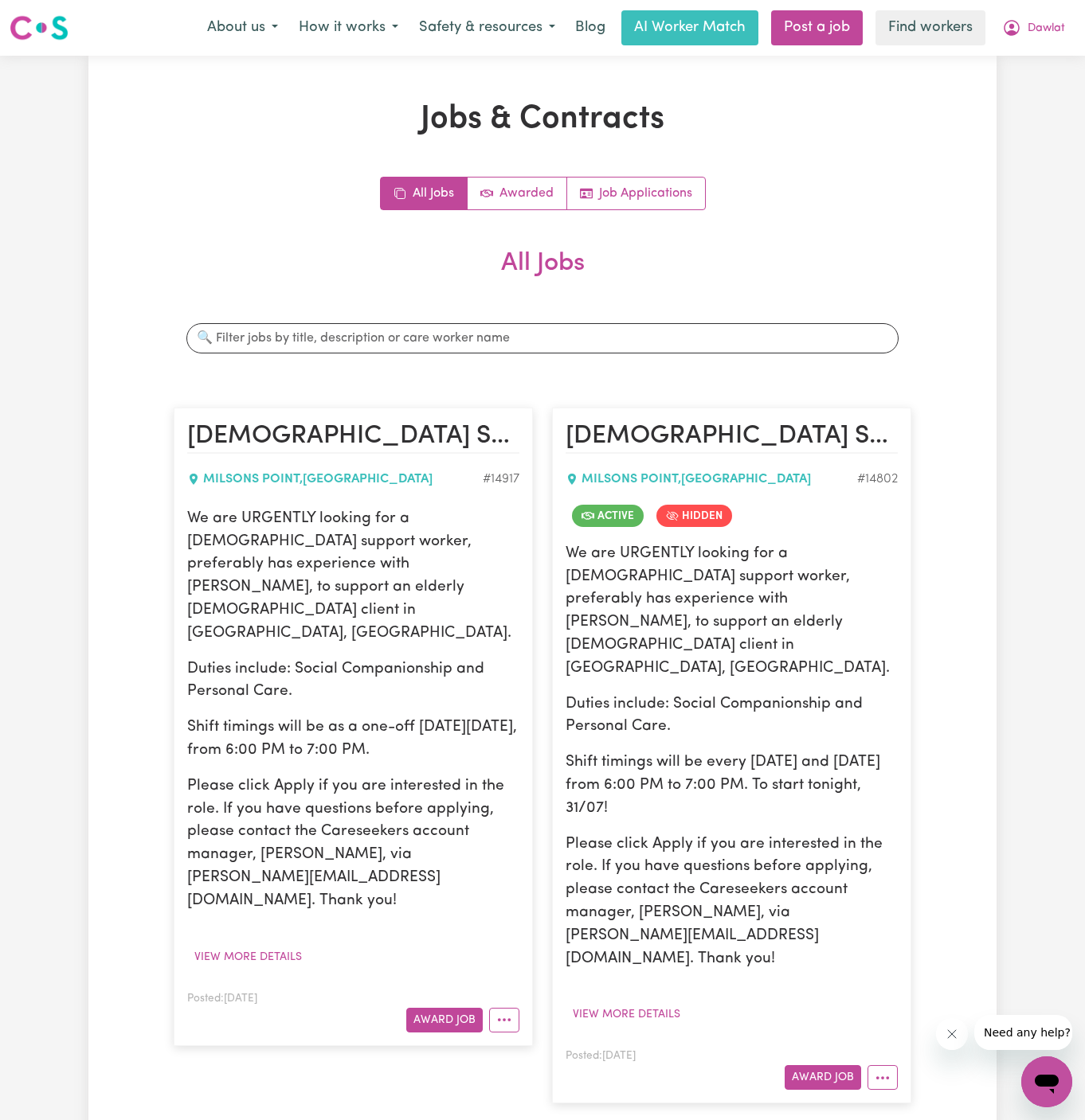
drag, startPoint x: 184, startPoint y: 509, endPoint x: 513, endPoint y: 701, distance: 380.9
click at [513, 701] on article "[DEMOGRAPHIC_DATA] Support Worker Needed in [GEOGRAPHIC_DATA], [GEOGRAPHIC_DATA…" at bounding box center [353, 726] width 360 height 638
copy div "We are URGENTLY looking for a [DEMOGRAPHIC_DATA] support worker, preferably has…"
